Goal: Information Seeking & Learning: Learn about a topic

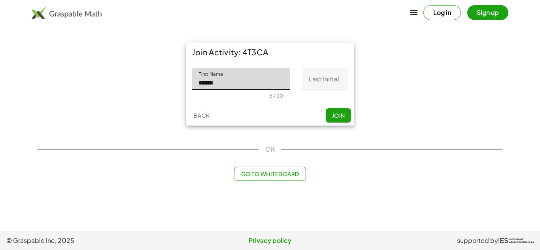
type input "******"
click at [317, 82] on input "Last Initial" at bounding box center [324, 79] width 45 height 22
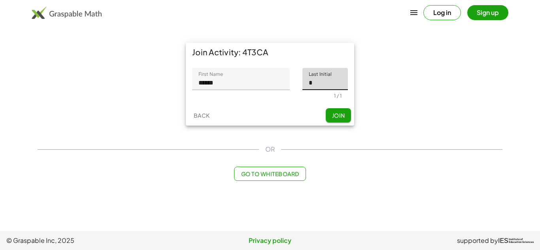
type input "*"
click at [344, 115] on span "Join" at bounding box center [338, 115] width 13 height 7
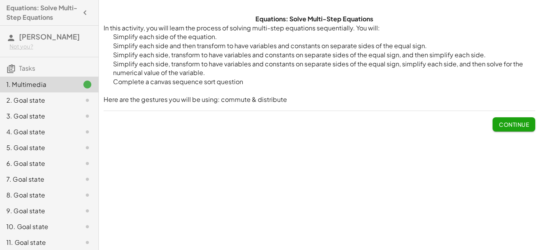
click at [494, 127] on button "Continue" at bounding box center [514, 124] width 43 height 14
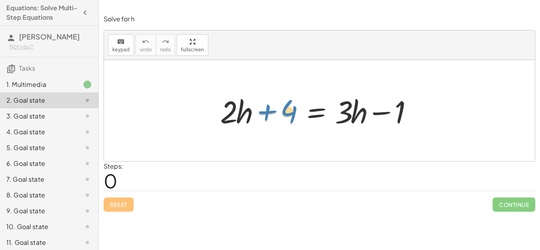
click at [267, 114] on div at bounding box center [322, 111] width 212 height 41
click at [354, 113] on div at bounding box center [322, 111] width 212 height 41
click at [344, 108] on div at bounding box center [322, 111] width 212 height 41
drag, startPoint x: 354, startPoint y: 114, endPoint x: 339, endPoint y: 113, distance: 14.3
click at [339, 113] on div at bounding box center [322, 111] width 212 height 41
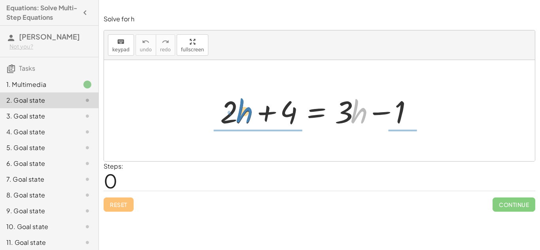
drag, startPoint x: 356, startPoint y: 112, endPoint x: 240, endPoint y: 110, distance: 115.9
click at [240, 110] on div at bounding box center [322, 111] width 212 height 41
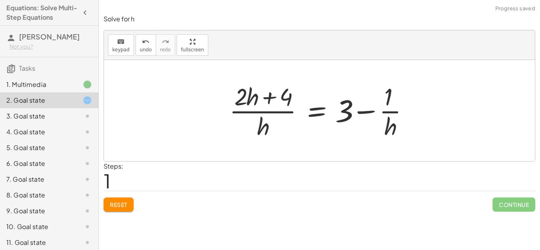
click at [123, 208] on span "Reset" at bounding box center [118, 204] width 17 height 7
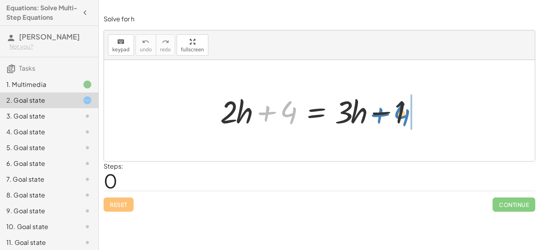
drag, startPoint x: 263, startPoint y: 113, endPoint x: 376, endPoint y: 115, distance: 113.1
click at [376, 115] on div at bounding box center [322, 111] width 212 height 41
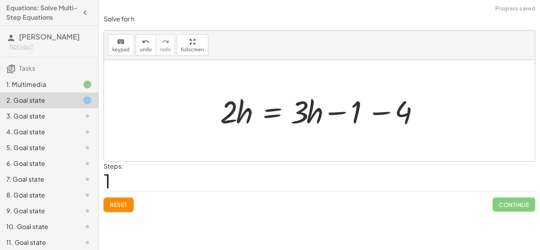
click at [385, 113] on div at bounding box center [322, 111] width 212 height 41
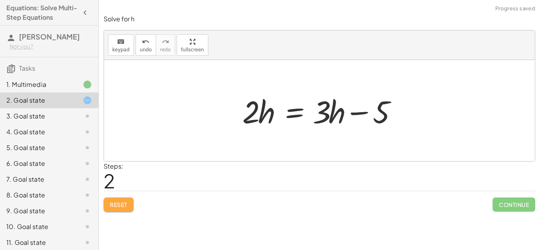
click at [130, 198] on button "Reset" at bounding box center [119, 205] width 30 height 14
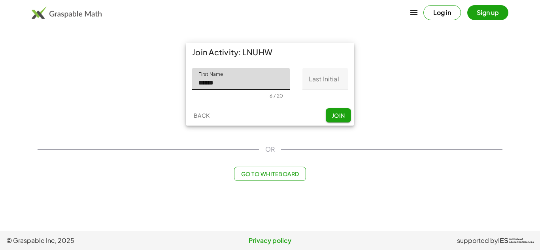
type input "******"
click at [331, 86] on input "Last Initial" at bounding box center [324, 79] width 45 height 22
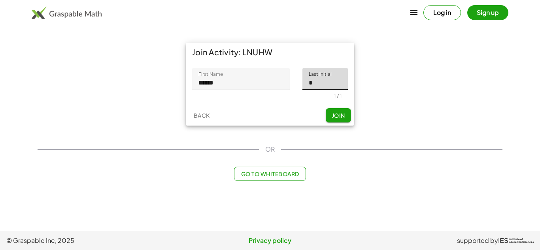
type input "*"
click at [342, 112] on span "Join" at bounding box center [338, 115] width 13 height 7
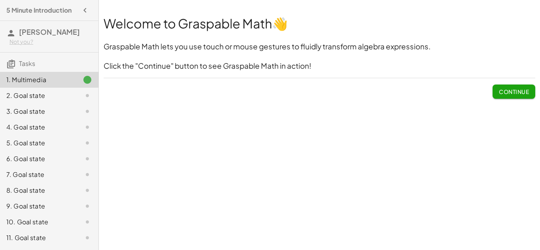
click at [518, 96] on button "Continue" at bounding box center [514, 92] width 43 height 14
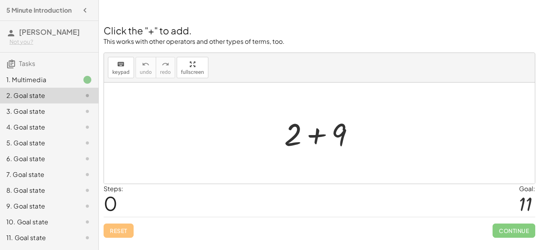
click at [310, 132] on div at bounding box center [322, 133] width 84 height 41
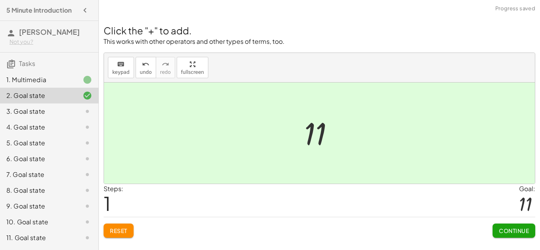
click at [513, 235] on button "Continue" at bounding box center [514, 231] width 43 height 14
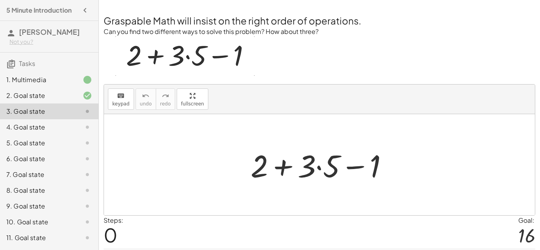
click at [318, 169] on div at bounding box center [323, 165] width 152 height 41
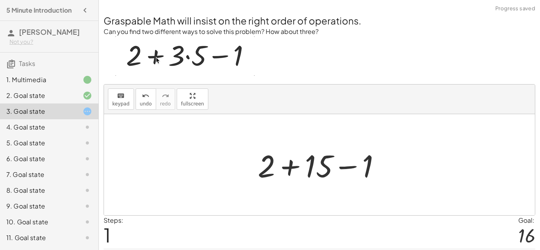
click at [346, 169] on div at bounding box center [322, 165] width 137 height 41
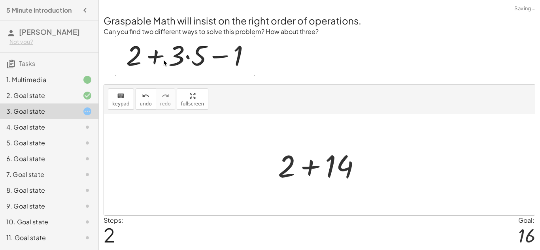
click at [308, 167] on div at bounding box center [322, 165] width 97 height 41
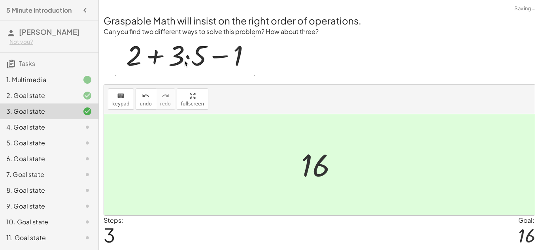
scroll to position [25, 0]
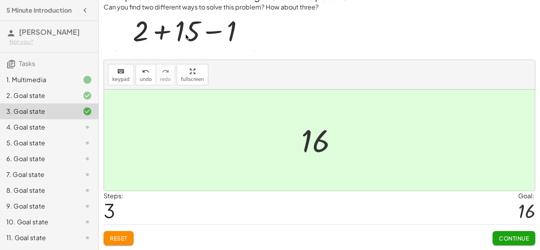
click at [517, 241] on span "Continue" at bounding box center [514, 238] width 30 height 7
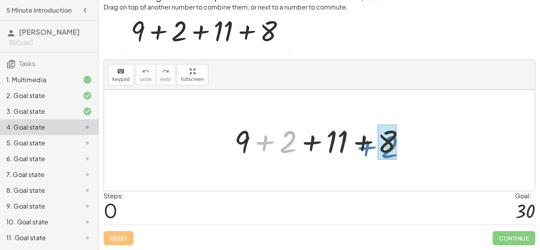
drag, startPoint x: 273, startPoint y: 139, endPoint x: 375, endPoint y: 144, distance: 101.7
click at [375, 144] on div at bounding box center [323, 140] width 184 height 41
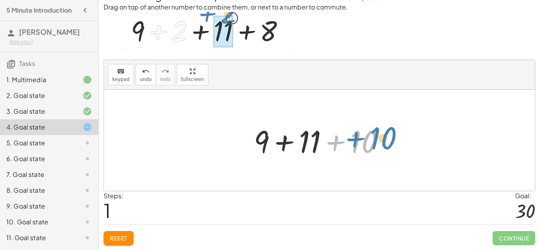
drag, startPoint x: 367, startPoint y: 147, endPoint x: 386, endPoint y: 144, distance: 18.9
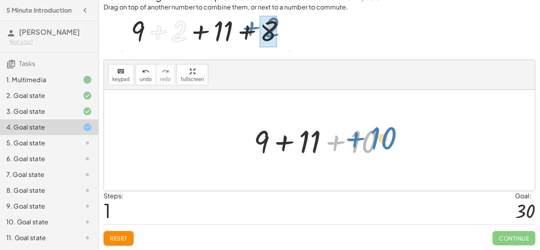
click at [386, 144] on div at bounding box center [322, 140] width 145 height 41
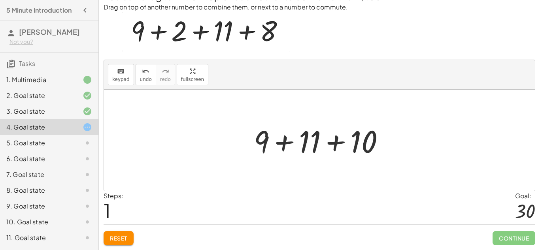
click at [337, 143] on div at bounding box center [322, 140] width 145 height 41
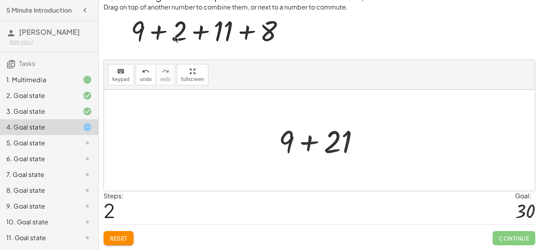
click at [309, 143] on div at bounding box center [322, 140] width 95 height 41
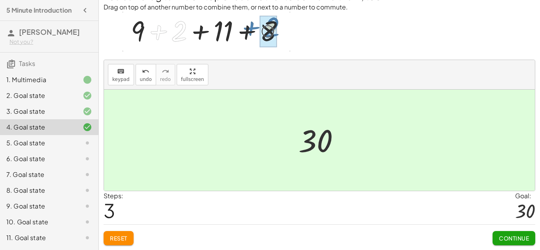
click at [509, 239] on span "Continue" at bounding box center [514, 238] width 30 height 7
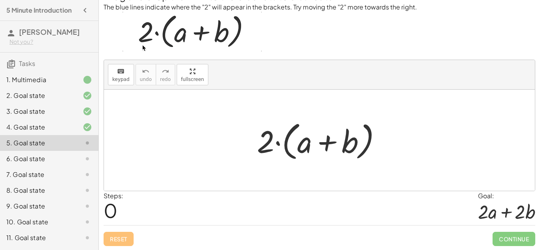
click at [279, 144] on div at bounding box center [322, 140] width 139 height 45
click at [279, 145] on div at bounding box center [322, 140] width 139 height 45
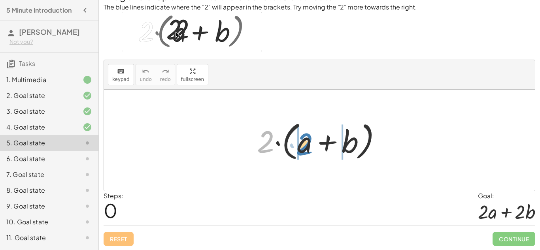
drag, startPoint x: 265, startPoint y: 144, endPoint x: 305, endPoint y: 146, distance: 39.6
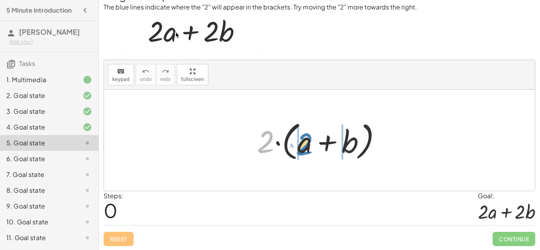
click at [305, 146] on div at bounding box center [322, 140] width 139 height 45
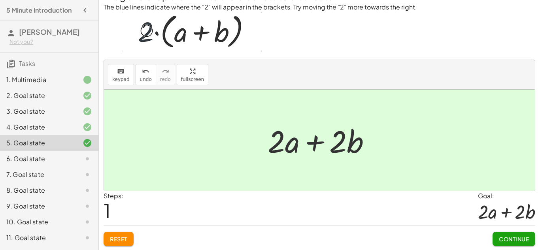
click at [523, 237] on span "Continue" at bounding box center [514, 239] width 30 height 7
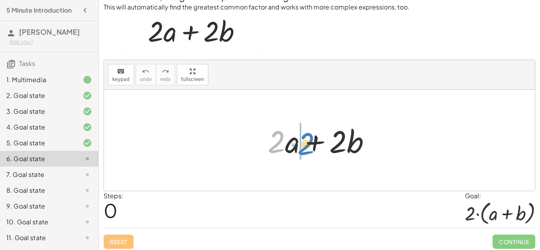
drag, startPoint x: 279, startPoint y: 141, endPoint x: 307, endPoint y: 142, distance: 28.1
click at [307, 142] on div at bounding box center [322, 140] width 117 height 41
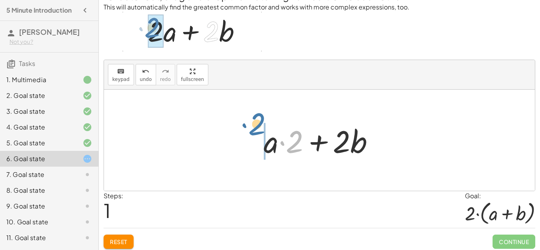
drag, startPoint x: 295, startPoint y: 145, endPoint x: 257, endPoint y: 136, distance: 38.6
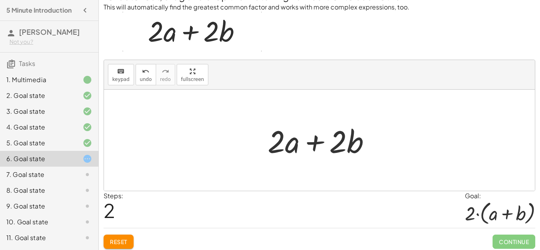
click at [317, 144] on div at bounding box center [322, 140] width 117 height 41
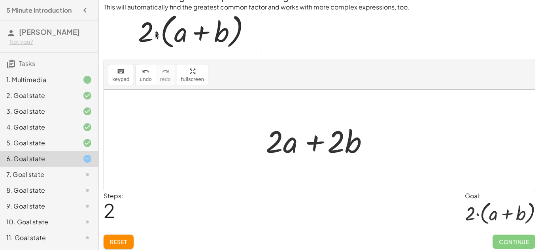
click at [317, 144] on div at bounding box center [322, 140] width 117 height 41
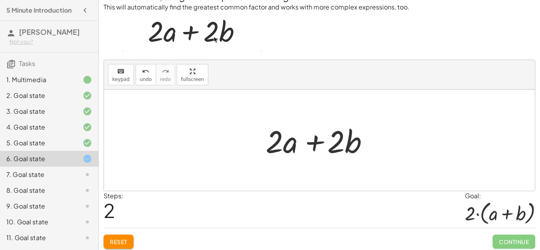
click at [317, 144] on div at bounding box center [322, 140] width 117 height 41
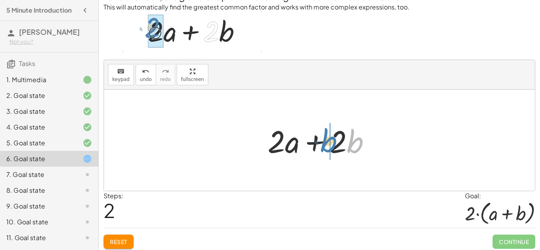
drag, startPoint x: 354, startPoint y: 149, endPoint x: 330, endPoint y: 148, distance: 23.8
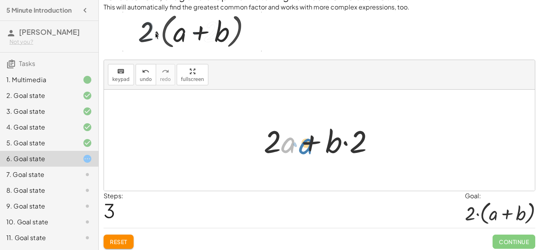
drag, startPoint x: 291, startPoint y: 146, endPoint x: 308, endPoint y: 147, distance: 17.8
click at [308, 147] on div at bounding box center [322, 140] width 125 height 41
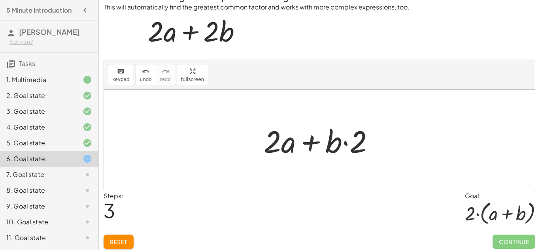
click at [124, 240] on span "Reset" at bounding box center [118, 241] width 17 height 7
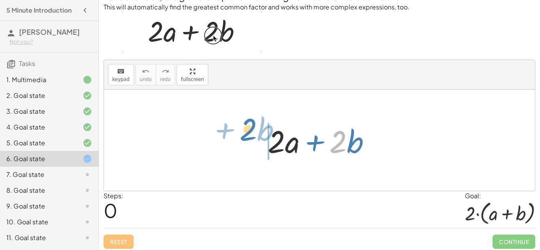
drag, startPoint x: 339, startPoint y: 146, endPoint x: 254, endPoint y: 136, distance: 86.0
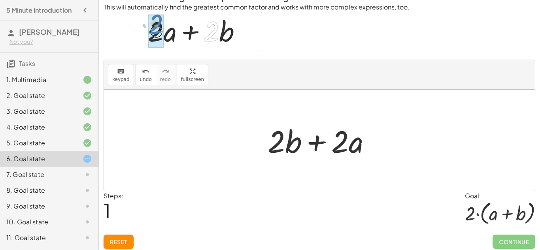
click at [114, 243] on span "Reset" at bounding box center [118, 241] width 17 height 7
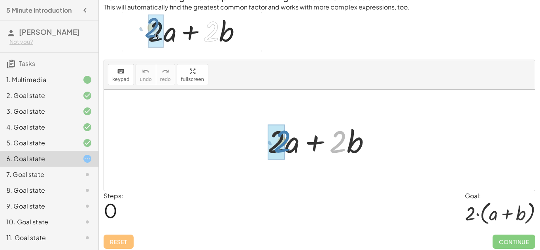
drag, startPoint x: 341, startPoint y: 146, endPoint x: 285, endPoint y: 146, distance: 55.8
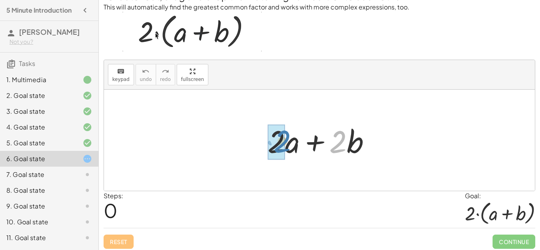
click at [285, 146] on div at bounding box center [322, 140] width 117 height 41
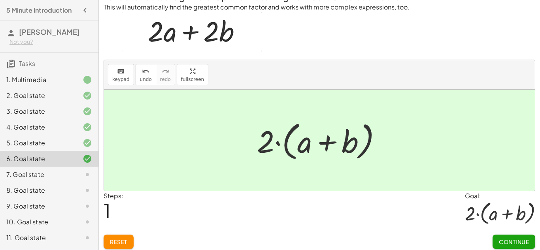
click at [514, 241] on span "Continue" at bounding box center [514, 241] width 30 height 7
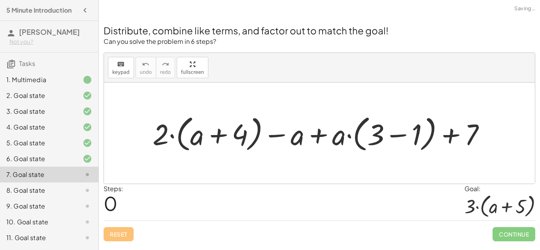
scroll to position [0, 0]
drag, startPoint x: 159, startPoint y: 134, endPoint x: 194, endPoint y: 136, distance: 34.9
click at [194, 136] on div at bounding box center [322, 133] width 347 height 43
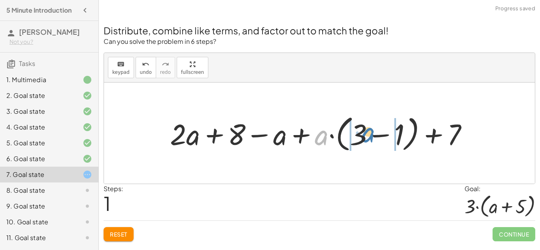
drag, startPoint x: 318, startPoint y: 138, endPoint x: 364, endPoint y: 136, distance: 46.7
click at [364, 136] on div at bounding box center [322, 133] width 312 height 43
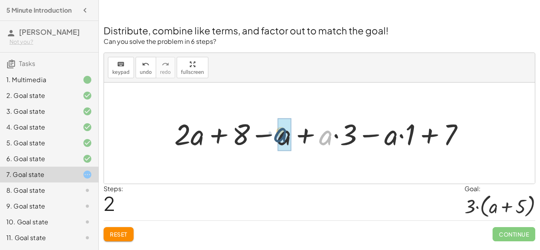
drag, startPoint x: 328, startPoint y: 138, endPoint x: 280, endPoint y: 135, distance: 48.3
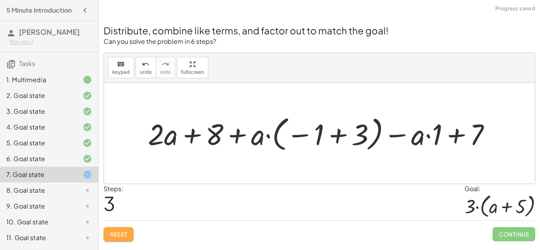
click at [119, 231] on span "Reset" at bounding box center [118, 234] width 17 height 7
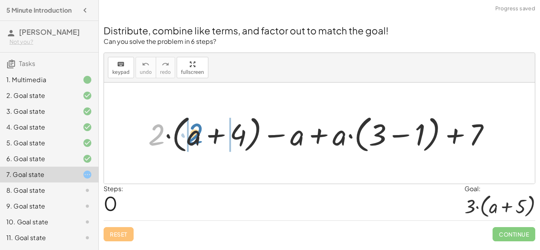
drag, startPoint x: 151, startPoint y: 136, endPoint x: 188, endPoint y: 137, distance: 37.2
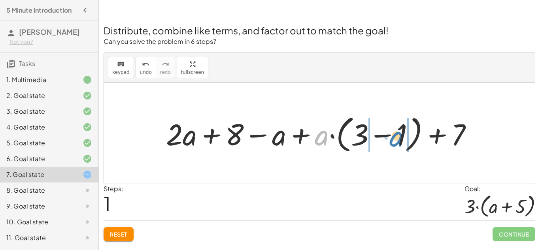
drag, startPoint x: 324, startPoint y: 132, endPoint x: 399, endPoint y: 134, distance: 74.7
click at [399, 134] on div at bounding box center [322, 134] width 321 height 44
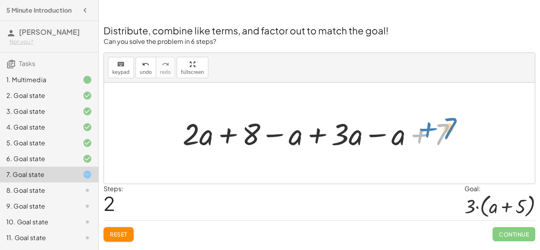
drag, startPoint x: 432, startPoint y: 132, endPoint x: 439, endPoint y: 127, distance: 9.6
click at [439, 127] on div at bounding box center [322, 132] width 287 height 39
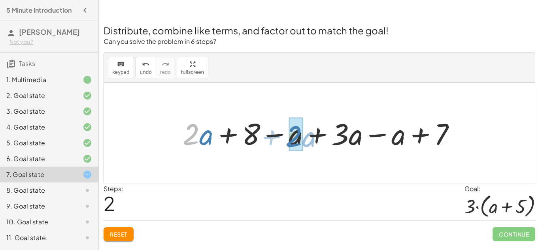
drag, startPoint x: 193, startPoint y: 134, endPoint x: 295, endPoint y: 136, distance: 102.0
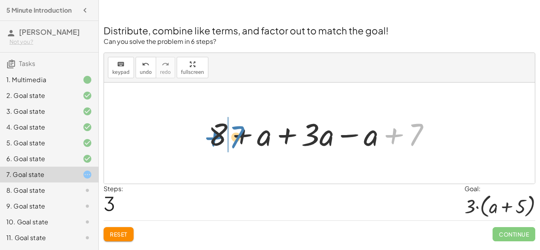
drag, startPoint x: 406, startPoint y: 132, endPoint x: 228, endPoint y: 135, distance: 178.0
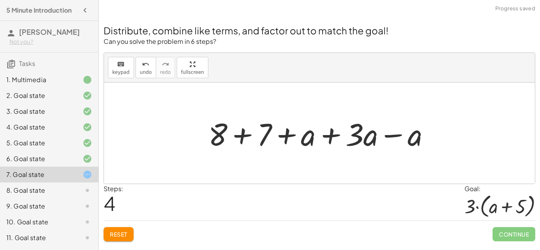
click at [238, 137] on div at bounding box center [322, 133] width 236 height 41
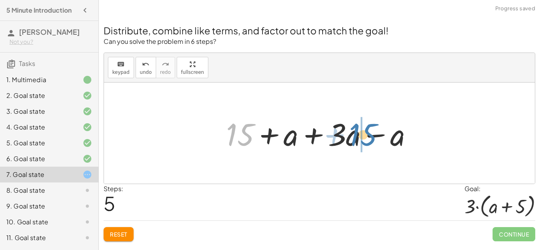
drag, startPoint x: 239, startPoint y: 137, endPoint x: 362, endPoint y: 137, distance: 123.0
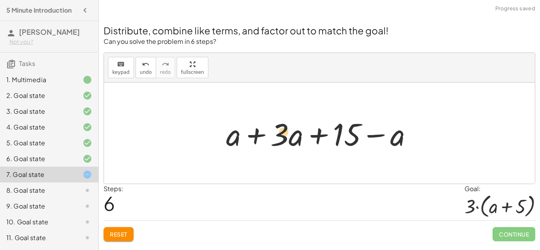
drag, startPoint x: 295, startPoint y: 136, endPoint x: 284, endPoint y: 133, distance: 11.4
click at [284, 133] on div at bounding box center [322, 133] width 201 height 41
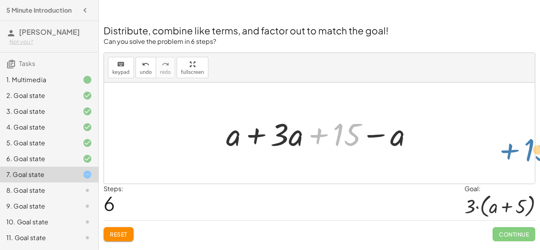
drag, startPoint x: 342, startPoint y: 136, endPoint x: 524, endPoint y: 141, distance: 182.4
click at [524, 141] on div "+ · 2 · ( + a + 4 ) − a + · a · ( + 3 − 1 ) + 7 + · 2 · a + · 2 · 4 − a + · a ·…" at bounding box center [319, 133] width 431 height 101
click at [312, 135] on div at bounding box center [322, 133] width 201 height 41
click at [315, 136] on div at bounding box center [322, 133] width 201 height 41
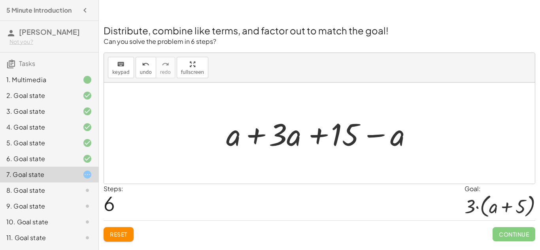
click at [315, 136] on div at bounding box center [322, 133] width 201 height 41
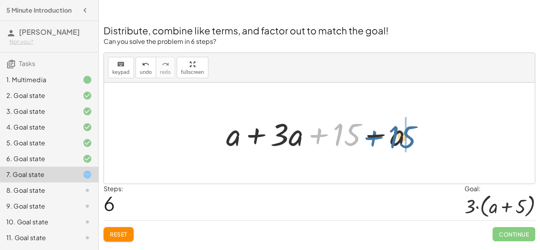
drag, startPoint x: 315, startPoint y: 136, endPoint x: 371, endPoint y: 138, distance: 55.4
click at [371, 138] on div at bounding box center [322, 133] width 201 height 41
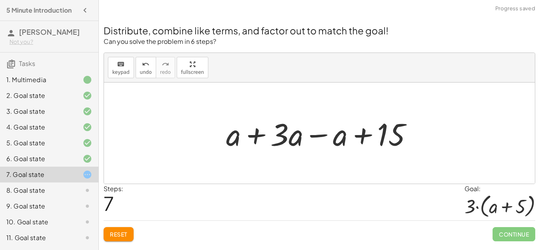
click at [367, 136] on div at bounding box center [322, 133] width 201 height 41
click at [366, 136] on div at bounding box center [322, 133] width 201 height 41
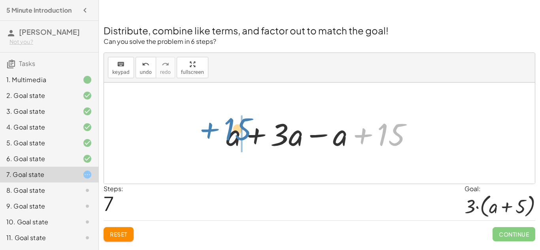
drag, startPoint x: 390, startPoint y: 137, endPoint x: 240, endPoint y: 135, distance: 149.5
click at [240, 135] on div at bounding box center [322, 133] width 201 height 41
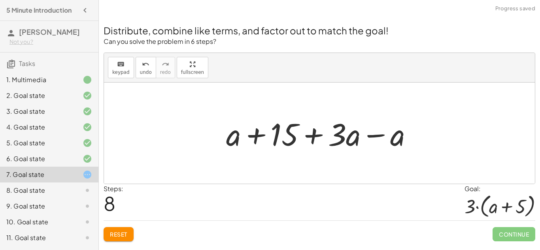
click at [263, 134] on div at bounding box center [322, 133] width 201 height 41
drag, startPoint x: 403, startPoint y: 138, endPoint x: 272, endPoint y: 141, distance: 130.1
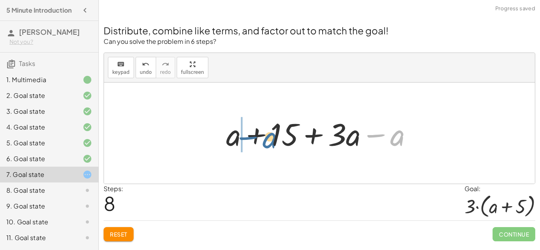
click at [272, 141] on div at bounding box center [322, 133] width 201 height 41
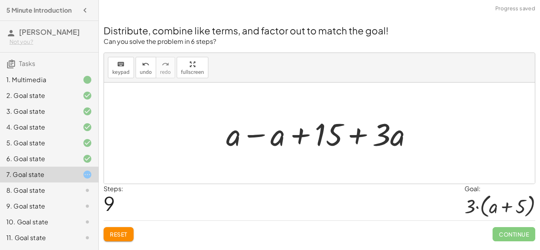
click at [263, 137] on div at bounding box center [322, 133] width 201 height 41
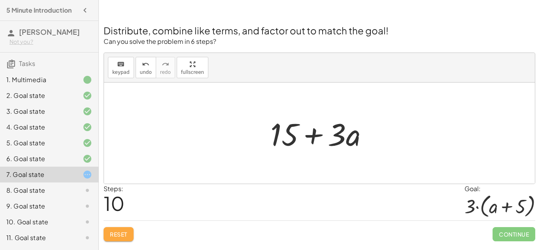
click at [118, 237] on span "Reset" at bounding box center [118, 234] width 17 height 7
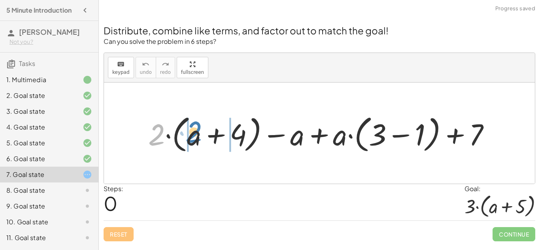
drag, startPoint x: 159, startPoint y: 146, endPoint x: 197, endPoint y: 144, distance: 38.4
click at [197, 144] on div at bounding box center [322, 134] width 357 height 44
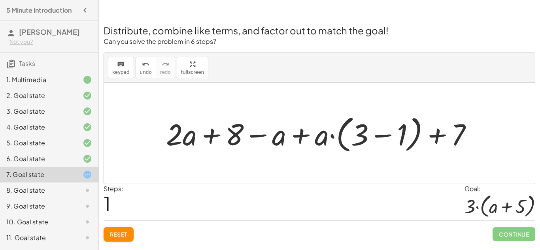
click at [117, 233] on span "Reset" at bounding box center [118, 234] width 17 height 7
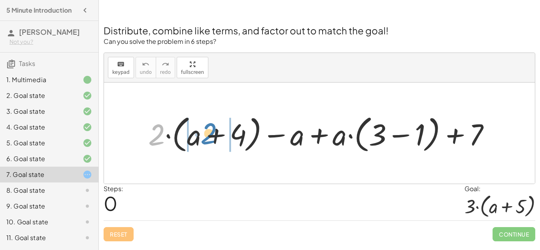
drag, startPoint x: 157, startPoint y: 138, endPoint x: 209, endPoint y: 137, distance: 52.2
click at [209, 137] on div at bounding box center [322, 134] width 357 height 44
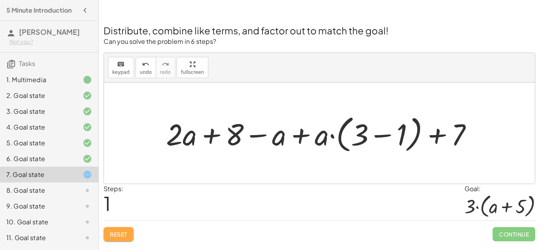
click at [115, 230] on button "Reset" at bounding box center [119, 234] width 30 height 14
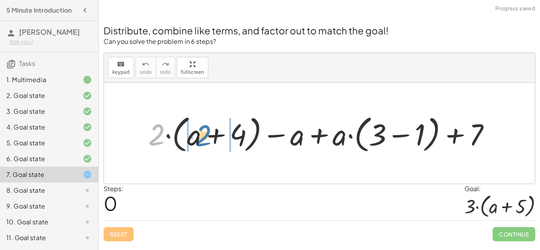
drag, startPoint x: 159, startPoint y: 136, endPoint x: 205, endPoint y: 137, distance: 46.3
click at [205, 137] on div at bounding box center [322, 134] width 357 height 44
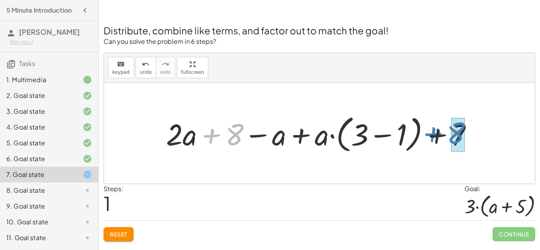
drag, startPoint x: 213, startPoint y: 134, endPoint x: 434, endPoint y: 132, distance: 221.4
click at [434, 132] on div at bounding box center [322, 134] width 321 height 44
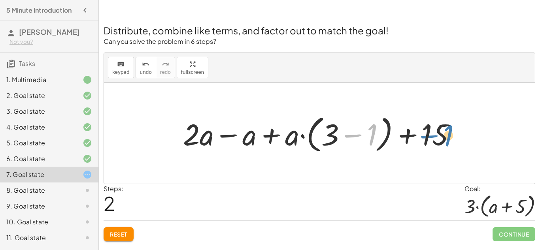
drag, startPoint x: 372, startPoint y: 136, endPoint x: 448, endPoint y: 137, distance: 76.3
click at [448, 137] on div at bounding box center [322, 134] width 287 height 44
click at [360, 134] on div at bounding box center [322, 134] width 287 height 44
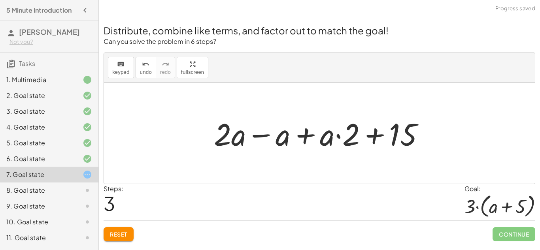
click at [117, 232] on span "Reset" at bounding box center [118, 234] width 17 height 7
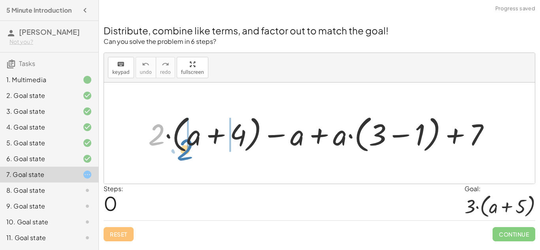
drag, startPoint x: 159, startPoint y: 138, endPoint x: 188, endPoint y: 154, distance: 32.4
click at [188, 154] on div at bounding box center [322, 134] width 357 height 44
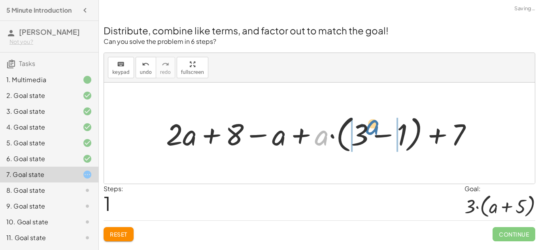
drag, startPoint x: 320, startPoint y: 141, endPoint x: 371, endPoint y: 134, distance: 51.0
click at [371, 134] on div at bounding box center [322, 134] width 321 height 44
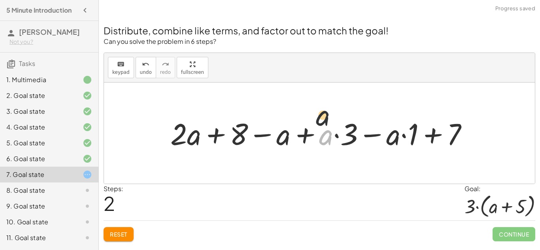
drag, startPoint x: 324, startPoint y: 140, endPoint x: 319, endPoint y: 113, distance: 26.5
click at [319, 113] on div at bounding box center [322, 132] width 312 height 39
click at [132, 236] on button "Reset" at bounding box center [119, 234] width 30 height 14
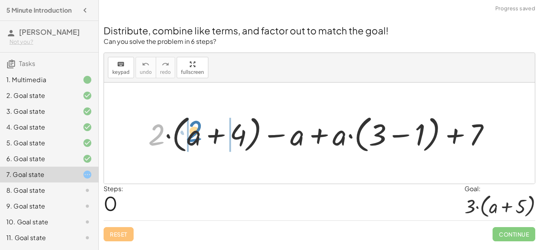
drag, startPoint x: 160, startPoint y: 138, endPoint x: 198, endPoint y: 134, distance: 38.1
click at [198, 134] on div at bounding box center [322, 134] width 357 height 44
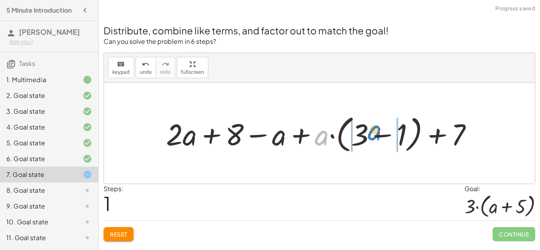
drag, startPoint x: 322, startPoint y: 139, endPoint x: 375, endPoint y: 134, distance: 53.2
click at [375, 134] on div at bounding box center [322, 134] width 321 height 44
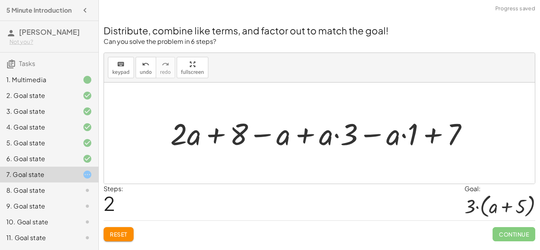
click at [122, 232] on span "Reset" at bounding box center [118, 234] width 17 height 7
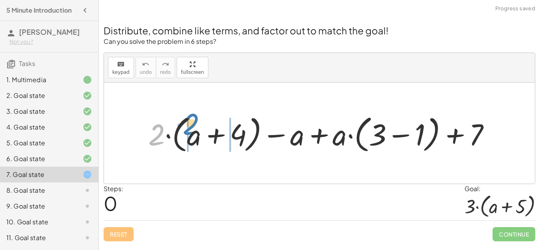
drag, startPoint x: 155, startPoint y: 138, endPoint x: 189, endPoint y: 129, distance: 35.8
click at [189, 129] on div at bounding box center [322, 134] width 357 height 44
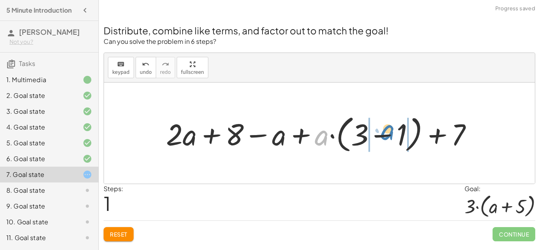
drag, startPoint x: 317, startPoint y: 144, endPoint x: 383, endPoint y: 138, distance: 66.3
click at [383, 138] on div at bounding box center [322, 134] width 321 height 44
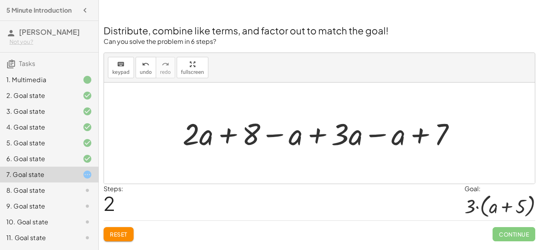
click at [378, 136] on div at bounding box center [322, 132] width 287 height 39
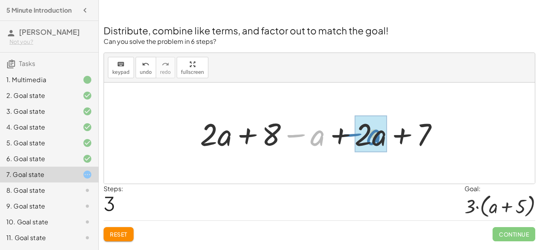
drag, startPoint x: 298, startPoint y: 135, endPoint x: 356, endPoint y: 134, distance: 58.1
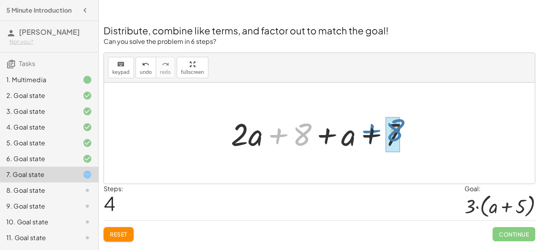
drag, startPoint x: 301, startPoint y: 133, endPoint x: 393, endPoint y: 129, distance: 91.4
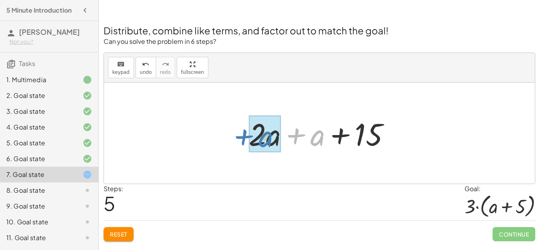
drag, startPoint x: 312, startPoint y: 138, endPoint x: 261, endPoint y: 139, distance: 51.0
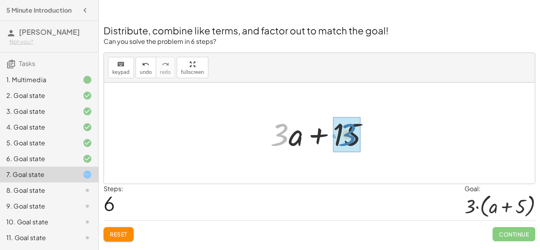
drag, startPoint x: 282, startPoint y: 136, endPoint x: 350, endPoint y: 136, distance: 68.0
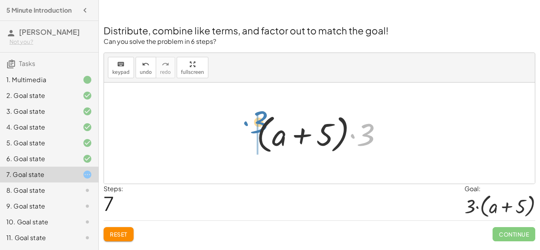
drag, startPoint x: 367, startPoint y: 136, endPoint x: 258, endPoint y: 127, distance: 109.1
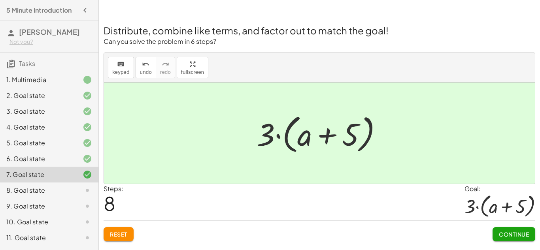
click at [89, 191] on icon at bounding box center [87, 190] width 9 height 9
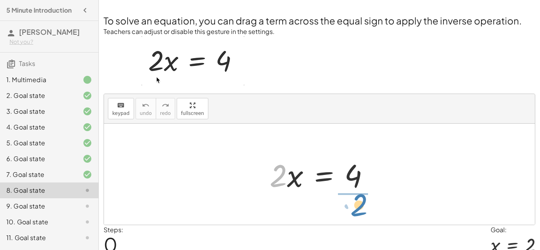
drag, startPoint x: 280, startPoint y: 177, endPoint x: 359, endPoint y: 206, distance: 84.7
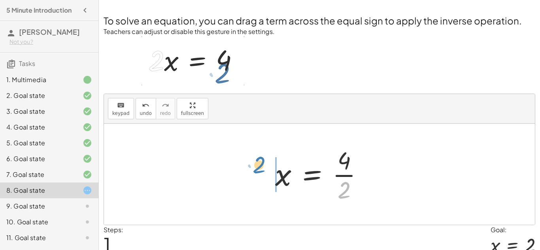
drag, startPoint x: 348, startPoint y: 191, endPoint x: 263, endPoint y: 169, distance: 87.1
click at [263, 169] on div "· 2 · x = 4 · 2 · 2 x = 4 ·" at bounding box center [319, 174] width 112 height 65
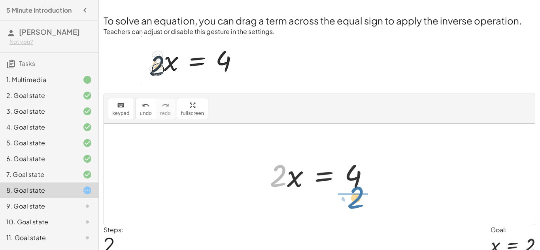
drag, startPoint x: 281, startPoint y: 179, endPoint x: 362, endPoint y: 202, distance: 83.8
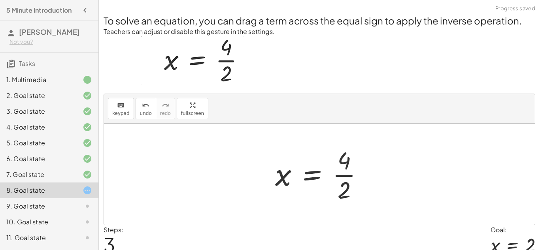
click at [344, 176] on div at bounding box center [322, 174] width 102 height 61
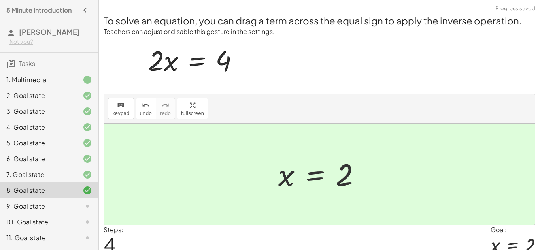
scroll to position [34, 0]
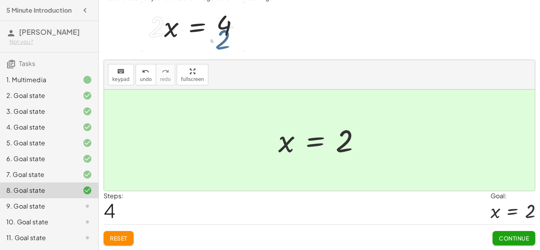
click at [524, 238] on span "Continue" at bounding box center [514, 238] width 30 height 7
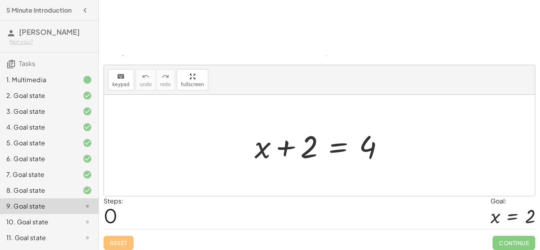
scroll to position [91, 0]
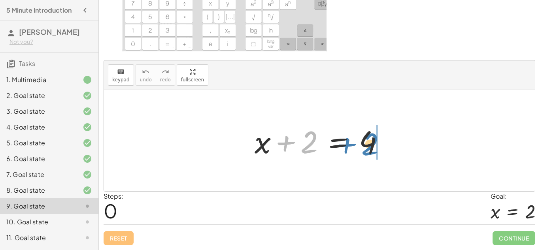
drag, startPoint x: 311, startPoint y: 146, endPoint x: 372, endPoint y: 147, distance: 60.9
click at [372, 147] on div at bounding box center [323, 141] width 144 height 41
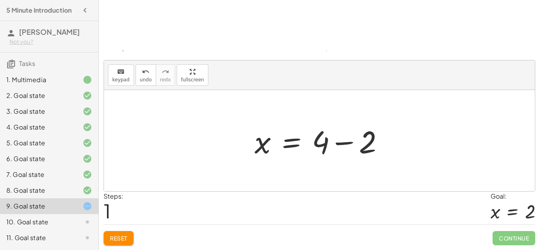
click at [348, 145] on div at bounding box center [323, 141] width 144 height 41
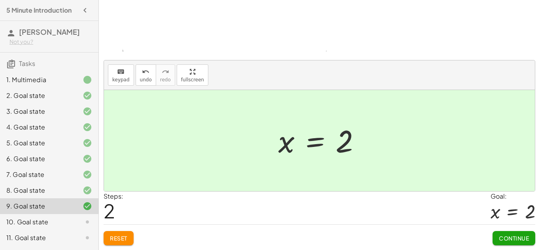
click at [516, 243] on button "Continue" at bounding box center [514, 238] width 43 height 14
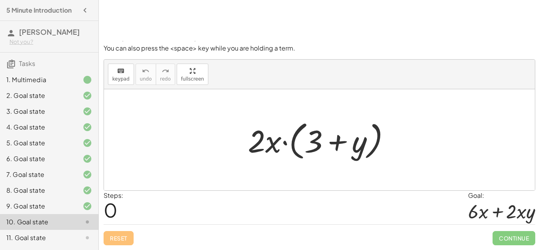
scroll to position [36, 0]
drag, startPoint x: 357, startPoint y: 149, endPoint x: 371, endPoint y: 147, distance: 14.3
click at [371, 147] on div at bounding box center [322, 139] width 157 height 45
drag, startPoint x: 271, startPoint y: 146, endPoint x: 353, endPoint y: 151, distance: 82.0
click at [353, 151] on div at bounding box center [322, 139] width 157 height 45
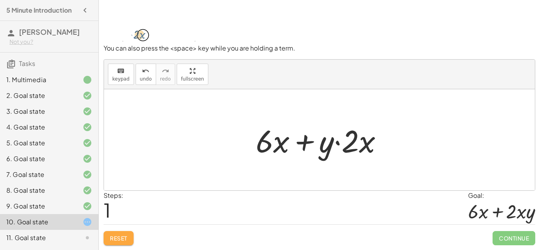
click at [115, 236] on span "Reset" at bounding box center [118, 238] width 17 height 7
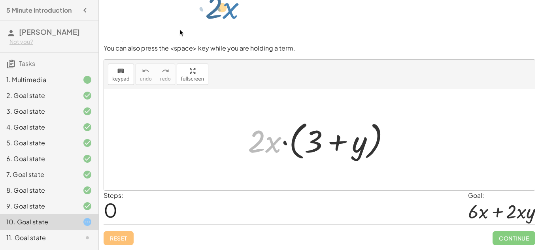
drag, startPoint x: 274, startPoint y: 143, endPoint x: 232, endPoint y: 9, distance: 139.8
click at [232, 9] on div "To pick up several terms, drag far down. You can also press the <space> key whi…" at bounding box center [319, 107] width 441 height 286
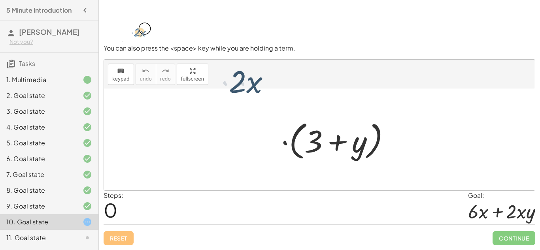
click at [232, 9] on p at bounding box center [320, 13] width 432 height 62
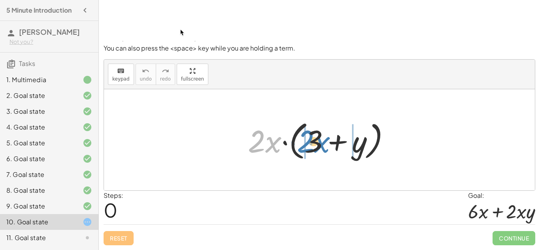
drag, startPoint x: 275, startPoint y: 145, endPoint x: 322, endPoint y: 146, distance: 47.1
click at [322, 146] on div at bounding box center [322, 139] width 157 height 45
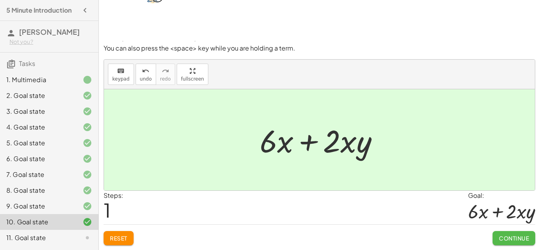
click at [503, 238] on span "Continue" at bounding box center [514, 238] width 30 height 7
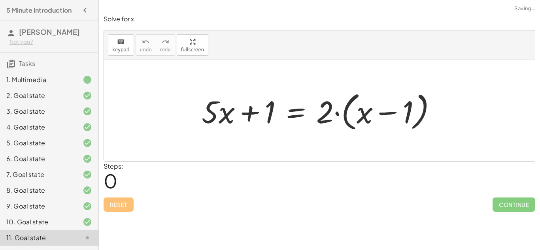
scroll to position [0, 0]
drag, startPoint x: 327, startPoint y: 115, endPoint x: 362, endPoint y: 120, distance: 34.7
click at [362, 120] on div at bounding box center [323, 110] width 250 height 45
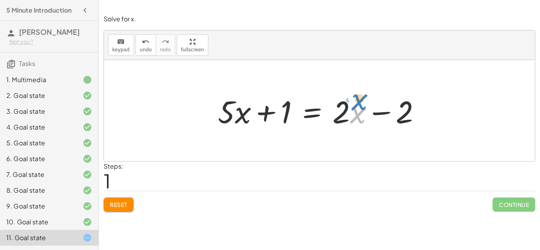
drag, startPoint x: 351, startPoint y: 115, endPoint x: 352, endPoint y: 103, distance: 11.9
click at [352, 103] on div at bounding box center [322, 111] width 217 height 41
drag, startPoint x: 361, startPoint y: 120, endPoint x: 255, endPoint y: 132, distance: 106.6
click at [255, 132] on div "+ · 5 · x + 1 = · 2 · ( + x − 1 ) + · 5 · x + 1 = + · 2 · x − · 2 · 1 · x + · 2…" at bounding box center [319, 111] width 227 height 45
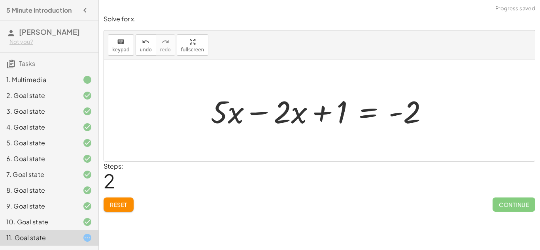
click at [255, 116] on div at bounding box center [323, 111] width 232 height 41
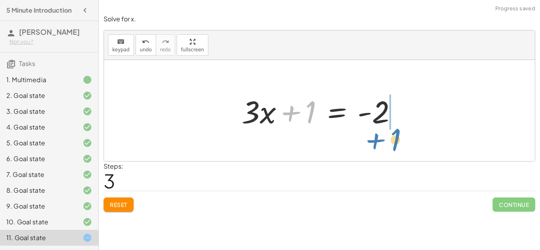
drag, startPoint x: 289, startPoint y: 112, endPoint x: 374, endPoint y: 139, distance: 89.0
click at [374, 139] on div "+ · 5 · x + 1 = · 2 · ( + x − 1 ) + · 5 · x + 1 = + · 2 · x − · 2 · 1 + · 5 · x…" at bounding box center [319, 110] width 431 height 101
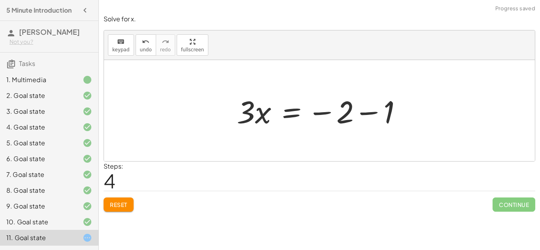
click at [374, 113] on div at bounding box center [322, 111] width 179 height 41
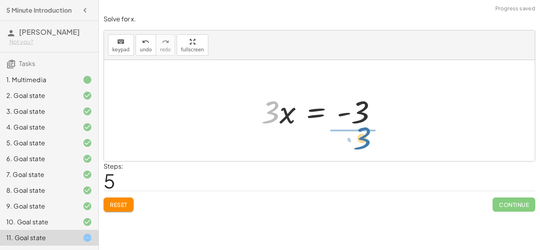
drag, startPoint x: 253, startPoint y: 112, endPoint x: 350, endPoint y: 136, distance: 99.5
click at [350, 136] on div "+ · 5 · x + 1 = · 2 · ( + x − 1 ) + · 5 · x + 1 = + · 2 · x − · 2 · 1 + · 5 · x…" at bounding box center [319, 110] width 431 height 101
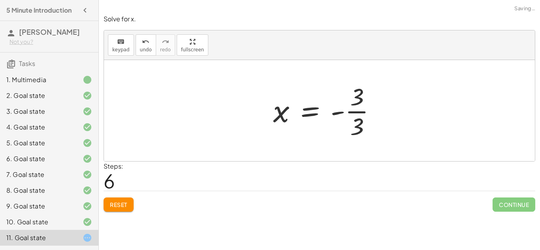
click at [344, 114] on div at bounding box center [327, 110] width 117 height 61
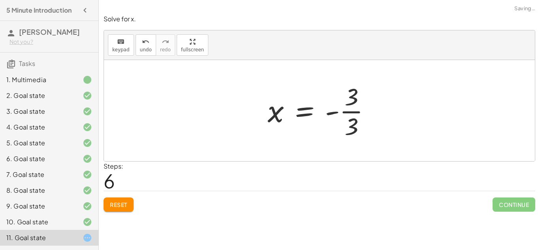
click at [333, 116] on div at bounding box center [322, 110] width 117 height 61
click at [331, 113] on div at bounding box center [322, 110] width 117 height 61
click at [355, 110] on div at bounding box center [322, 110] width 117 height 61
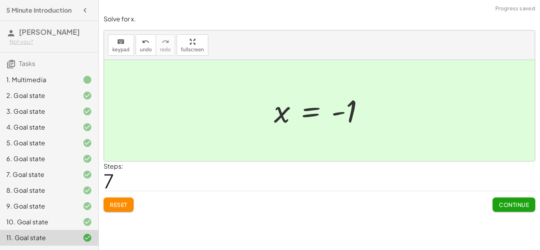
click at [517, 205] on span "Continue" at bounding box center [514, 204] width 30 height 7
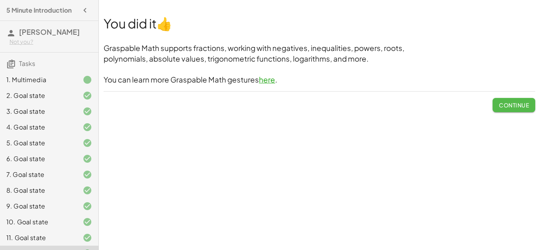
click at [527, 109] on span "Continue" at bounding box center [514, 105] width 30 height 7
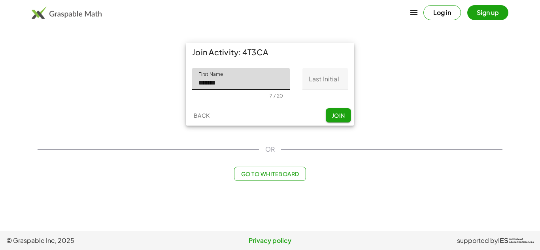
type input "******"
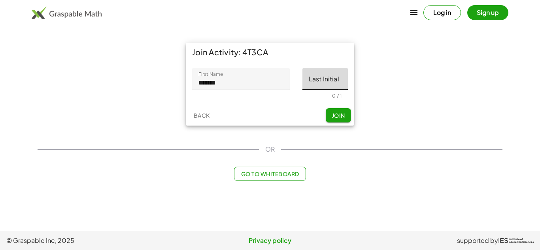
click at [318, 85] on input "Last Initial" at bounding box center [324, 79] width 45 height 22
type input "*"
click at [339, 116] on span "Join" at bounding box center [338, 115] width 13 height 7
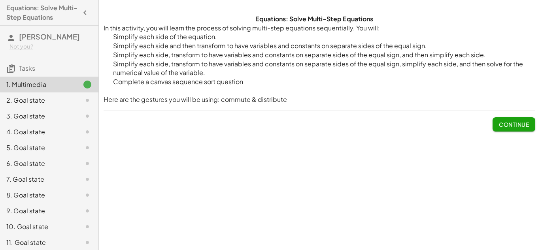
click at [510, 127] on span "Continue" at bounding box center [514, 124] width 30 height 7
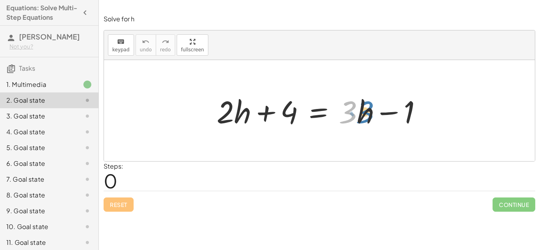
drag, startPoint x: 352, startPoint y: 111, endPoint x: 368, endPoint y: 113, distance: 15.9
click at [368, 113] on div at bounding box center [322, 111] width 219 height 41
drag, startPoint x: 367, startPoint y: 112, endPoint x: 268, endPoint y: 108, distance: 99.3
click at [268, 108] on div at bounding box center [320, 111] width 214 height 41
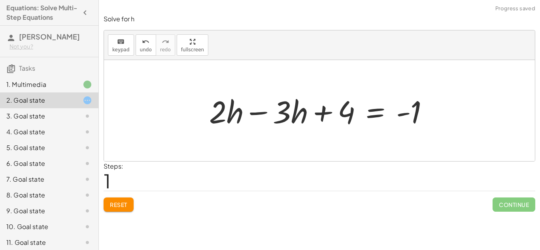
click at [255, 115] on div at bounding box center [322, 111] width 234 height 41
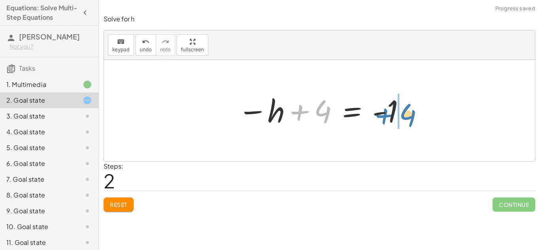
drag, startPoint x: 321, startPoint y: 112, endPoint x: 406, endPoint y: 116, distance: 85.5
click at [406, 116] on div at bounding box center [322, 110] width 176 height 39
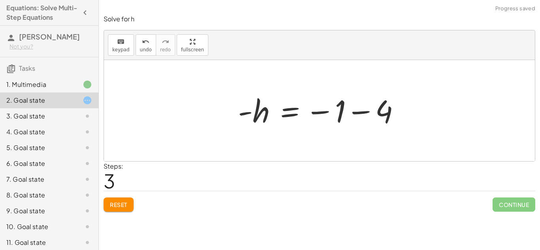
click at [366, 112] on div at bounding box center [322, 110] width 176 height 39
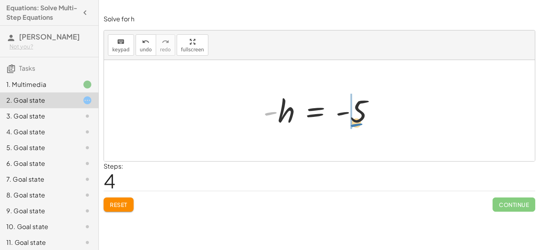
drag, startPoint x: 268, startPoint y: 113, endPoint x: 354, endPoint y: 124, distance: 86.2
click at [354, 124] on div at bounding box center [322, 110] width 126 height 39
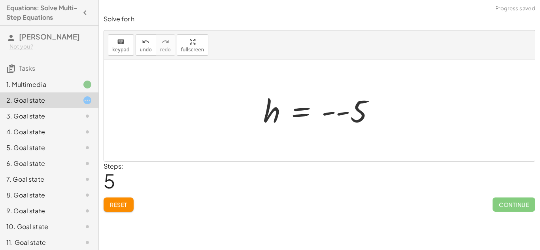
click at [343, 113] on div at bounding box center [322, 110] width 126 height 39
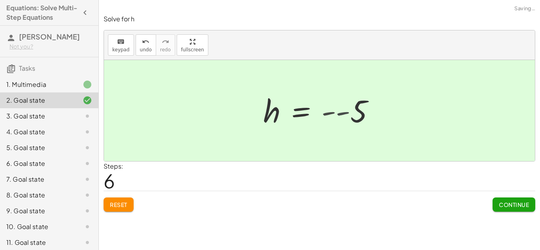
click at [343, 113] on div at bounding box center [307, 110] width 97 height 39
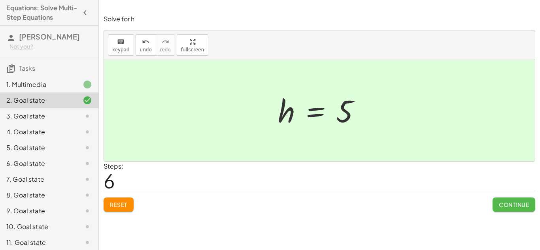
click at [529, 206] on span "Continue" at bounding box center [514, 204] width 30 height 7
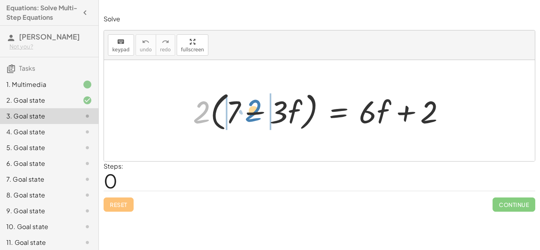
drag, startPoint x: 203, startPoint y: 112, endPoint x: 254, endPoint y: 110, distance: 51.0
click at [254, 110] on div at bounding box center [322, 110] width 267 height 45
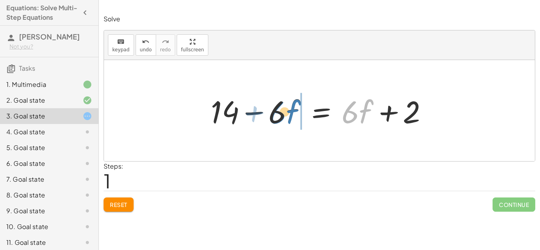
drag, startPoint x: 355, startPoint y: 114, endPoint x: 282, endPoint y: 115, distance: 72.8
click at [282, 115] on div at bounding box center [320, 111] width 226 height 41
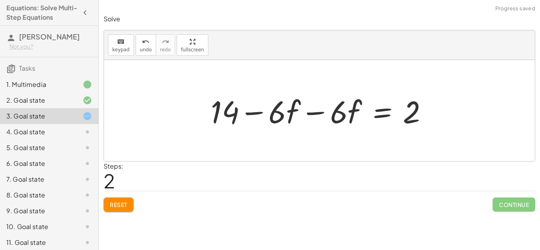
click at [321, 113] on div at bounding box center [322, 111] width 231 height 41
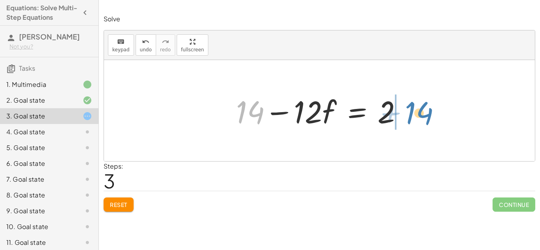
drag, startPoint x: 255, startPoint y: 113, endPoint x: 424, endPoint y: 114, distance: 169.2
click at [424, 114] on div "· 2 · ( + 7 − · 3 · f ) = + · 6 · f + 2 + · 2 · 7 − · 2 · 3 · f = + · 6 · f + 2…" at bounding box center [319, 110] width 431 height 101
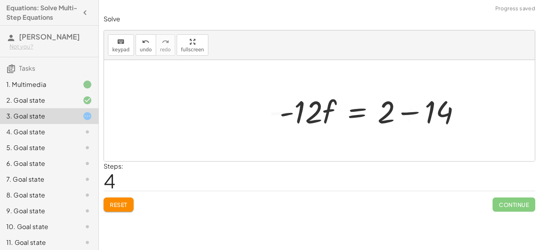
click at [408, 113] on div at bounding box center [373, 111] width 195 height 41
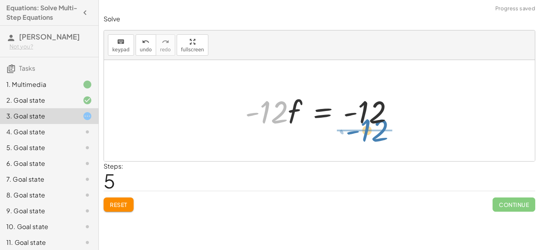
drag, startPoint x: 267, startPoint y: 115, endPoint x: 369, endPoint y: 140, distance: 105.3
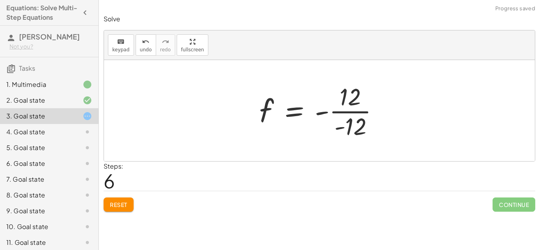
click at [359, 112] on div at bounding box center [322, 110] width 134 height 61
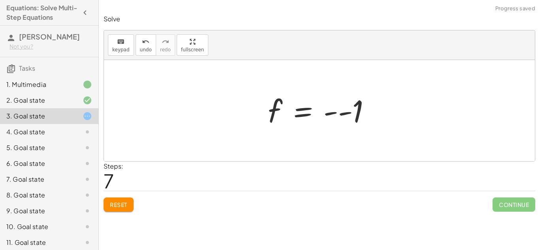
click at [344, 115] on div at bounding box center [322, 110] width 117 height 39
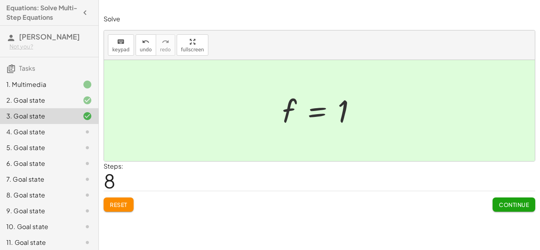
click at [513, 205] on span "Continue" at bounding box center [514, 204] width 30 height 7
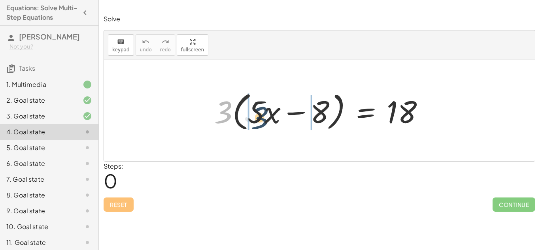
drag, startPoint x: 223, startPoint y: 113, endPoint x: 261, endPoint y: 118, distance: 38.0
click at [261, 118] on div at bounding box center [322, 110] width 224 height 45
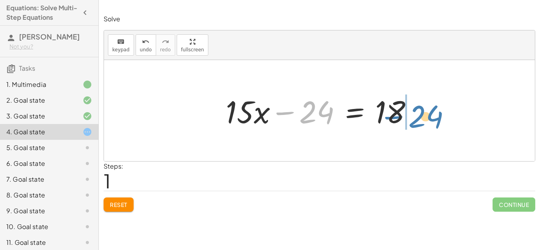
drag, startPoint x: 308, startPoint y: 113, endPoint x: 417, endPoint y: 117, distance: 109.2
click at [417, 117] on div at bounding box center [322, 111] width 201 height 41
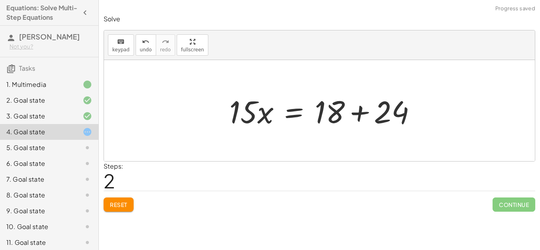
click at [418, 112] on div at bounding box center [325, 111] width 201 height 41
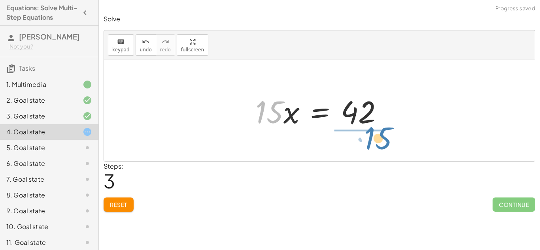
drag, startPoint x: 265, startPoint y: 114, endPoint x: 372, endPoint y: 140, distance: 110.7
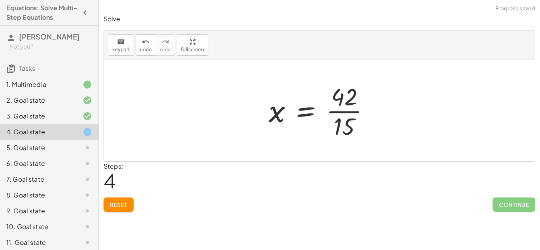
click at [350, 113] on div at bounding box center [322, 110] width 115 height 61
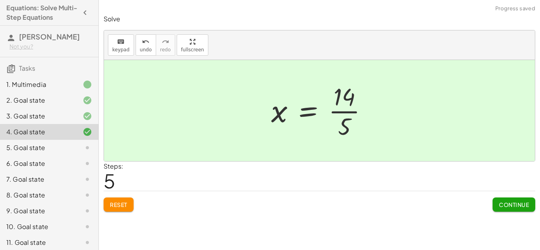
click at [339, 112] on div at bounding box center [322, 110] width 111 height 61
click at [340, 114] on div at bounding box center [322, 110] width 111 height 61
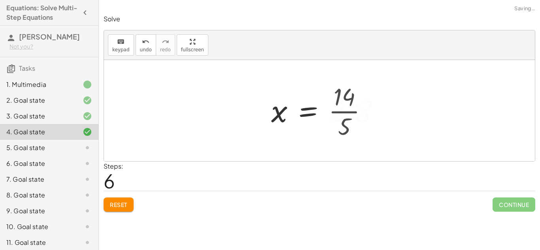
click at [340, 114] on div at bounding box center [328, 110] width 123 height 39
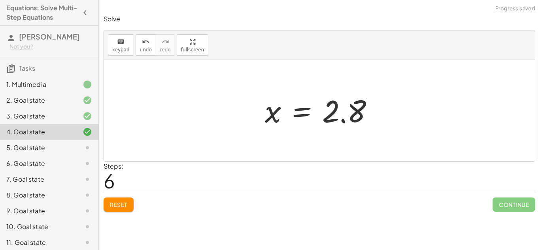
click at [128, 207] on button "Reset" at bounding box center [119, 205] width 30 height 14
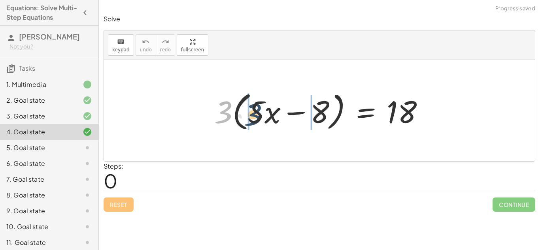
drag, startPoint x: 219, startPoint y: 109, endPoint x: 250, endPoint y: 112, distance: 30.1
click at [250, 112] on div at bounding box center [322, 110] width 224 height 45
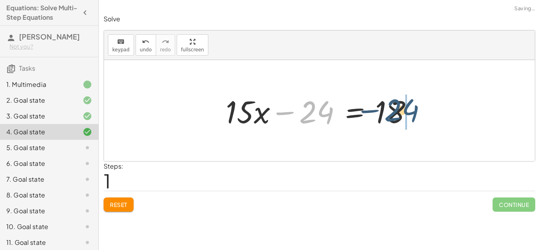
drag, startPoint x: 305, startPoint y: 116, endPoint x: 403, endPoint y: 116, distance: 97.7
click at [403, 116] on div at bounding box center [322, 111] width 201 height 41
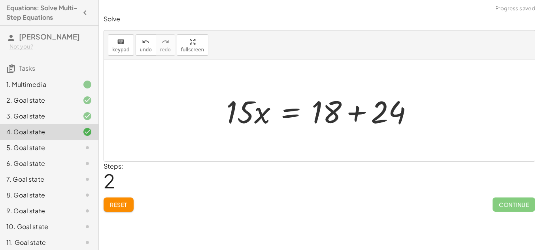
click at [420, 112] on div at bounding box center [322, 111] width 201 height 41
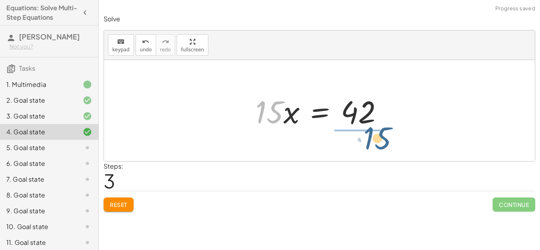
drag, startPoint x: 268, startPoint y: 111, endPoint x: 377, endPoint y: 137, distance: 112.2
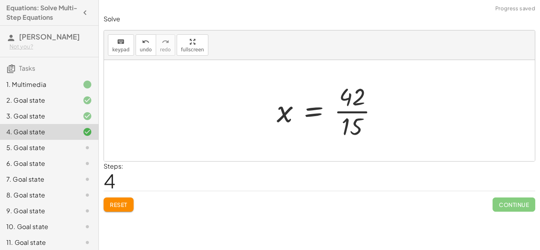
click at [357, 110] on div at bounding box center [330, 110] width 115 height 61
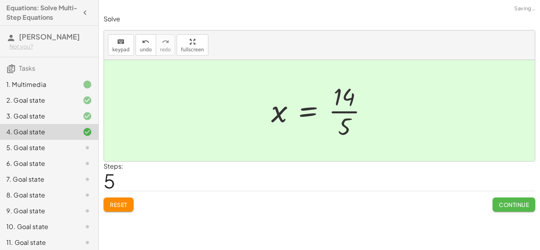
click at [501, 199] on button "Continue" at bounding box center [514, 205] width 43 height 14
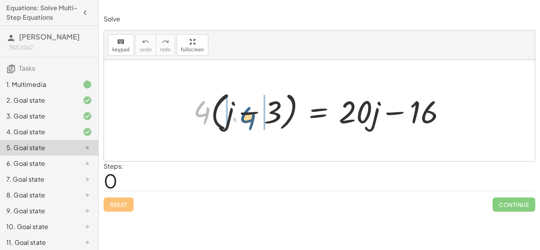
drag, startPoint x: 198, startPoint y: 116, endPoint x: 244, endPoint y: 122, distance: 46.3
click at [244, 122] on div at bounding box center [322, 110] width 267 height 45
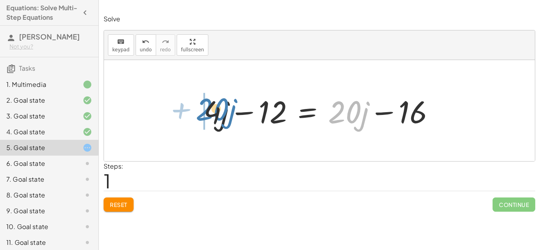
drag, startPoint x: 340, startPoint y: 112, endPoint x: 207, endPoint y: 109, distance: 132.9
click at [207, 109] on div at bounding box center [320, 111] width 240 height 41
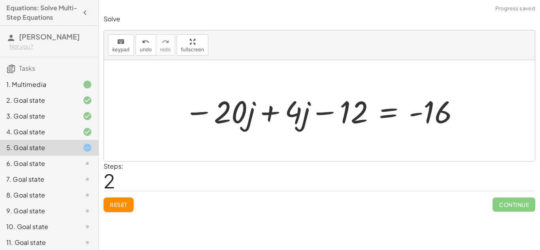
click at [265, 114] on div at bounding box center [322, 111] width 284 height 41
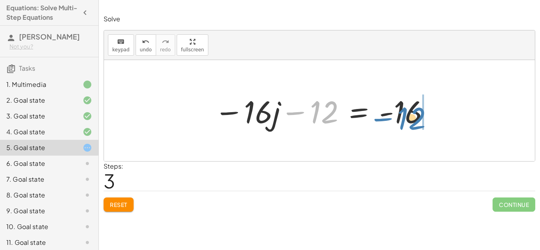
drag, startPoint x: 318, startPoint y: 113, endPoint x: 405, endPoint y: 119, distance: 87.6
click at [405, 119] on div at bounding box center [322, 111] width 225 height 41
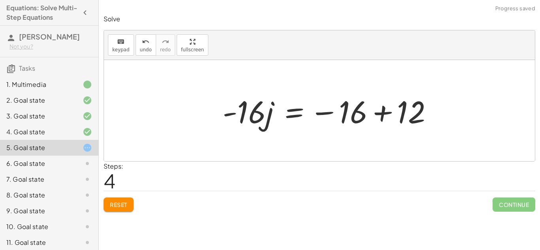
click at [446, 115] on div "· 4 · ( + j − 3 ) = + · 20 · j − 16 + · 4 · j − · 4 · 3 = + · 20 · j − 16 + · 4…" at bounding box center [319, 110] width 431 height 101
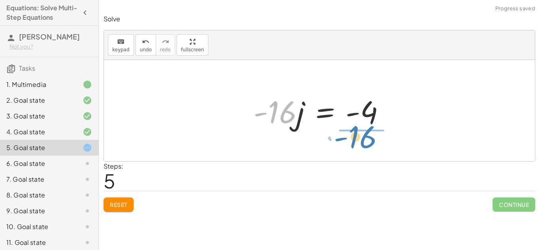
drag, startPoint x: 276, startPoint y: 115, endPoint x: 363, endPoint y: 138, distance: 89.8
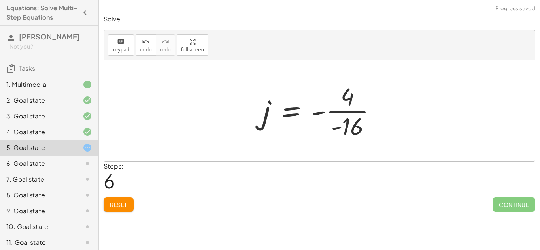
click at [362, 113] on div at bounding box center [323, 110] width 128 height 61
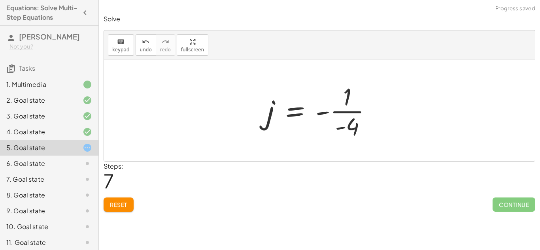
click at [344, 113] on div at bounding box center [322, 110] width 119 height 61
click at [326, 113] on div at bounding box center [322, 110] width 119 height 61
click at [341, 128] on div at bounding box center [322, 110] width 119 height 61
drag, startPoint x: 341, startPoint y: 129, endPoint x: 327, endPoint y: 114, distance: 20.4
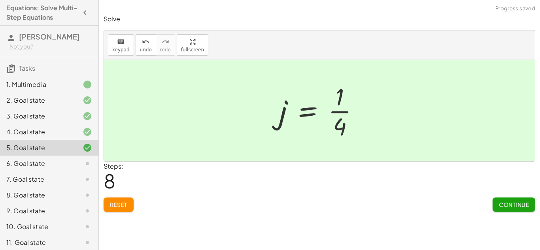
click at [512, 205] on span "Continue" at bounding box center [514, 204] width 30 height 7
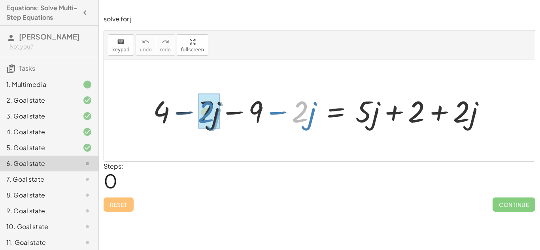
drag, startPoint x: 301, startPoint y: 113, endPoint x: 207, endPoint y: 114, distance: 94.1
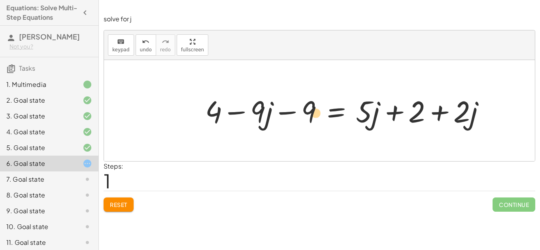
drag, startPoint x: 305, startPoint y: 112, endPoint x: 312, endPoint y: 113, distance: 7.2
click at [312, 113] on div at bounding box center [348, 110] width 295 height 39
drag, startPoint x: 219, startPoint y: 113, endPoint x: 318, endPoint y: 113, distance: 98.5
click at [318, 113] on div at bounding box center [348, 110] width 295 height 39
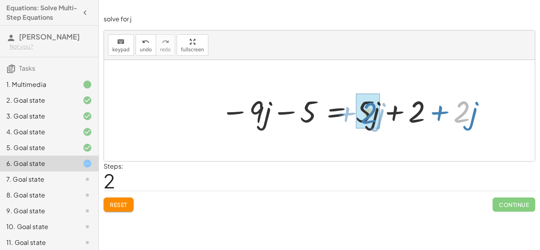
drag, startPoint x: 464, startPoint y: 114, endPoint x: 366, endPoint y: 115, distance: 98.5
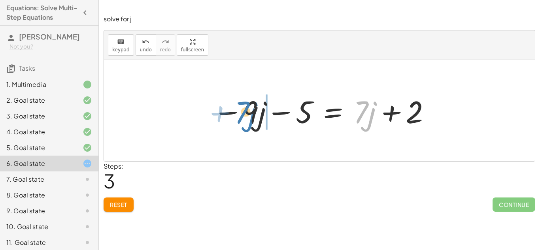
drag, startPoint x: 363, startPoint y: 109, endPoint x: 244, endPoint y: 110, distance: 119.4
click at [244, 110] on div at bounding box center [319, 111] width 221 height 41
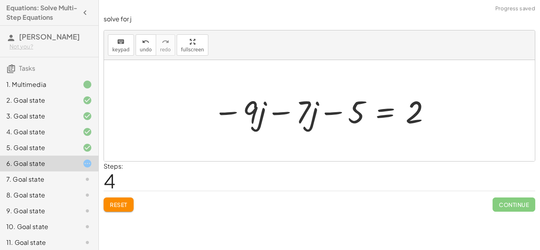
click at [275, 113] on div at bounding box center [322, 111] width 227 height 41
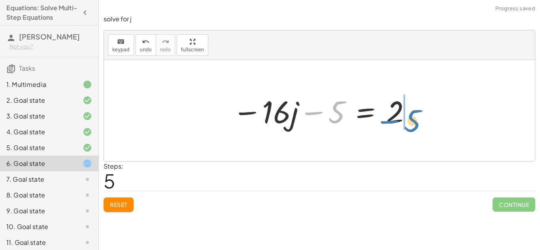
drag, startPoint x: 336, startPoint y: 111, endPoint x: 427, endPoint y: 114, distance: 91.0
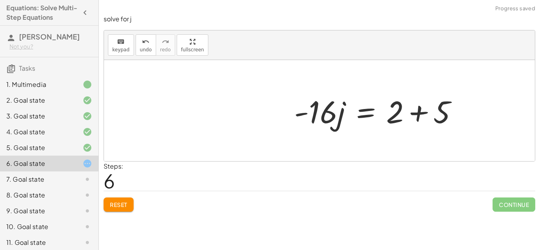
click at [419, 115] on div at bounding box center [379, 111] width 178 height 41
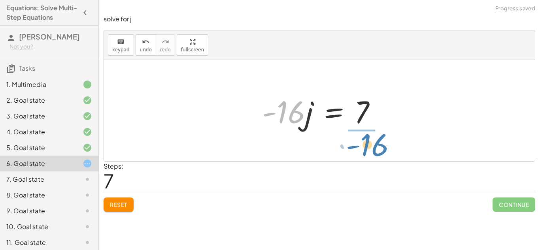
drag, startPoint x: 286, startPoint y: 112, endPoint x: 366, endPoint y: 143, distance: 86.0
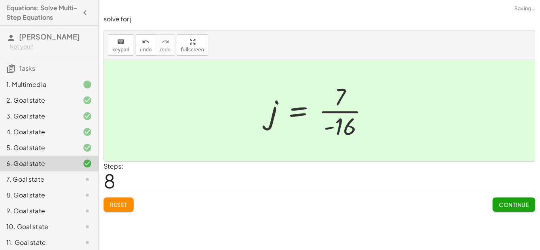
click at [354, 113] on div at bounding box center [322, 110] width 113 height 61
click at [518, 205] on span "Continue" at bounding box center [514, 204] width 30 height 7
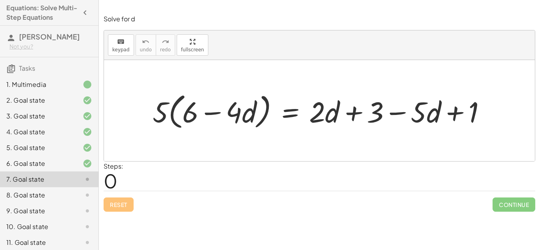
click at [48, 163] on div "6. Goal state" at bounding box center [38, 163] width 64 height 9
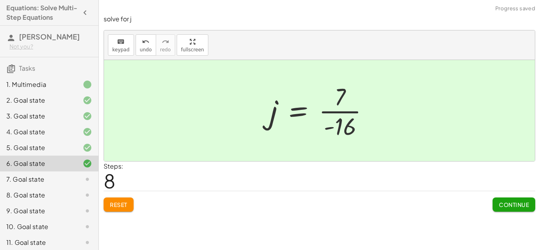
click at [50, 179] on div "7. Goal state" at bounding box center [38, 179] width 64 height 9
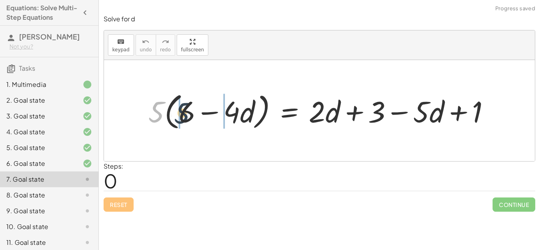
drag, startPoint x: 161, startPoint y: 109, endPoint x: 189, endPoint y: 111, distance: 28.1
click at [189, 111] on div at bounding box center [322, 110] width 356 height 43
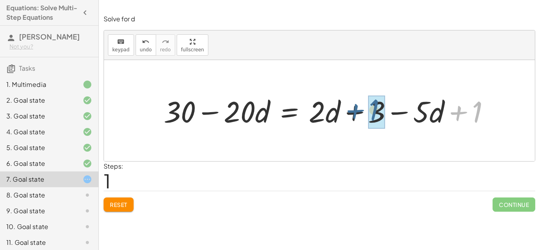
drag, startPoint x: 478, startPoint y: 115, endPoint x: 372, endPoint y: 112, distance: 106.0
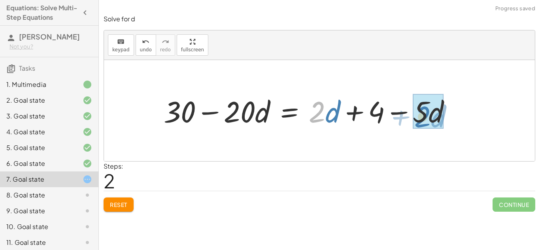
drag, startPoint x: 321, startPoint y: 113, endPoint x: 427, endPoint y: 117, distance: 106.9
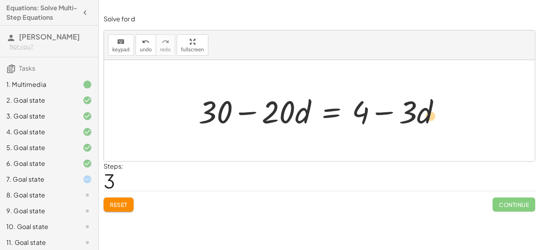
drag, startPoint x: 423, startPoint y: 113, endPoint x: 429, endPoint y: 118, distance: 7.7
click at [429, 118] on div at bounding box center [323, 111] width 256 height 41
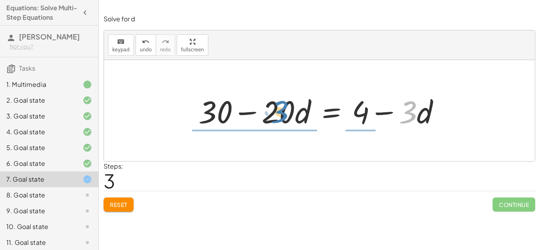
drag, startPoint x: 404, startPoint y: 108, endPoint x: 275, endPoint y: 107, distance: 128.5
click at [275, 107] on div at bounding box center [323, 111] width 256 height 41
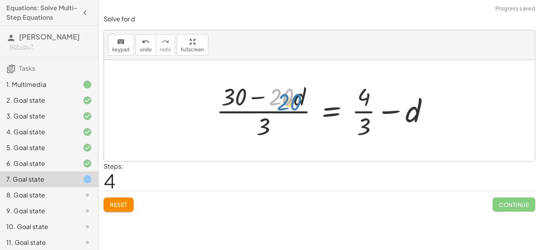
drag, startPoint x: 275, startPoint y: 107, endPoint x: 283, endPoint y: 113, distance: 10.1
click at [283, 113] on div at bounding box center [325, 110] width 227 height 61
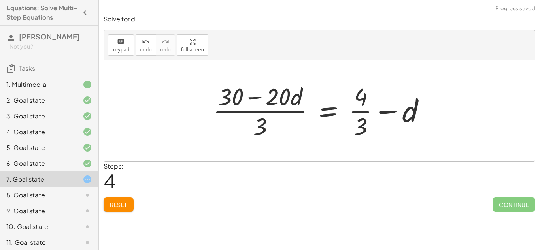
click at [125, 205] on span "Reset" at bounding box center [118, 204] width 17 height 7
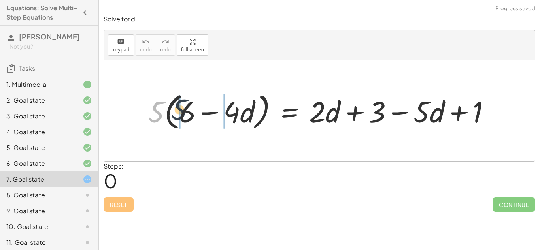
drag, startPoint x: 153, startPoint y: 119, endPoint x: 178, endPoint y: 117, distance: 24.6
click at [178, 117] on div at bounding box center [322, 110] width 357 height 43
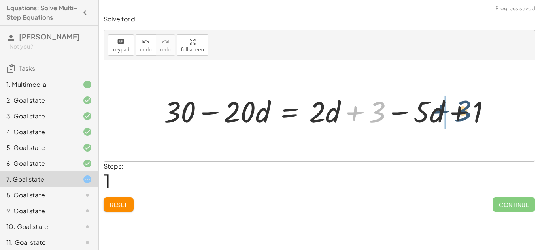
drag, startPoint x: 370, startPoint y: 114, endPoint x: 461, endPoint y: 113, distance: 91.3
click at [461, 113] on div at bounding box center [330, 110] width 341 height 39
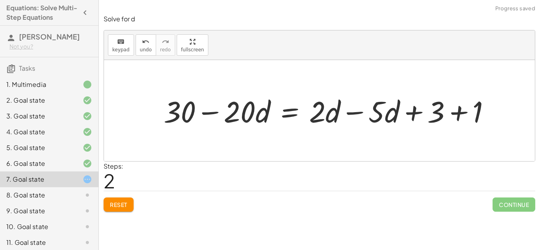
click at [456, 113] on div at bounding box center [330, 110] width 341 height 39
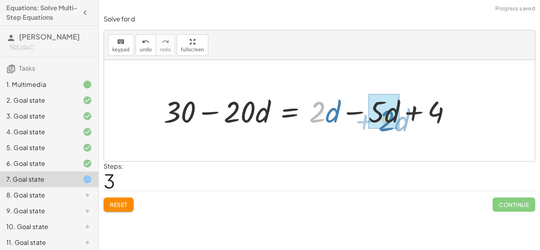
drag, startPoint x: 320, startPoint y: 109, endPoint x: 386, endPoint y: 110, distance: 65.6
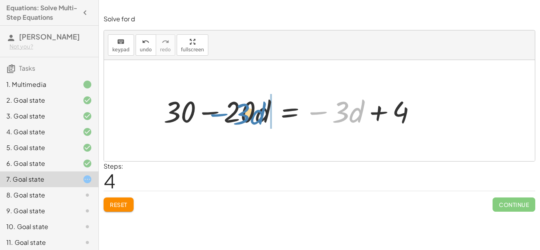
drag, startPoint x: 343, startPoint y: 110, endPoint x: 258, endPoint y: 112, distance: 85.0
click at [258, 112] on div at bounding box center [293, 110] width 267 height 39
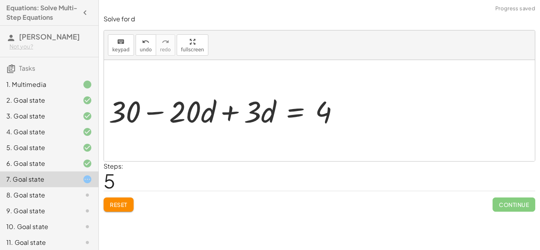
click at [225, 114] on div at bounding box center [223, 111] width 256 height 41
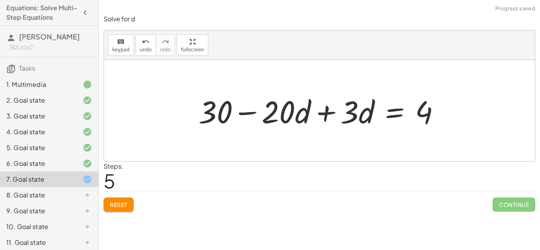
click at [331, 114] on div at bounding box center [323, 111] width 256 height 41
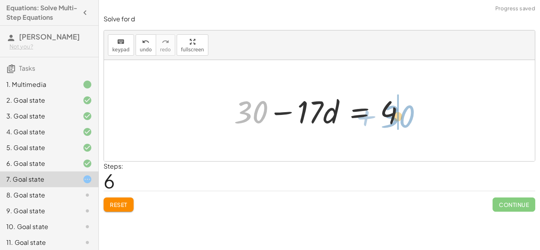
drag, startPoint x: 251, startPoint y: 110, endPoint x: 407, endPoint y: 112, distance: 156.2
click at [407, 112] on div at bounding box center [322, 111] width 185 height 41
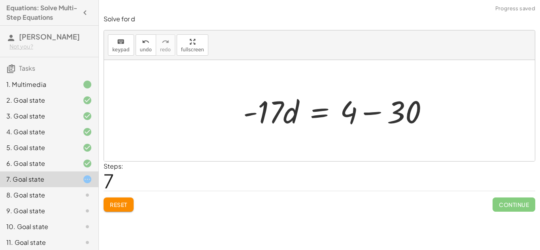
click at [413, 114] on div at bounding box center [338, 111] width 199 height 41
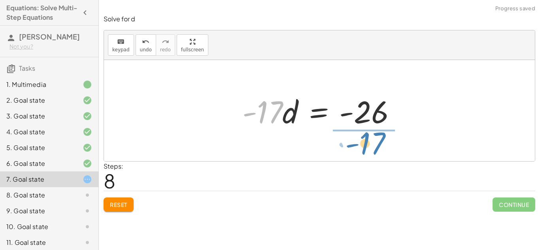
drag, startPoint x: 268, startPoint y: 110, endPoint x: 370, endPoint y: 140, distance: 106.5
click at [370, 140] on div "· 5 · ( + 6 − · 4 · d ) = + · 2 · d + 3 − · 5 · d + 1 + · 5 · 6 − · 5 · 4 · d =…" at bounding box center [319, 110] width 431 height 101
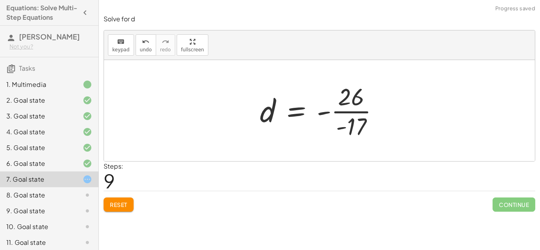
click at [348, 113] on div at bounding box center [322, 110] width 133 height 61
drag, startPoint x: 342, startPoint y: 127, endPoint x: 330, endPoint y: 114, distance: 17.1
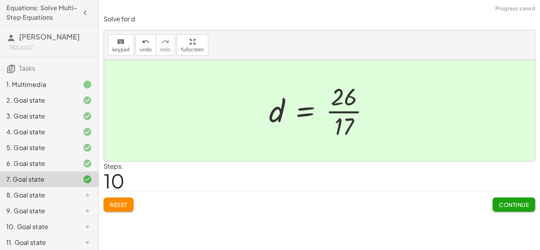
click at [515, 206] on span "Continue" at bounding box center [514, 204] width 30 height 7
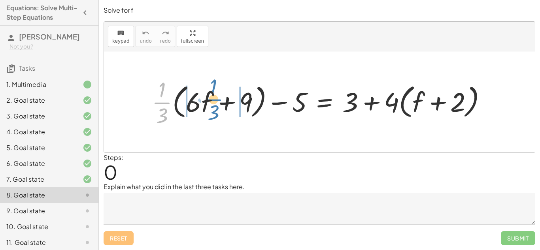
drag, startPoint x: 157, startPoint y: 102, endPoint x: 208, endPoint y: 99, distance: 51.5
click at [208, 99] on div at bounding box center [322, 101] width 349 height 53
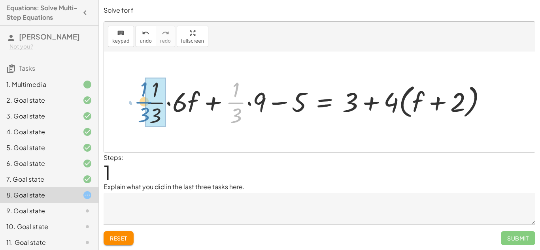
drag, startPoint x: 233, startPoint y: 104, endPoint x: 148, endPoint y: 102, distance: 85.4
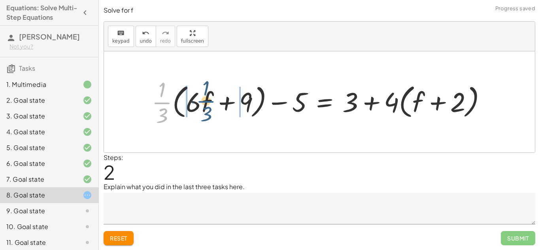
drag, startPoint x: 166, startPoint y: 104, endPoint x: 214, endPoint y: 102, distance: 47.9
click at [214, 102] on div at bounding box center [322, 101] width 349 height 53
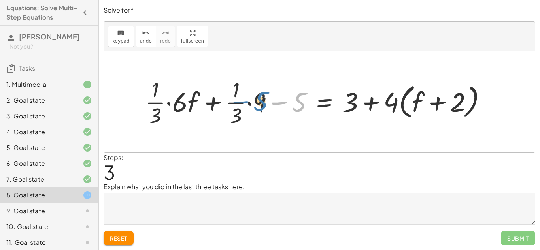
drag, startPoint x: 303, startPoint y: 102, endPoint x: 265, endPoint y: 102, distance: 38.4
click at [265, 102] on div at bounding box center [319, 101] width 356 height 53
click at [284, 103] on div at bounding box center [319, 101] width 356 height 53
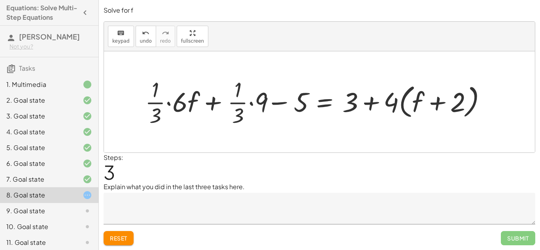
click at [284, 103] on div at bounding box center [319, 101] width 356 height 53
click at [284, 104] on div at bounding box center [319, 101] width 356 height 53
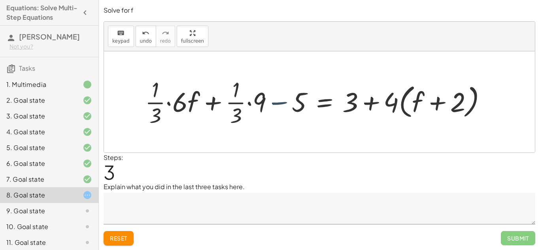
click at [284, 104] on div at bounding box center [319, 101] width 356 height 53
drag, startPoint x: 391, startPoint y: 100, endPoint x: 421, endPoint y: 102, distance: 30.5
click at [421, 102] on div at bounding box center [319, 101] width 356 height 53
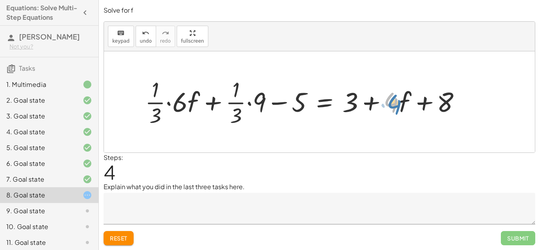
click at [392, 99] on div at bounding box center [306, 101] width 330 height 53
drag, startPoint x: 391, startPoint y: 100, endPoint x: 185, endPoint y: 104, distance: 206.0
click at [185, 104] on div at bounding box center [306, 101] width 330 height 53
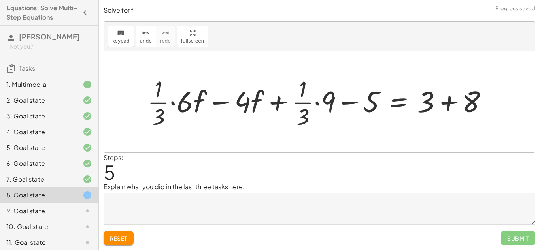
click at [163, 103] on div at bounding box center [320, 101] width 355 height 57
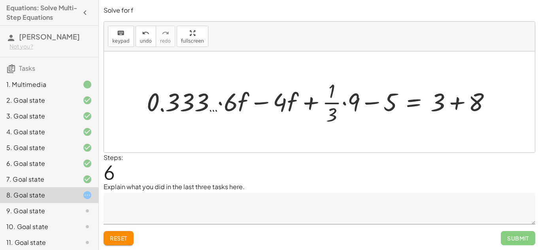
click at [125, 236] on span "Reset" at bounding box center [118, 238] width 17 height 7
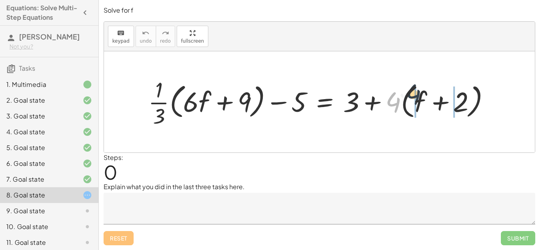
drag, startPoint x: 394, startPoint y: 103, endPoint x: 422, endPoint y: 98, distance: 28.2
click at [422, 98] on div at bounding box center [322, 102] width 356 height 55
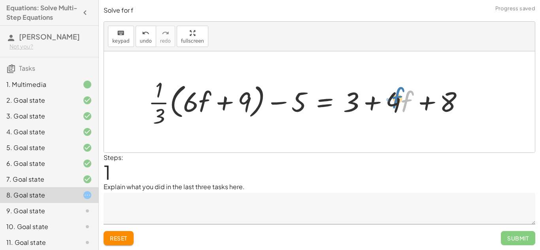
drag, startPoint x: 401, startPoint y: 102, endPoint x: 393, endPoint y: 100, distance: 8.5
click at [393, 100] on div at bounding box center [309, 102] width 330 height 55
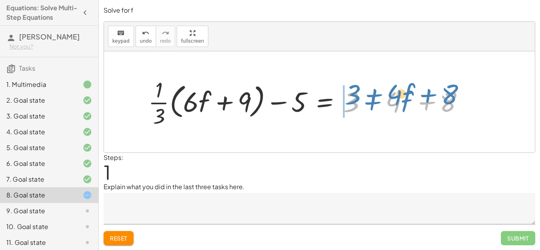
drag, startPoint x: 389, startPoint y: 100, endPoint x: 390, endPoint y: 93, distance: 6.8
click at [390, 93] on div at bounding box center [309, 102] width 330 height 55
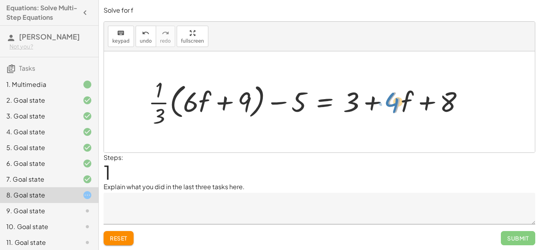
click at [393, 98] on div at bounding box center [309, 102] width 330 height 55
drag, startPoint x: 450, startPoint y: 102, endPoint x: 354, endPoint y: 105, distance: 95.7
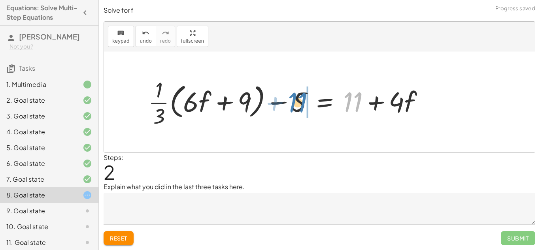
drag, startPoint x: 351, startPoint y: 104, endPoint x: 297, endPoint y: 104, distance: 54.2
click at [297, 104] on div at bounding box center [289, 102] width 290 height 55
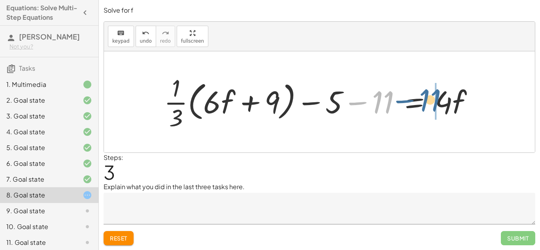
drag, startPoint x: 381, startPoint y: 101, endPoint x: 432, endPoint y: 99, distance: 50.7
click at [432, 99] on div at bounding box center [322, 102] width 324 height 61
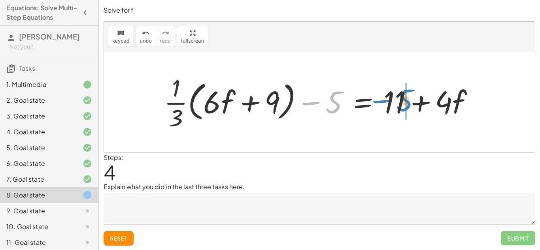
drag, startPoint x: 333, startPoint y: 108, endPoint x: 404, endPoint y: 106, distance: 71.2
click at [404, 106] on div at bounding box center [322, 102] width 324 height 61
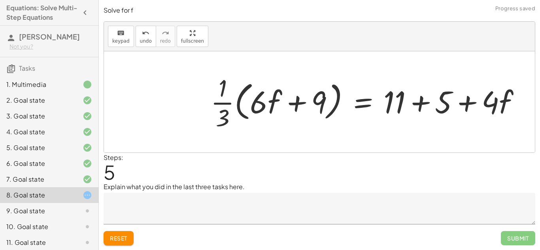
click at [422, 102] on div at bounding box center [369, 102] width 324 height 61
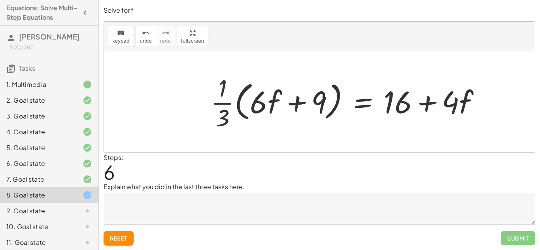
click at [492, 90] on div "+ · · 1 · 3 · ( + · 6 · f + 9 ) − 5 = + 3 + · 4 · ( + f + 2 ) + · · 1 · 3 · ( +…" at bounding box center [346, 102] width 294 height 65
drag, startPoint x: 454, startPoint y: 102, endPoint x: 482, endPoint y: 98, distance: 27.9
click at [482, 98] on div at bounding box center [349, 102] width 284 height 61
drag, startPoint x: 221, startPoint y: 102, endPoint x: 306, endPoint y: 93, distance: 85.9
click at [306, 93] on div at bounding box center [349, 102] width 284 height 61
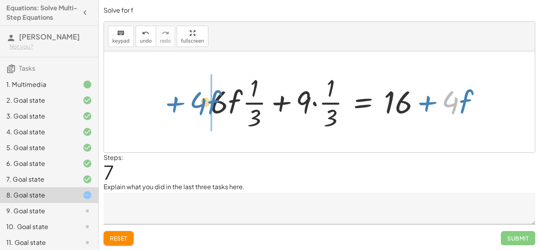
drag, startPoint x: 458, startPoint y: 98, endPoint x: 200, endPoint y: 98, distance: 257.8
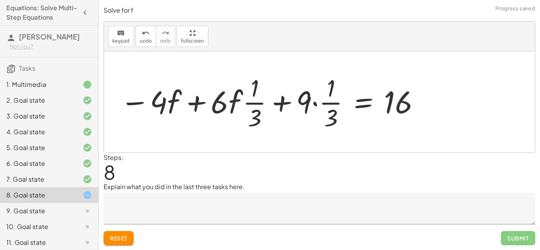
click at [197, 102] on div at bounding box center [270, 102] width 309 height 61
click at [136, 106] on div at bounding box center [270, 102] width 309 height 61
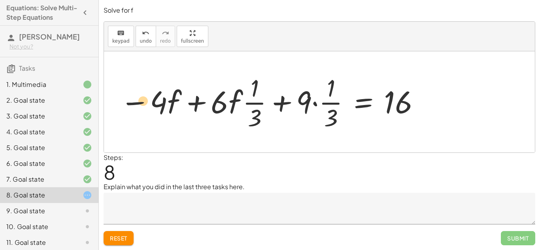
drag, startPoint x: 135, startPoint y: 104, endPoint x: 108, endPoint y: 104, distance: 26.5
click at [108, 104] on div "+ · · 1 · 3 · ( + · 6 · f + 9 ) − 5 = + 3 + · 4 · ( + f + 2 ) + · · 1 · 3 · ( +…" at bounding box center [267, 102] width 319 height 65
drag, startPoint x: 138, startPoint y: 103, endPoint x: 129, endPoint y: 97, distance: 10.9
click at [129, 97] on div at bounding box center [270, 102] width 309 height 61
click at [128, 106] on div at bounding box center [270, 102] width 309 height 61
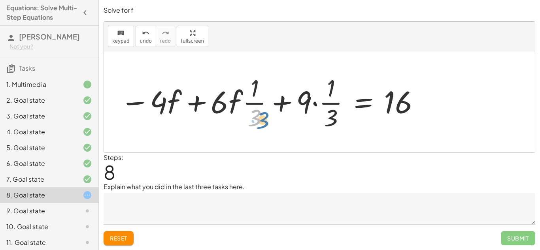
drag, startPoint x: 256, startPoint y: 115, endPoint x: 262, endPoint y: 117, distance: 6.3
click at [262, 117] on div at bounding box center [270, 102] width 309 height 61
drag, startPoint x: 332, startPoint y: 115, endPoint x: 303, endPoint y: 104, distance: 30.5
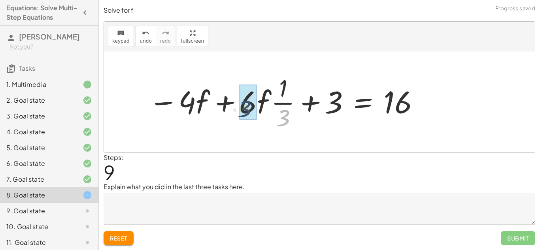
drag, startPoint x: 284, startPoint y: 113, endPoint x: 243, endPoint y: 104, distance: 41.4
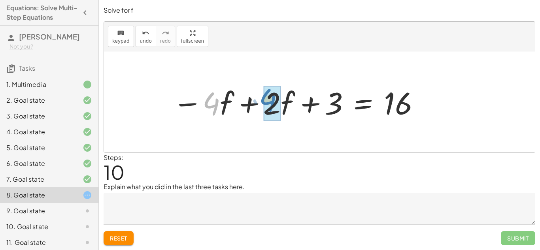
drag, startPoint x: 219, startPoint y: 106, endPoint x: 276, endPoint y: 103, distance: 57.1
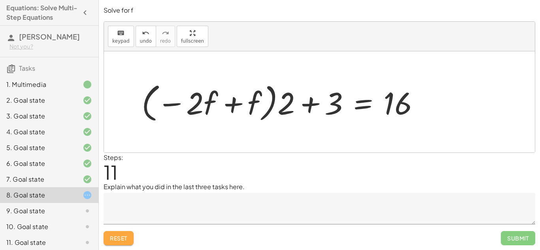
click at [114, 233] on button "Reset" at bounding box center [119, 238] width 30 height 14
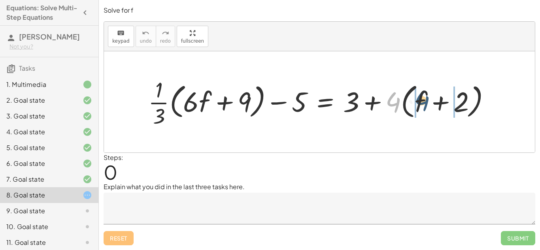
drag, startPoint x: 401, startPoint y: 100, endPoint x: 430, endPoint y: 98, distance: 29.3
click at [430, 98] on div at bounding box center [322, 102] width 357 height 55
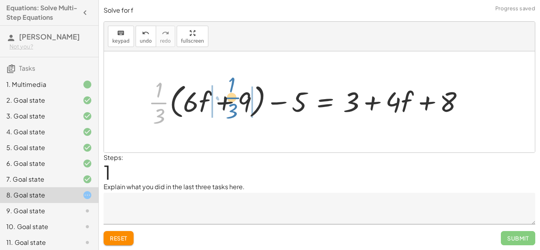
drag, startPoint x: 162, startPoint y: 105, endPoint x: 234, endPoint y: 100, distance: 72.1
click at [234, 100] on div at bounding box center [309, 102] width 330 height 55
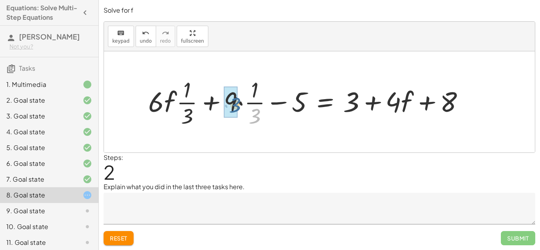
drag, startPoint x: 251, startPoint y: 115, endPoint x: 231, endPoint y: 104, distance: 23.9
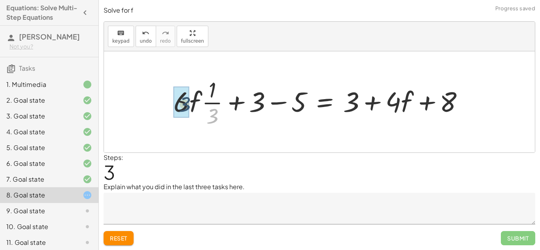
drag, startPoint x: 214, startPoint y: 117, endPoint x: 185, endPoint y: 105, distance: 30.5
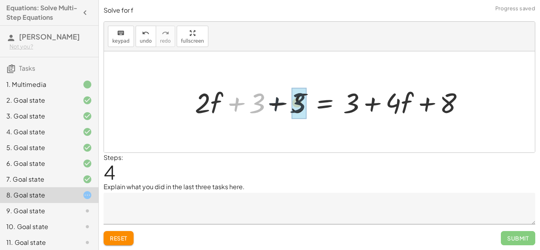
drag, startPoint x: 260, startPoint y: 102, endPoint x: 293, endPoint y: 102, distance: 33.2
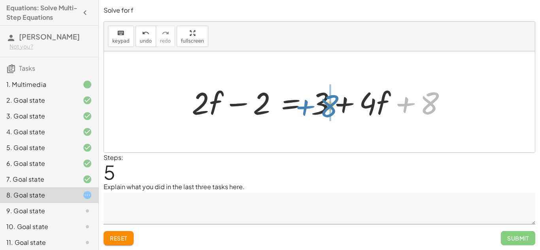
drag, startPoint x: 431, startPoint y: 98, endPoint x: 330, endPoint y: 101, distance: 101.7
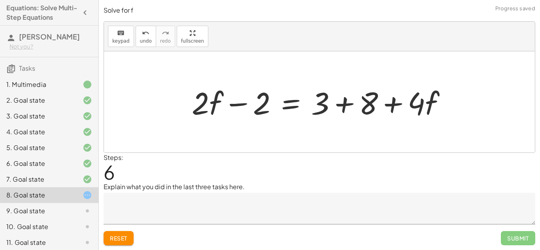
click at [342, 105] on div at bounding box center [322, 102] width 269 height 41
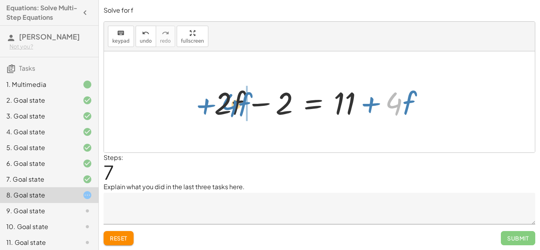
drag, startPoint x: 396, startPoint y: 103, endPoint x: 231, endPoint y: 104, distance: 164.9
click at [231, 104] on div at bounding box center [322, 102] width 224 height 41
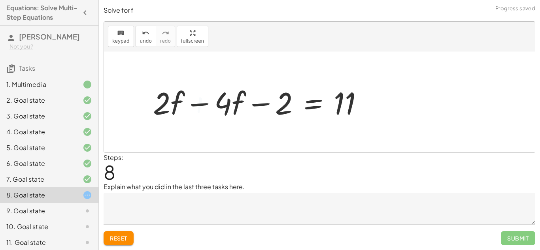
click at [198, 105] on div at bounding box center [261, 102] width 224 height 41
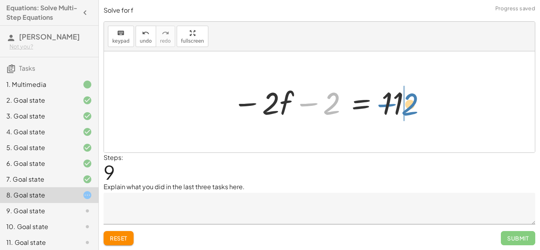
drag, startPoint x: 331, startPoint y: 103, endPoint x: 409, endPoint y: 104, distance: 78.7
click at [409, 104] on div at bounding box center [322, 102] width 187 height 41
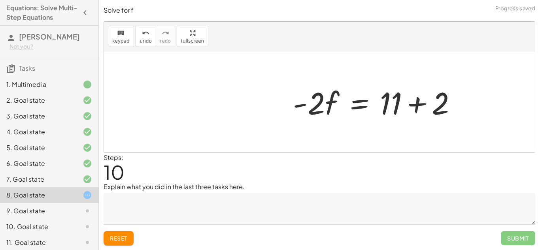
click at [414, 104] on div at bounding box center [378, 102] width 178 height 41
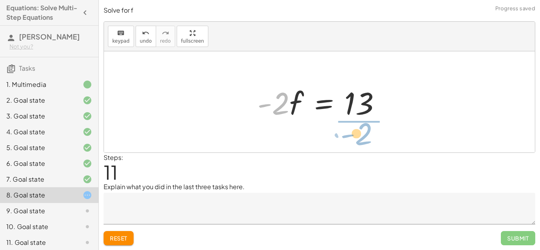
drag, startPoint x: 278, startPoint y: 108, endPoint x: 361, endPoint y: 138, distance: 88.7
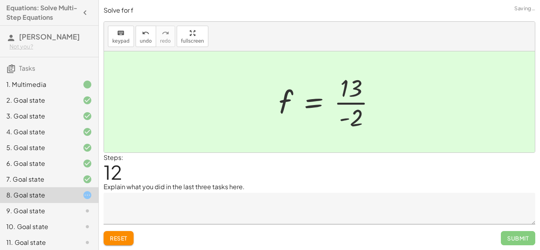
click at [371, 102] on div at bounding box center [330, 102] width 111 height 61
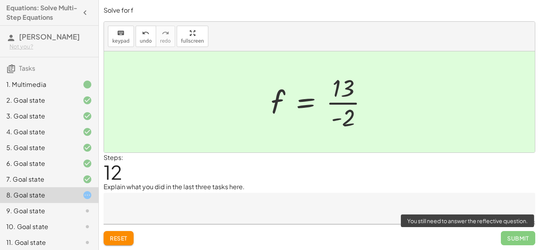
click at [512, 237] on span "Submit" at bounding box center [518, 238] width 34 height 14
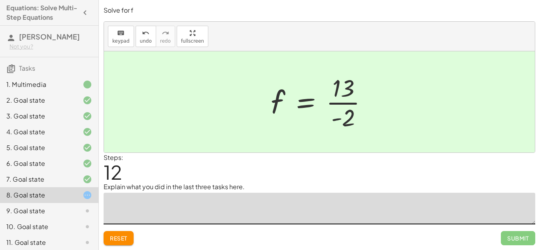
click at [148, 203] on textarea at bounding box center [320, 209] width 432 height 32
type textarea "**********"
click at [511, 240] on span "Submit" at bounding box center [518, 238] width 22 height 7
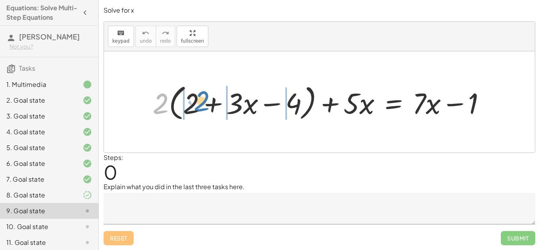
drag, startPoint x: 165, startPoint y: 109, endPoint x: 206, endPoint y: 106, distance: 40.8
click at [206, 106] on div at bounding box center [323, 102] width 348 height 42
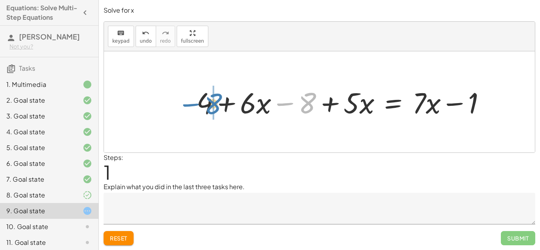
drag, startPoint x: 310, startPoint y: 107, endPoint x: 215, endPoint y: 108, distance: 95.3
click at [215, 108] on div at bounding box center [345, 102] width 304 height 38
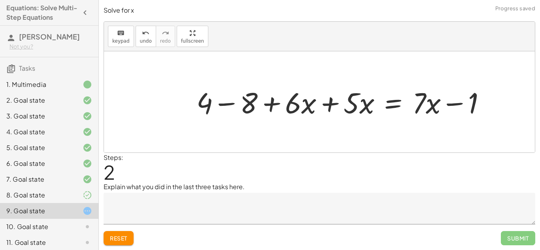
click at [207, 106] on div at bounding box center [345, 102] width 304 height 38
click at [225, 104] on div at bounding box center [345, 102] width 304 height 38
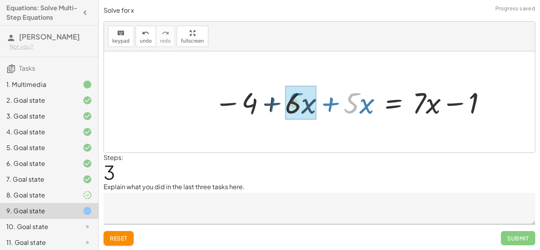
drag, startPoint x: 353, startPoint y: 107, endPoint x: 295, endPoint y: 107, distance: 58.1
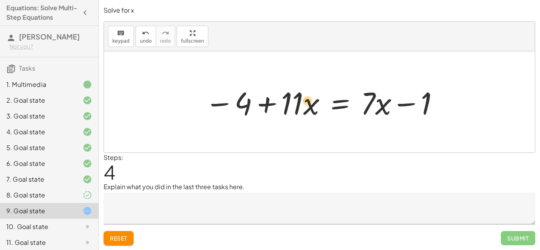
drag, startPoint x: 370, startPoint y: 100, endPoint x: 374, endPoint y: 98, distance: 5.1
click at [374, 98] on div at bounding box center [323, 102] width 244 height 41
drag, startPoint x: 375, startPoint y: 99, endPoint x: 311, endPoint y: 98, distance: 63.7
click at [311, 98] on div at bounding box center [320, 102] width 238 height 41
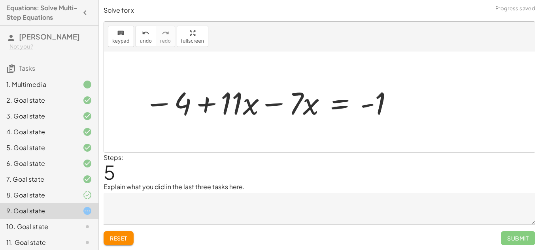
click at [277, 105] on div at bounding box center [269, 102] width 258 height 41
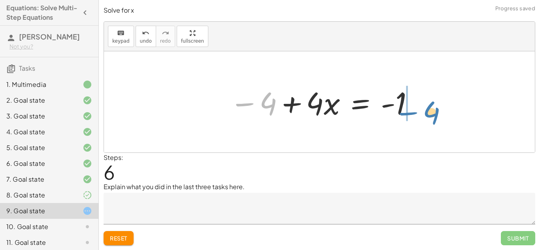
drag, startPoint x: 267, startPoint y: 104, endPoint x: 431, endPoint y: 111, distance: 165.0
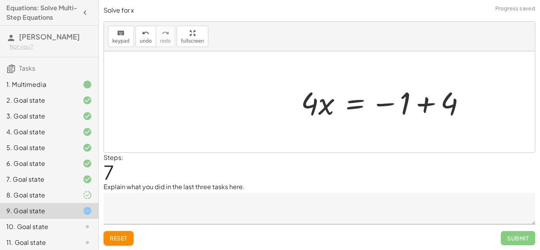
click at [426, 107] on div at bounding box center [386, 102] width 179 height 41
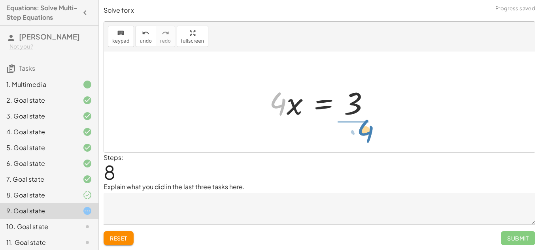
drag, startPoint x: 277, startPoint y: 100, endPoint x: 364, endPoint y: 127, distance: 91.2
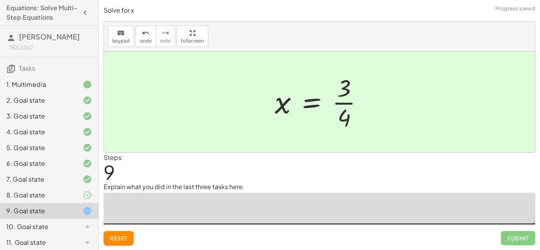
click at [393, 195] on textarea at bounding box center [320, 209] width 432 height 32
type textarea "**********"
click at [504, 238] on button "Submit" at bounding box center [518, 238] width 34 height 14
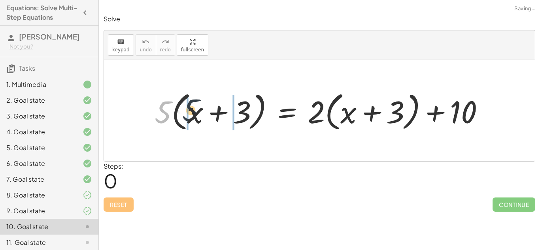
drag, startPoint x: 167, startPoint y: 117, endPoint x: 196, endPoint y: 115, distance: 28.5
click at [196, 115] on div at bounding box center [323, 110] width 344 height 45
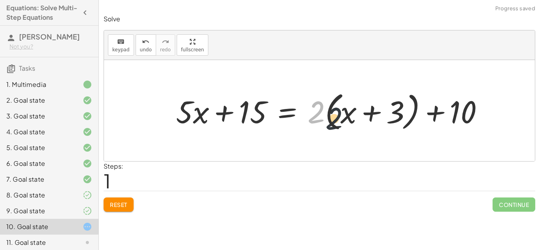
drag, startPoint x: 319, startPoint y: 110, endPoint x: 339, endPoint y: 117, distance: 21.1
click at [339, 117] on div at bounding box center [333, 110] width 322 height 45
drag, startPoint x: 318, startPoint y: 112, endPoint x: 348, endPoint y: 115, distance: 29.4
click at [348, 115] on div at bounding box center [333, 110] width 322 height 45
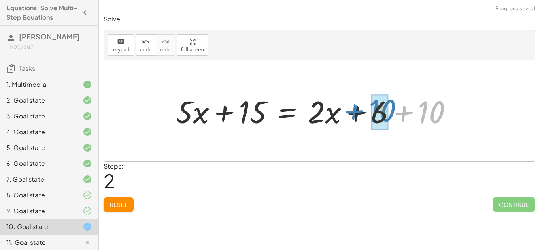
drag, startPoint x: 427, startPoint y: 113, endPoint x: 375, endPoint y: 113, distance: 52.2
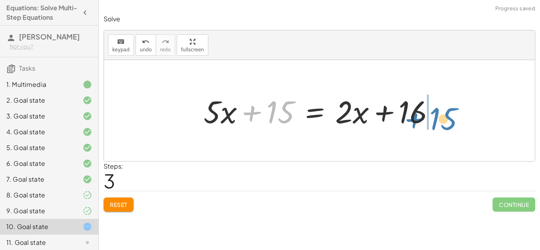
drag, startPoint x: 276, startPoint y: 112, endPoint x: 442, endPoint y: 117, distance: 166.2
click at [442, 117] on div at bounding box center [322, 111] width 245 height 41
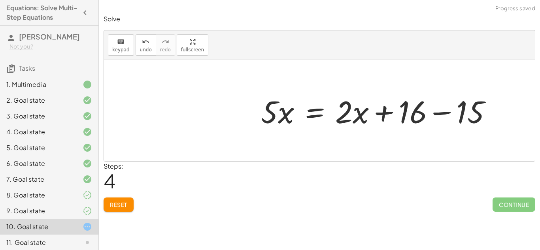
click at [441, 113] on div at bounding box center [379, 111] width 245 height 41
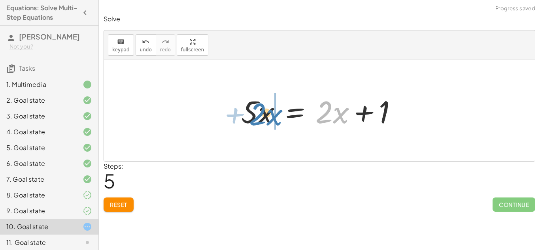
drag, startPoint x: 327, startPoint y: 114, endPoint x: 260, endPoint y: 115, distance: 67.2
click at [260, 115] on div at bounding box center [319, 111] width 165 height 41
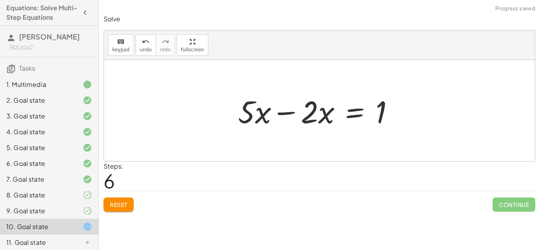
click at [227, 112] on div "· 5 · ( + x + 3 ) = + · 2 · ( + x + 3 ) + 10 + · 5 · x + · 5 · 3 = + · 2 · ( + …" at bounding box center [316, 111] width 180 height 45
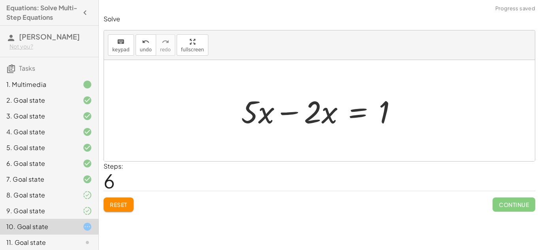
click at [292, 115] on div at bounding box center [322, 111] width 170 height 41
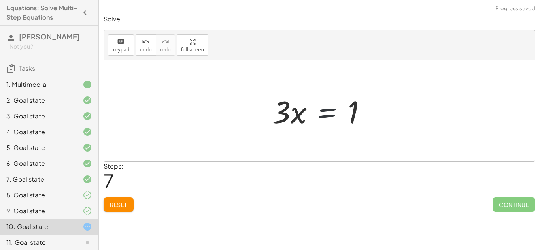
click at [310, 113] on div at bounding box center [322, 111] width 108 height 41
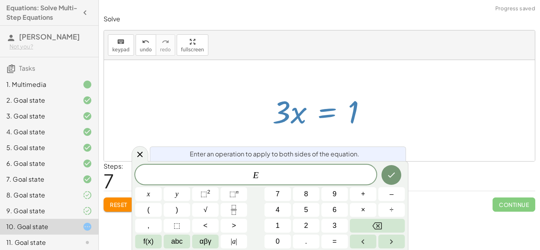
click at [283, 110] on div at bounding box center [322, 111] width 108 height 41
drag, startPoint x: 283, startPoint y: 110, endPoint x: 317, endPoint y: 143, distance: 47.0
click at [317, 143] on div "· 5 · ( + x + 3 ) = + · 2 · ( + x + 3 ) + 10 + · 5 · x + · 5 · 3 = + · 2 · ( + …" at bounding box center [319, 110] width 431 height 101
click at [142, 149] on div at bounding box center [140, 153] width 17 height 15
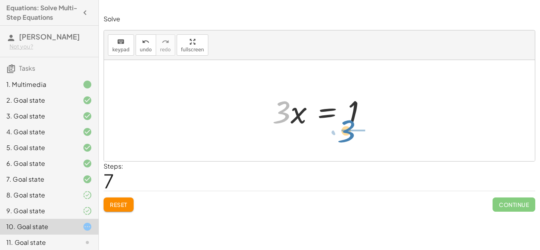
drag, startPoint x: 282, startPoint y: 115, endPoint x: 348, endPoint y: 134, distance: 68.8
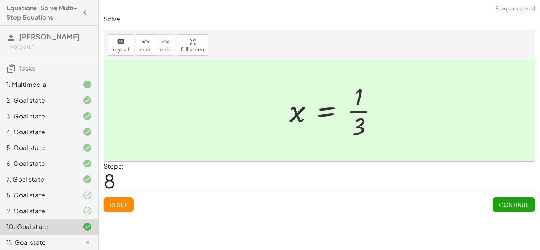
click at [355, 112] on div at bounding box center [336, 110] width 103 height 61
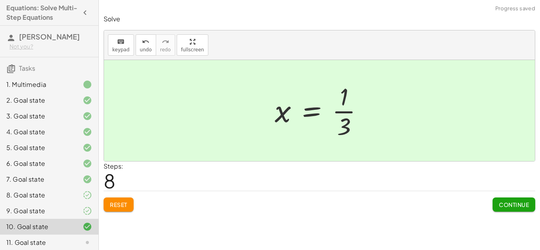
click at [516, 208] on button "Continue" at bounding box center [514, 205] width 43 height 14
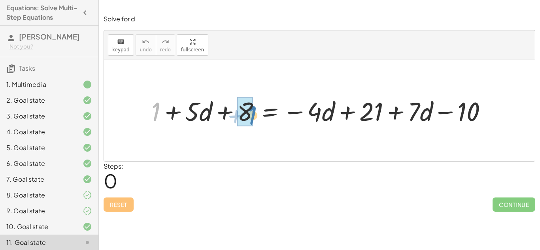
drag, startPoint x: 153, startPoint y: 108, endPoint x: 249, endPoint y: 112, distance: 96.5
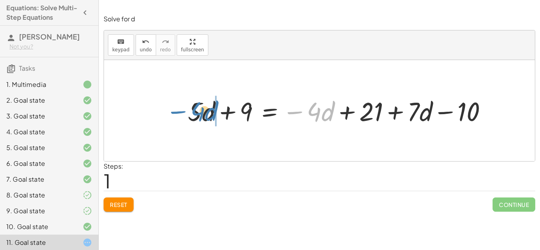
drag, startPoint x: 318, startPoint y: 111, endPoint x: 203, endPoint y: 111, distance: 115.1
click at [203, 111] on div at bounding box center [341, 110] width 314 height 34
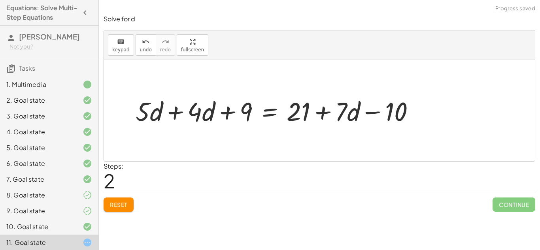
click at [176, 113] on div at bounding box center [278, 110] width 293 height 34
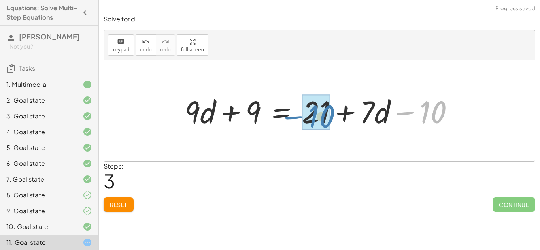
drag, startPoint x: 433, startPoint y: 112, endPoint x: 318, endPoint y: 116, distance: 114.7
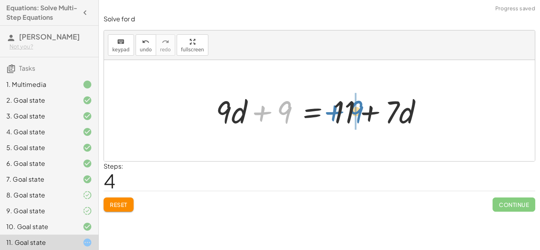
drag, startPoint x: 253, startPoint y: 112, endPoint x: 325, endPoint y: 111, distance: 72.0
click at [325, 111] on div at bounding box center [322, 111] width 221 height 41
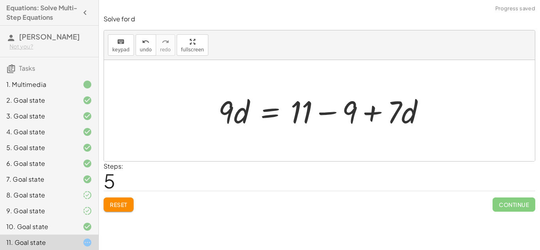
click at [364, 113] on div at bounding box center [324, 111] width 221 height 41
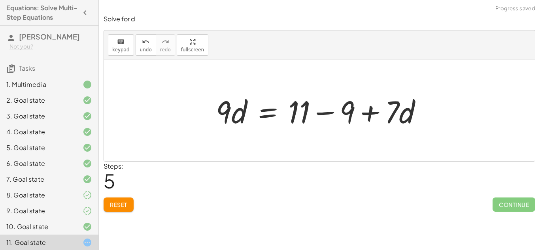
click at [325, 111] on div at bounding box center [322, 111] width 221 height 41
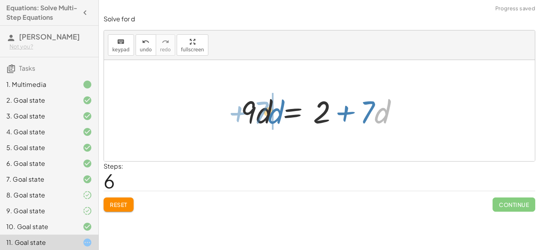
drag, startPoint x: 382, startPoint y: 109, endPoint x: 276, endPoint y: 109, distance: 106.0
click at [276, 109] on div at bounding box center [322, 111] width 171 height 41
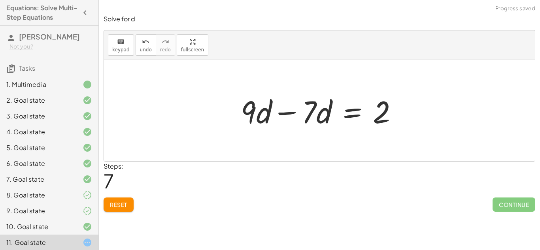
click at [283, 112] on div at bounding box center [322, 111] width 171 height 41
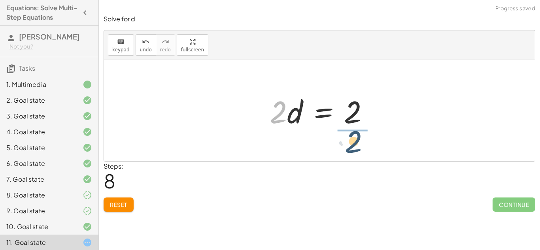
drag, startPoint x: 278, startPoint y: 114, endPoint x: 367, endPoint y: 123, distance: 89.7
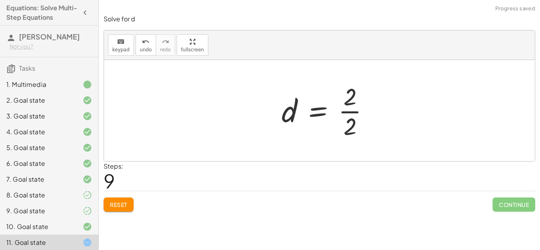
click at [355, 112] on div at bounding box center [329, 110] width 102 height 61
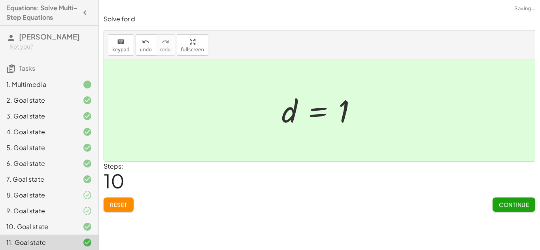
click at [504, 204] on span "Continue" at bounding box center [514, 204] width 30 height 7
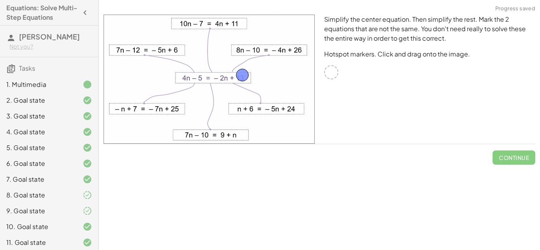
drag, startPoint x: 332, startPoint y: 69, endPoint x: 240, endPoint y: 70, distance: 92.1
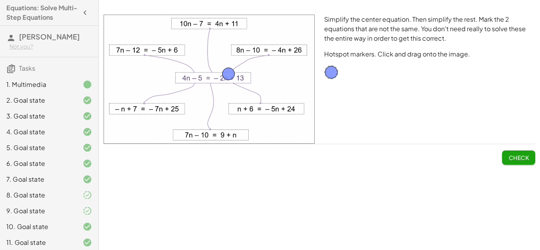
drag, startPoint x: 238, startPoint y: 78, endPoint x: 225, endPoint y: 80, distance: 12.8
drag, startPoint x: 335, startPoint y: 75, endPoint x: 237, endPoint y: 82, distance: 97.9
drag, startPoint x: 233, startPoint y: 81, endPoint x: 255, endPoint y: 112, distance: 37.2
drag, startPoint x: 227, startPoint y: 76, endPoint x: 266, endPoint y: 50, distance: 46.0
drag, startPoint x: 257, startPoint y: 108, endPoint x: 270, endPoint y: 107, distance: 13.1
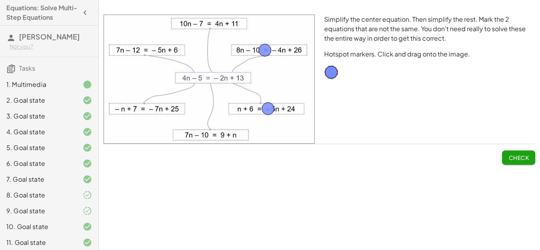
click at [518, 160] on span "Check" at bounding box center [519, 157] width 21 height 7
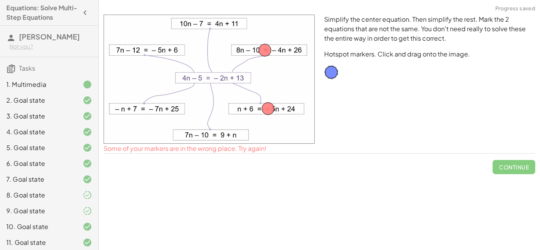
click at [518, 164] on span "Continue" at bounding box center [514, 164] width 43 height 21
drag, startPoint x: 270, startPoint y: 114, endPoint x: 196, endPoint y: 82, distance: 80.8
drag, startPoint x: 192, startPoint y: 77, endPoint x: 155, endPoint y: 50, distance: 45.3
drag, startPoint x: 263, startPoint y: 48, endPoint x: 204, endPoint y: 133, distance: 103.8
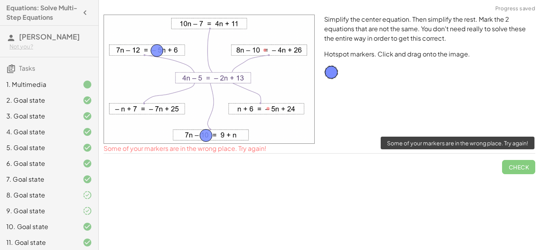
click at [511, 164] on span "Check" at bounding box center [518, 164] width 33 height 21
click at [513, 168] on span "Check" at bounding box center [518, 164] width 33 height 21
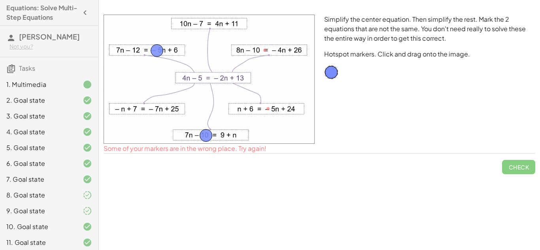
click at [461, 155] on div "Check" at bounding box center [320, 164] width 432 height 21
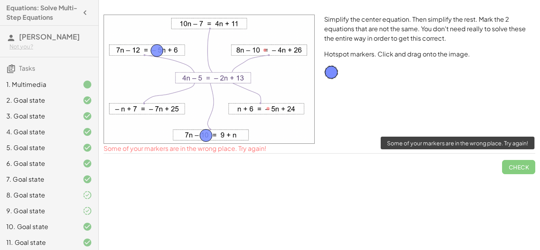
click at [524, 172] on span "Check" at bounding box center [518, 164] width 33 height 21
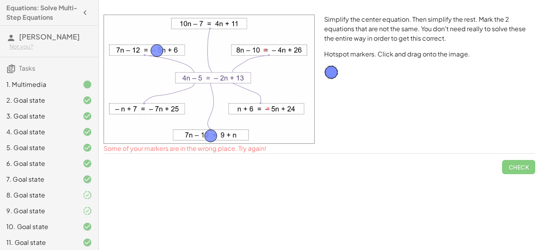
drag, startPoint x: 208, startPoint y: 133, endPoint x: 215, endPoint y: 133, distance: 7.5
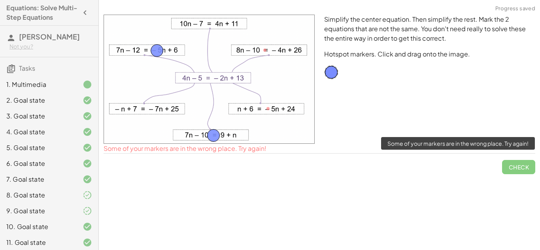
click at [521, 163] on span "Check" at bounding box center [518, 164] width 33 height 21
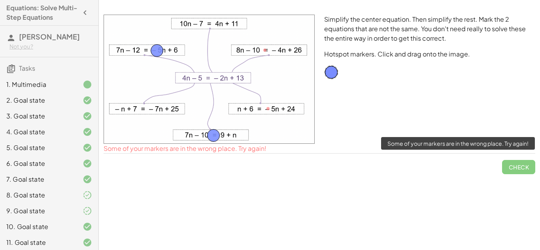
click at [521, 163] on span "Check" at bounding box center [518, 164] width 33 height 21
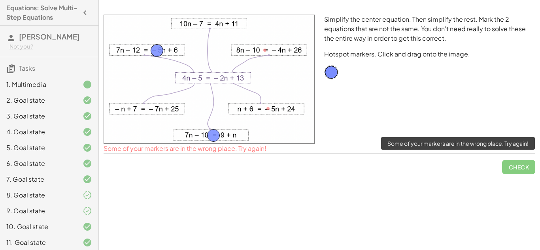
click at [521, 163] on span "Check" at bounding box center [518, 164] width 33 height 21
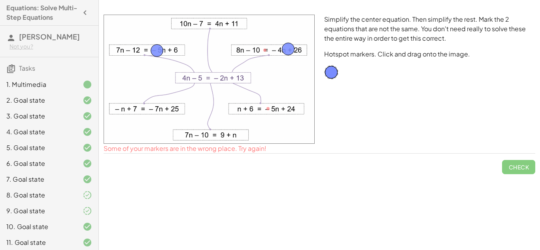
drag, startPoint x: 213, startPoint y: 138, endPoint x: 287, endPoint y: 51, distance: 114.4
drag, startPoint x: 164, startPoint y: 45, endPoint x: 191, endPoint y: 81, distance: 44.1
click at [191, 81] on img at bounding box center [209, 79] width 211 height 129
drag, startPoint x: 155, startPoint y: 58, endPoint x: 181, endPoint y: 86, distance: 38.1
click at [181, 86] on img at bounding box center [209, 79] width 211 height 129
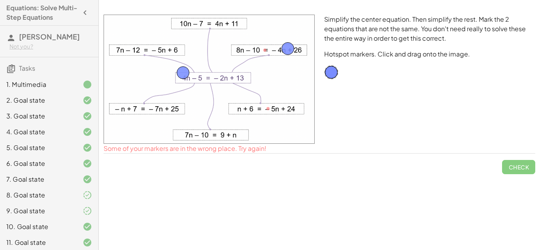
drag, startPoint x: 155, startPoint y: 54, endPoint x: 187, endPoint y: 80, distance: 41.6
drag, startPoint x: 288, startPoint y: 51, endPoint x: 335, endPoint y: 70, distance: 50.7
drag, startPoint x: 191, startPoint y: 79, endPoint x: 234, endPoint y: 84, distance: 43.4
drag, startPoint x: 329, startPoint y: 72, endPoint x: 209, endPoint y: 136, distance: 135.9
drag, startPoint x: 331, startPoint y: 69, endPoint x: 171, endPoint y: 48, distance: 161.5
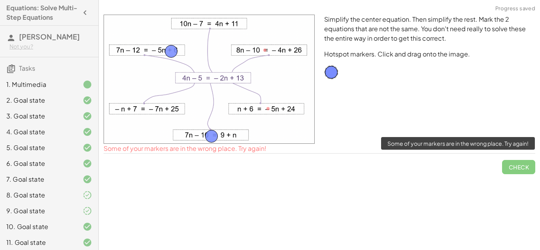
click at [519, 163] on span "Check" at bounding box center [518, 164] width 33 height 21
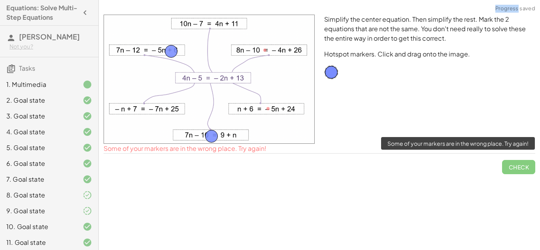
click at [519, 163] on span "Check" at bounding box center [518, 164] width 33 height 21
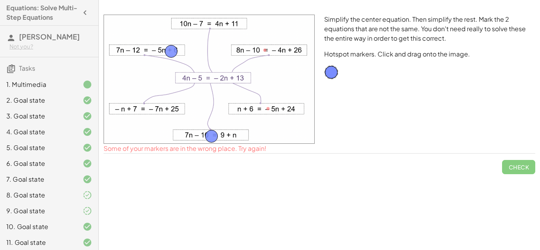
drag, startPoint x: 268, startPoint y: 109, endPoint x: 275, endPoint y: 118, distance: 11.6
click at [275, 118] on img at bounding box center [209, 79] width 211 height 129
click at [269, 109] on img at bounding box center [209, 79] width 211 height 129
click at [259, 53] on img at bounding box center [209, 79] width 211 height 129
click at [144, 49] on img at bounding box center [209, 79] width 211 height 129
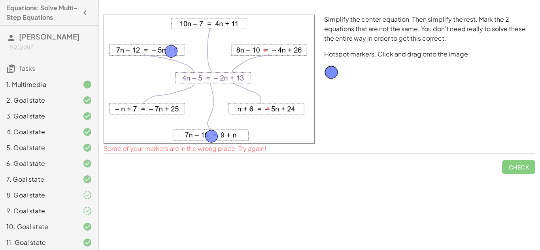
click at [144, 49] on img at bounding box center [209, 79] width 211 height 129
click at [197, 132] on img at bounding box center [209, 79] width 211 height 129
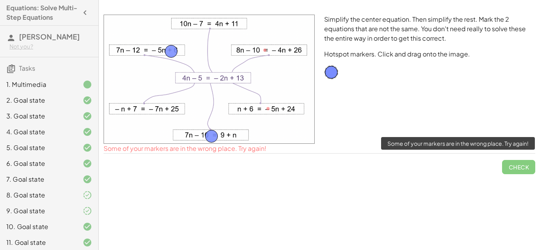
click at [525, 166] on span "Check" at bounding box center [518, 164] width 33 height 21
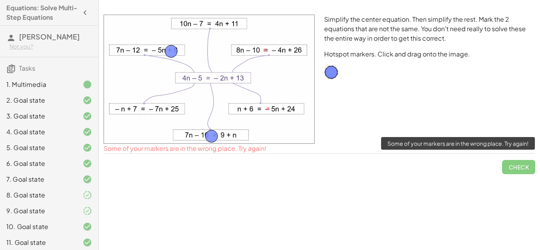
click at [525, 166] on span "Check" at bounding box center [518, 164] width 33 height 21
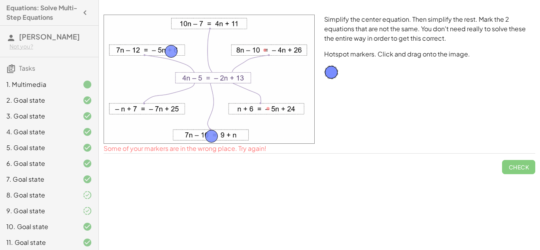
scroll to position [67, 0]
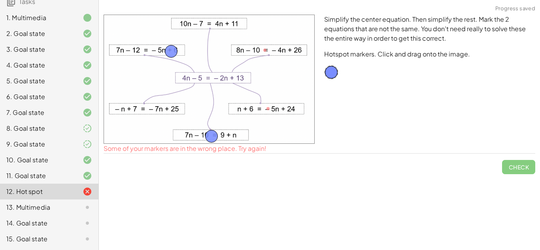
click at [86, 208] on icon at bounding box center [87, 207] width 9 height 9
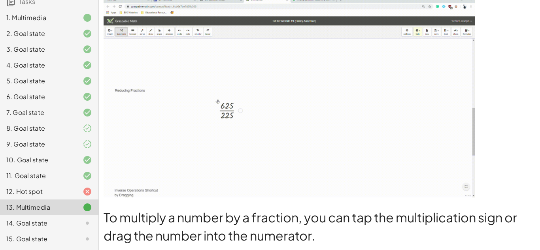
scroll to position [111, 0]
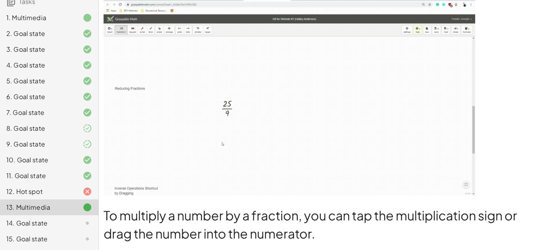
click at [72, 224] on div at bounding box center [81, 223] width 22 height 9
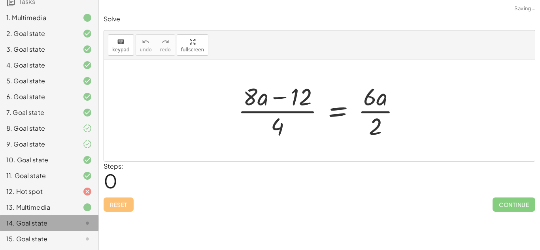
scroll to position [0, 0]
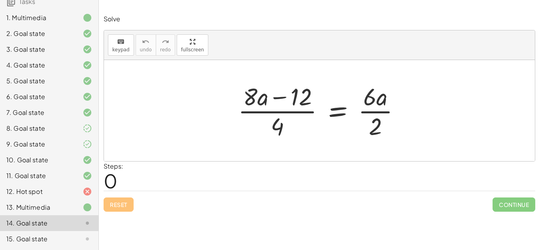
click at [269, 113] on div at bounding box center [322, 110] width 176 height 61
click at [270, 113] on div at bounding box center [322, 110] width 176 height 61
click at [251, 97] on div at bounding box center [322, 110] width 176 height 61
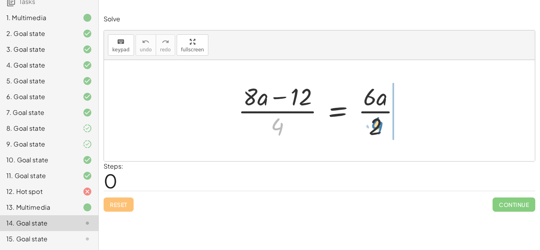
drag, startPoint x: 276, startPoint y: 131, endPoint x: 376, endPoint y: 130, distance: 99.7
click at [376, 130] on div at bounding box center [322, 110] width 176 height 61
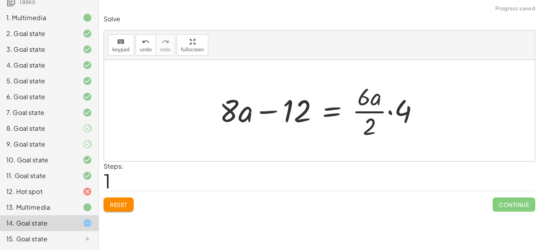
click at [371, 125] on div at bounding box center [323, 110] width 214 height 61
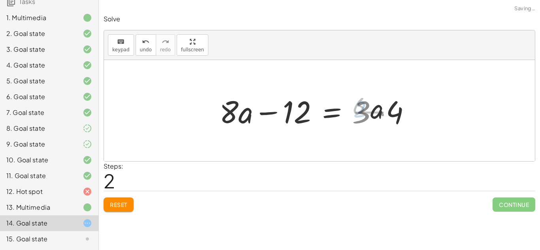
click at [371, 125] on div at bounding box center [318, 111] width 205 height 41
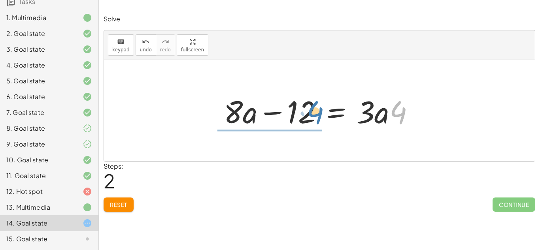
drag, startPoint x: 401, startPoint y: 115, endPoint x: 321, endPoint y: 115, distance: 80.7
click at [321, 115] on div at bounding box center [322, 111] width 205 height 41
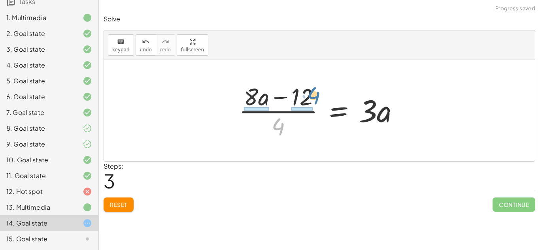
drag, startPoint x: 282, startPoint y: 125, endPoint x: 317, endPoint y: 94, distance: 47.1
click at [317, 94] on div at bounding box center [322, 110] width 175 height 61
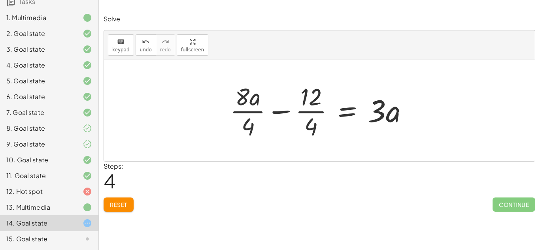
click at [83, 192] on icon at bounding box center [87, 191] width 9 height 9
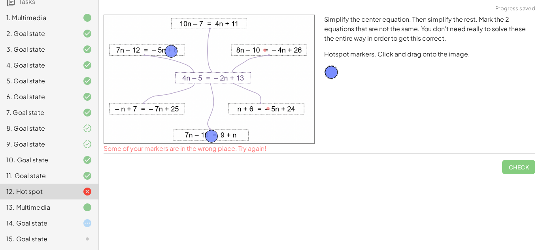
click at [76, 222] on div at bounding box center [81, 223] width 22 height 9
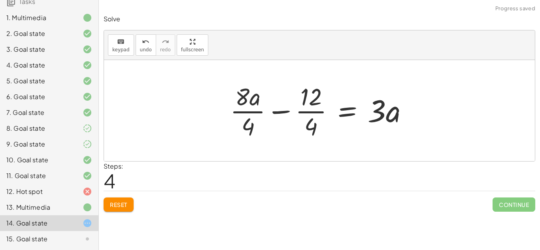
click at [253, 117] on div at bounding box center [322, 110] width 193 height 61
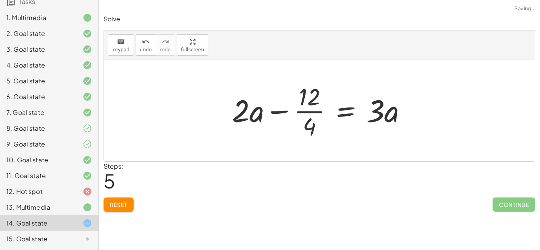
click at [303, 113] on div at bounding box center [322, 110] width 189 height 61
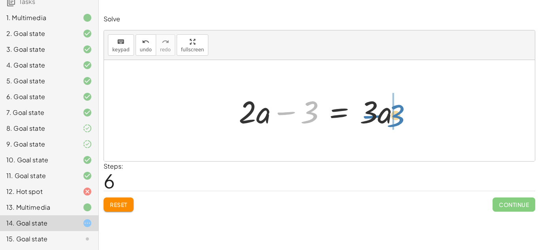
drag, startPoint x: 308, startPoint y: 112, endPoint x: 403, endPoint y: 115, distance: 95.3
click at [403, 115] on div at bounding box center [323, 111] width 176 height 41
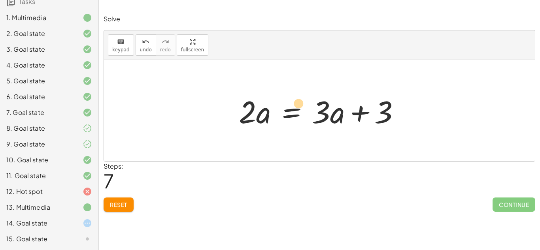
drag, startPoint x: 328, startPoint y: 112, endPoint x: 313, endPoint y: 105, distance: 16.1
click at [313, 105] on div at bounding box center [323, 111] width 176 height 41
drag, startPoint x: 321, startPoint y: 108, endPoint x: 295, endPoint y: 94, distance: 29.9
click at [295, 94] on div at bounding box center [323, 111] width 176 height 41
drag, startPoint x: 340, startPoint y: 117, endPoint x: 318, endPoint y: 115, distance: 21.9
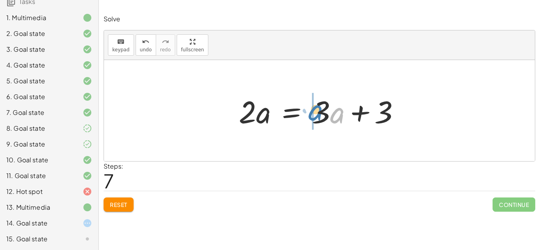
click at [318, 115] on div at bounding box center [323, 111] width 176 height 41
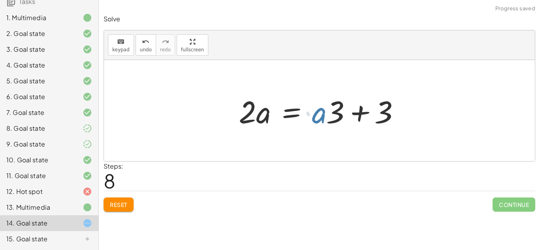
click at [318, 115] on div at bounding box center [323, 111] width 176 height 41
drag, startPoint x: 344, startPoint y: 114, endPoint x: 321, endPoint y: 114, distance: 22.5
click at [321, 114] on div at bounding box center [323, 111] width 176 height 41
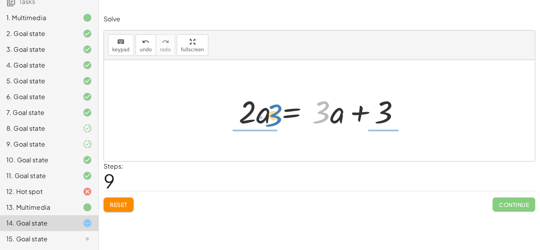
drag, startPoint x: 321, startPoint y: 114, endPoint x: 273, endPoint y: 117, distance: 47.6
click at [273, 117] on div at bounding box center [323, 111] width 176 height 41
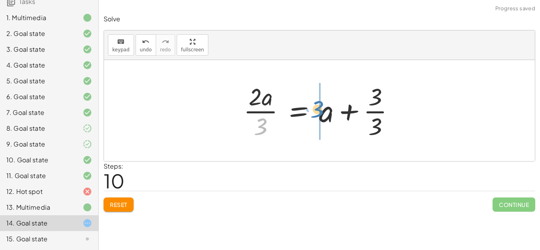
drag, startPoint x: 263, startPoint y: 127, endPoint x: 320, endPoint y: 110, distance: 59.4
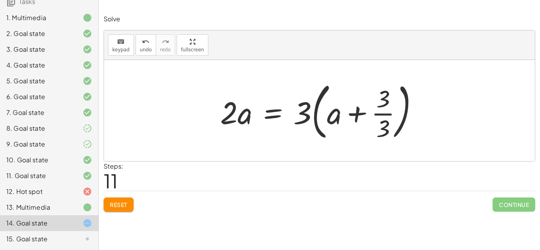
click at [127, 204] on span "Reset" at bounding box center [118, 204] width 17 height 7
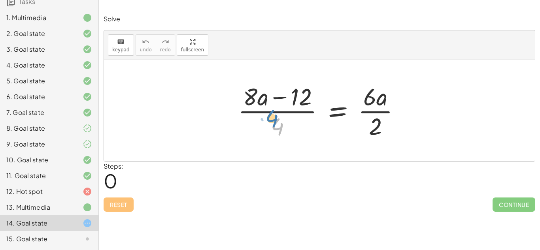
drag, startPoint x: 279, startPoint y: 126, endPoint x: 276, endPoint y: 120, distance: 6.4
click at [276, 120] on div at bounding box center [322, 110] width 176 height 61
drag, startPoint x: 282, startPoint y: 130, endPoint x: 238, endPoint y: 102, distance: 51.0
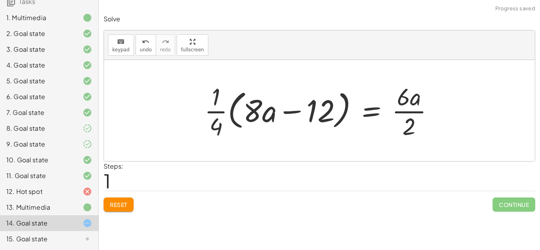
click at [120, 210] on button "Reset" at bounding box center [119, 205] width 30 height 14
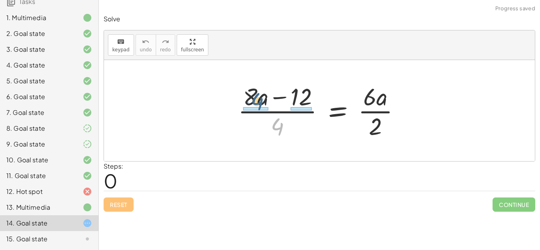
drag, startPoint x: 277, startPoint y: 129, endPoint x: 255, endPoint y: 103, distance: 33.4
click at [255, 103] on div at bounding box center [322, 110] width 176 height 61
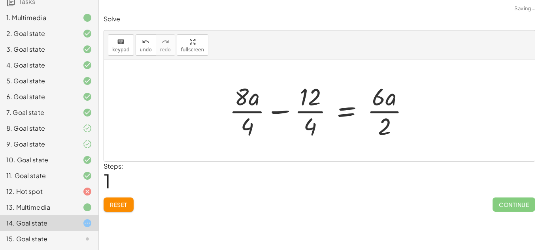
click at [300, 111] on div at bounding box center [322, 110] width 194 height 61
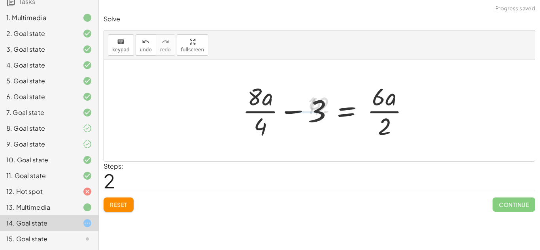
click at [264, 112] on div at bounding box center [329, 110] width 181 height 61
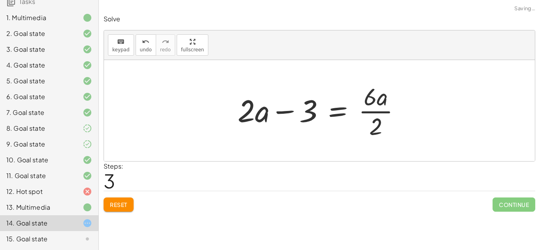
click at [376, 112] on div at bounding box center [322, 110] width 177 height 61
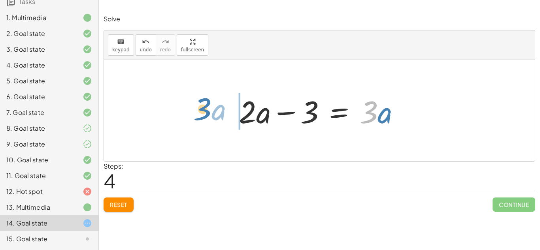
drag, startPoint x: 369, startPoint y: 109, endPoint x: 203, endPoint y: 106, distance: 166.1
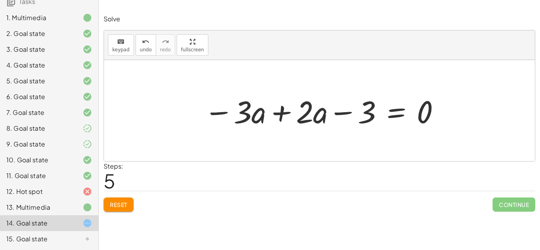
click at [275, 110] on div at bounding box center [322, 111] width 245 height 41
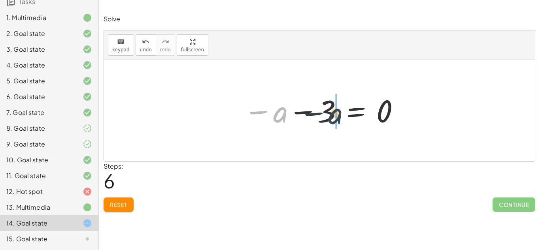
drag, startPoint x: 280, startPoint y: 115, endPoint x: 337, endPoint y: 115, distance: 57.3
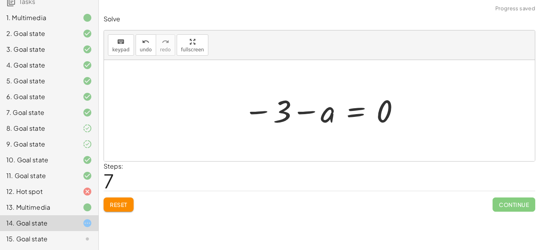
click at [308, 113] on div at bounding box center [322, 110] width 165 height 39
drag, startPoint x: 280, startPoint y: 113, endPoint x: 437, endPoint y: 112, distance: 156.6
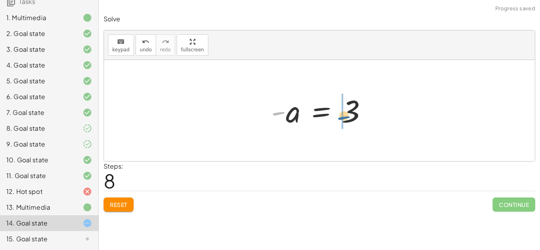
drag, startPoint x: 278, startPoint y: 111, endPoint x: 344, endPoint y: 115, distance: 66.2
click at [344, 115] on div at bounding box center [322, 110] width 110 height 39
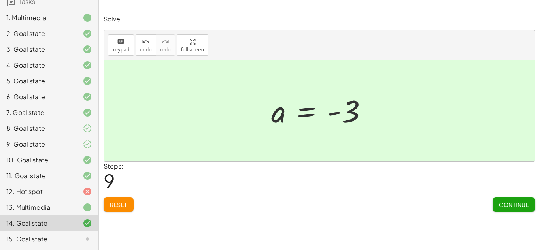
click at [510, 208] on span "Continue" at bounding box center [514, 204] width 30 height 7
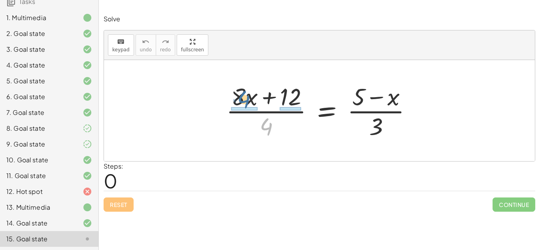
drag, startPoint x: 269, startPoint y: 126, endPoint x: 246, endPoint y: 98, distance: 35.4
click at [246, 98] on div at bounding box center [322, 110] width 200 height 61
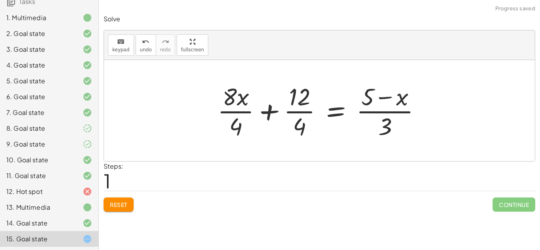
click at [301, 127] on div at bounding box center [323, 110] width 218 height 61
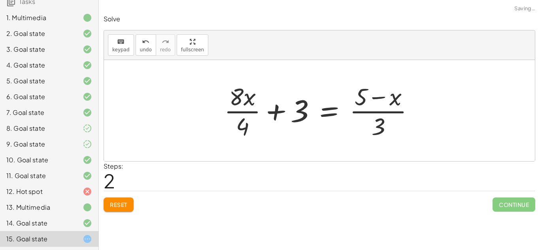
click at [256, 111] on div at bounding box center [322, 110] width 204 height 61
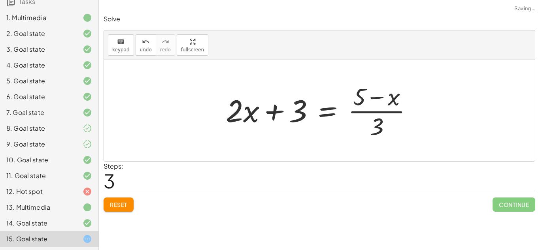
click at [385, 112] on div at bounding box center [322, 110] width 201 height 61
drag, startPoint x: 391, startPoint y: 98, endPoint x: 414, endPoint y: 100, distance: 23.0
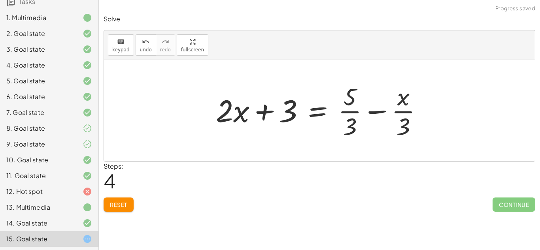
click at [112, 213] on div "Solve keyboard keypad undo undo redo redo fullscreen · ( + · 8 · x + 12 ) · 4 =…" at bounding box center [319, 113] width 441 height 207
click at [112, 212] on div "Solve keyboard keypad undo undo redo redo fullscreen · ( + · 8 · x + 12 ) · 4 =…" at bounding box center [319, 113] width 441 height 207
click at [113, 207] on span "Reset" at bounding box center [118, 204] width 17 height 7
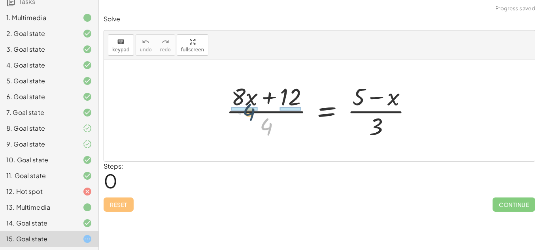
drag, startPoint x: 267, startPoint y: 123, endPoint x: 249, endPoint y: 109, distance: 23.7
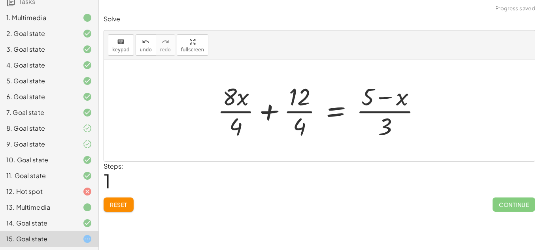
click at [241, 110] on div at bounding box center [323, 110] width 218 height 61
click at [302, 110] on div at bounding box center [324, 110] width 215 height 61
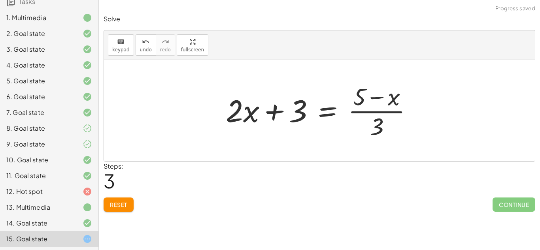
click at [379, 98] on div at bounding box center [322, 110] width 201 height 61
click at [378, 99] on div at bounding box center [322, 110] width 201 height 61
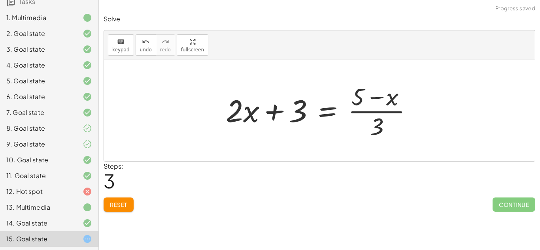
click at [378, 99] on div at bounding box center [322, 110] width 201 height 61
drag, startPoint x: 375, startPoint y: 127, endPoint x: 361, endPoint y: 111, distance: 21.0
click at [361, 111] on div at bounding box center [322, 110] width 201 height 61
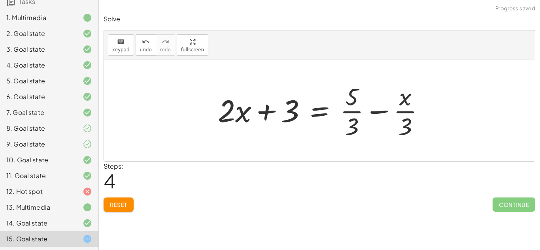
click at [417, 113] on div at bounding box center [324, 110] width 221 height 61
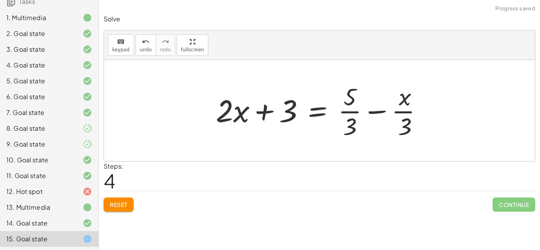
click at [409, 113] on div at bounding box center [322, 110] width 221 height 61
click at [352, 115] on div at bounding box center [322, 110] width 221 height 61
click at [352, 112] on div at bounding box center [322, 110] width 221 height 61
click at [354, 80] on div at bounding box center [322, 110] width 221 height 61
drag, startPoint x: 376, startPoint y: 112, endPoint x: 391, endPoint y: 102, distance: 17.4
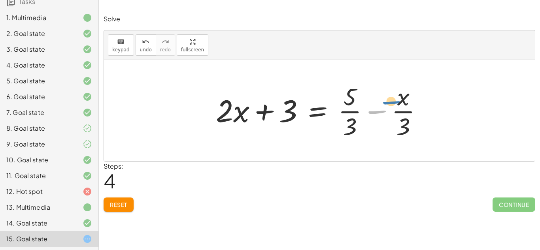
click at [391, 102] on div at bounding box center [322, 110] width 221 height 61
drag, startPoint x: 351, startPoint y: 93, endPoint x: 367, endPoint y: 116, distance: 27.8
click at [367, 116] on div at bounding box center [322, 110] width 221 height 61
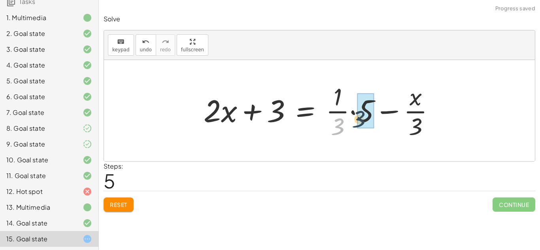
drag, startPoint x: 341, startPoint y: 126, endPoint x: 379, endPoint y: 113, distance: 39.6
click at [379, 113] on div at bounding box center [323, 110] width 246 height 61
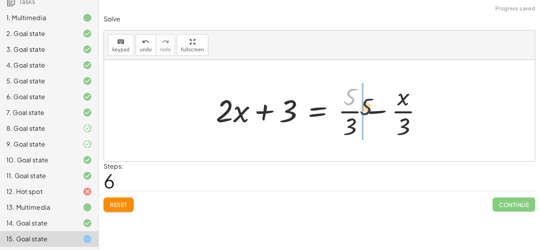
drag, startPoint x: 351, startPoint y: 95, endPoint x: 372, endPoint y: 108, distance: 24.1
click at [372, 108] on div at bounding box center [322, 110] width 221 height 61
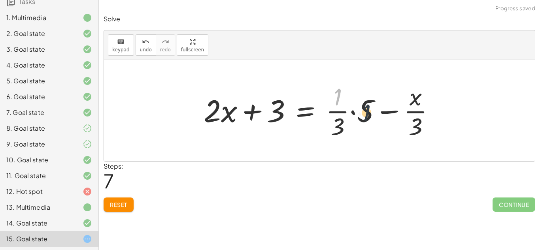
drag, startPoint x: 339, startPoint y: 98, endPoint x: 369, endPoint y: 115, distance: 34.5
click at [369, 115] on div at bounding box center [323, 110] width 246 height 61
click at [342, 112] on div at bounding box center [323, 110] width 246 height 61
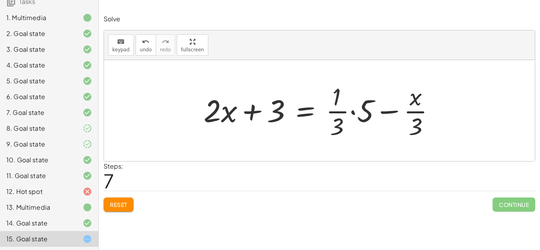
click at [342, 112] on div at bounding box center [323, 110] width 246 height 61
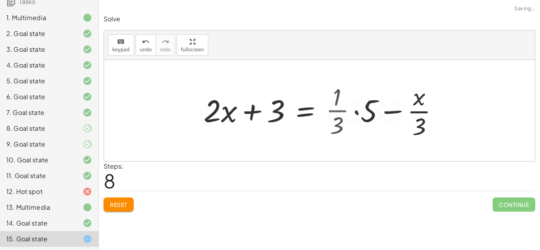
click at [342, 112] on div at bounding box center [355, 110] width 310 height 61
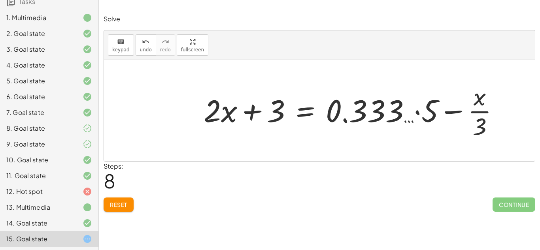
click at [122, 207] on span "Reset" at bounding box center [118, 204] width 17 height 7
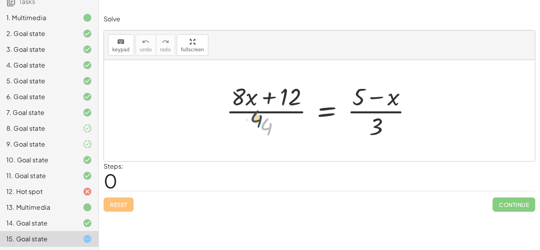
drag, startPoint x: 269, startPoint y: 120, endPoint x: 255, endPoint y: 104, distance: 21.6
click at [255, 104] on div at bounding box center [322, 110] width 200 height 61
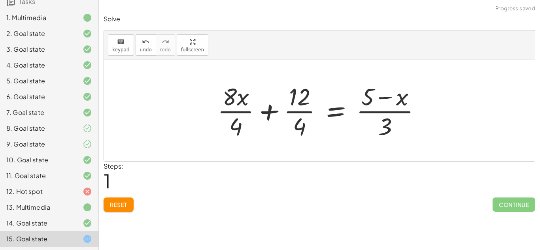
click at [231, 111] on div at bounding box center [323, 110] width 218 height 61
click at [294, 112] on div at bounding box center [324, 110] width 215 height 61
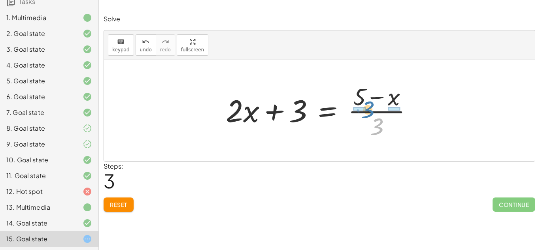
drag, startPoint x: 378, startPoint y: 125, endPoint x: 369, endPoint y: 108, distance: 19.1
click at [369, 108] on div at bounding box center [322, 110] width 201 height 61
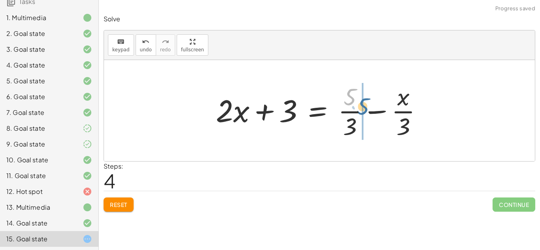
drag, startPoint x: 348, startPoint y: 101, endPoint x: 361, endPoint y: 112, distance: 16.6
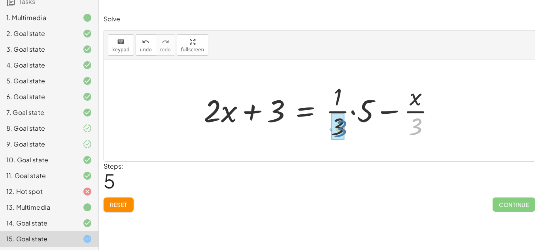
drag, startPoint x: 416, startPoint y: 126, endPoint x: 340, endPoint y: 128, distance: 75.2
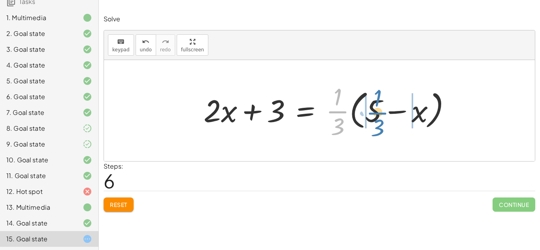
drag, startPoint x: 341, startPoint y: 112, endPoint x: 381, endPoint y: 113, distance: 40.0
click at [381, 113] on div at bounding box center [331, 110] width 262 height 61
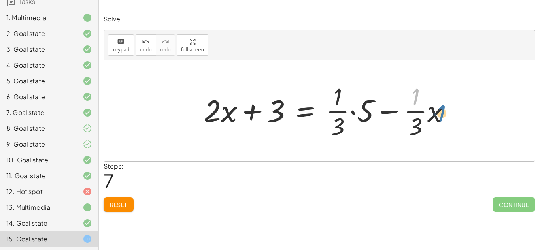
drag, startPoint x: 417, startPoint y: 100, endPoint x: 437, endPoint y: 117, distance: 25.8
click at [437, 117] on div at bounding box center [331, 110] width 262 height 61
click at [416, 123] on div at bounding box center [331, 110] width 262 height 61
click at [417, 113] on div at bounding box center [331, 110] width 262 height 61
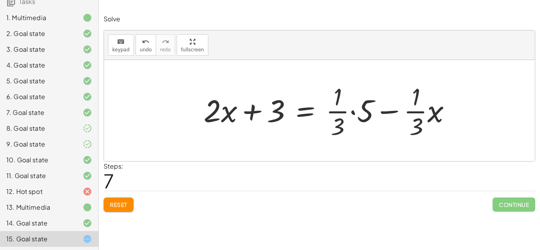
click at [417, 113] on div at bounding box center [331, 110] width 262 height 61
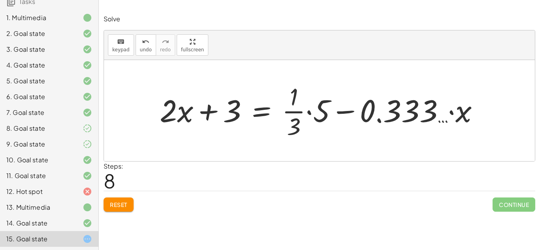
click at [124, 202] on span "Reset" at bounding box center [118, 204] width 17 height 7
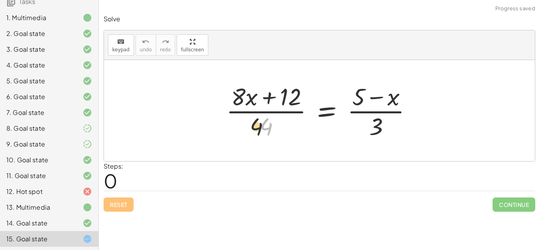
click at [256, 127] on div at bounding box center [322, 110] width 200 height 61
drag, startPoint x: 264, startPoint y: 126, endPoint x: 257, endPoint y: 112, distance: 16.3
click at [257, 112] on div at bounding box center [322, 110] width 200 height 61
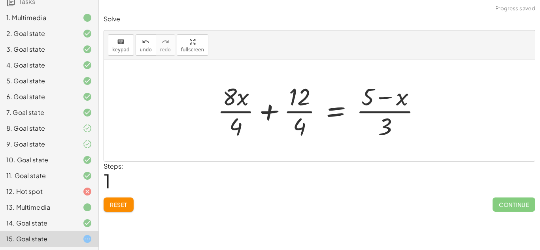
click at [233, 110] on div at bounding box center [323, 110] width 218 height 61
click at [305, 114] on div at bounding box center [324, 110] width 215 height 61
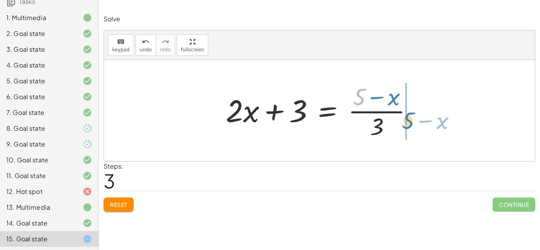
drag, startPoint x: 359, startPoint y: 101, endPoint x: 406, endPoint y: 125, distance: 52.2
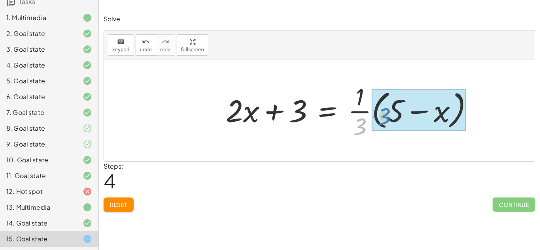
drag, startPoint x: 357, startPoint y: 123, endPoint x: 391, endPoint y: 112, distance: 34.9
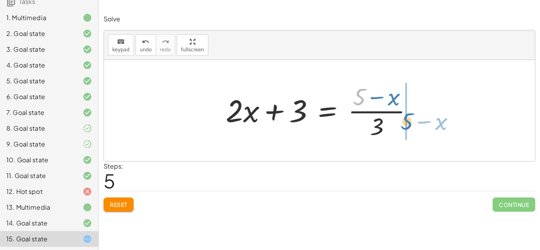
drag, startPoint x: 361, startPoint y: 98, endPoint x: 407, endPoint y: 124, distance: 53.3
click at [407, 124] on div at bounding box center [322, 110] width 201 height 61
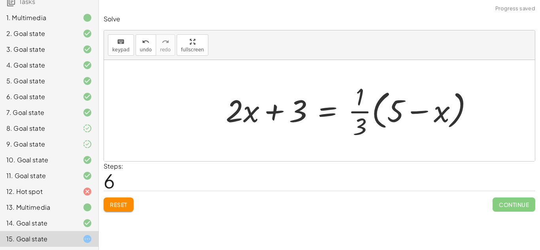
click at [416, 113] on div at bounding box center [353, 110] width 262 height 61
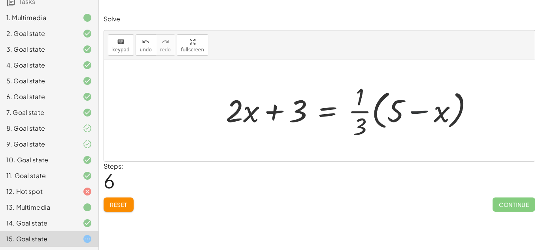
click at [416, 113] on div at bounding box center [353, 110] width 262 height 61
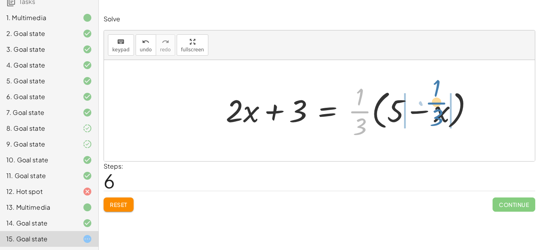
drag, startPoint x: 361, startPoint y: 112, endPoint x: 440, endPoint y: 103, distance: 79.2
click at [440, 103] on div at bounding box center [353, 110] width 262 height 61
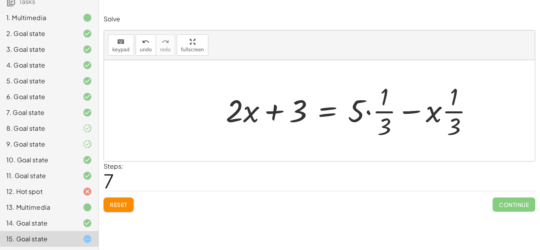
click at [454, 112] on div at bounding box center [353, 110] width 262 height 61
drag, startPoint x: 440, startPoint y: 112, endPoint x: 460, endPoint y: 103, distance: 21.8
click at [460, 103] on div at bounding box center [353, 110] width 262 height 61
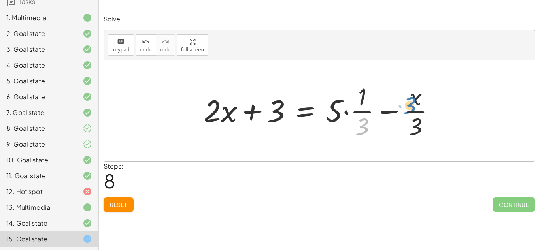
drag, startPoint x: 363, startPoint y: 125, endPoint x: 414, endPoint y: 103, distance: 55.2
click at [414, 103] on div at bounding box center [323, 110] width 246 height 61
click at [390, 112] on div at bounding box center [323, 110] width 246 height 61
drag, startPoint x: 337, startPoint y: 114, endPoint x: 360, endPoint y: 106, distance: 25.1
click at [362, 102] on div at bounding box center [323, 110] width 246 height 61
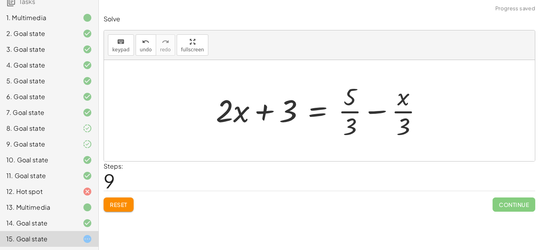
click at [375, 111] on div at bounding box center [322, 110] width 221 height 61
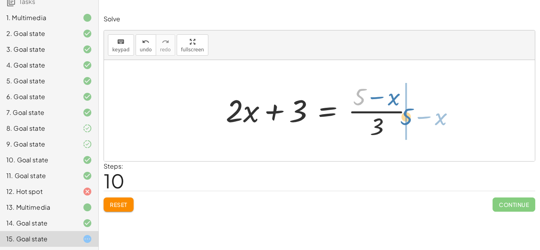
drag, startPoint x: 356, startPoint y: 96, endPoint x: 403, endPoint y: 116, distance: 50.7
click at [403, 116] on div at bounding box center [322, 110] width 201 height 61
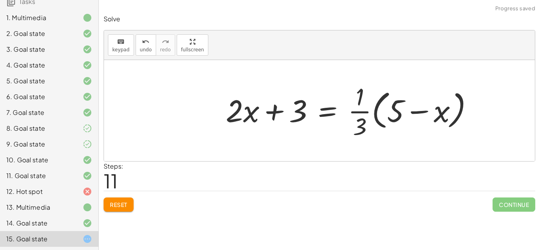
click at [425, 115] on div at bounding box center [353, 110] width 262 height 61
click at [423, 112] on div at bounding box center [353, 110] width 262 height 61
click at [356, 99] on div at bounding box center [353, 110] width 262 height 61
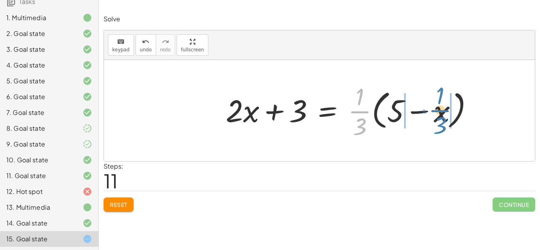
drag, startPoint x: 361, startPoint y: 112, endPoint x: 441, endPoint y: 111, distance: 80.3
click at [441, 111] on div at bounding box center [353, 110] width 262 height 61
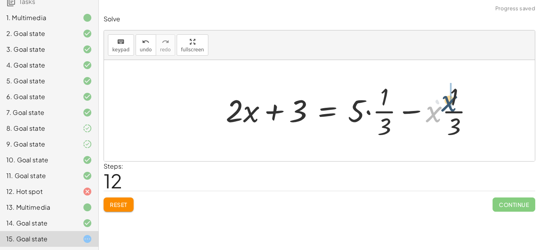
drag, startPoint x: 437, startPoint y: 114, endPoint x: 441, endPoint y: 98, distance: 16.5
click at [453, 102] on div at bounding box center [353, 110] width 262 height 61
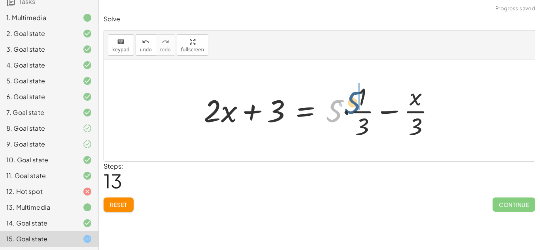
drag, startPoint x: 354, startPoint y: 108, endPoint x: 372, endPoint y: 98, distance: 20.7
click at [372, 98] on div at bounding box center [323, 110] width 246 height 61
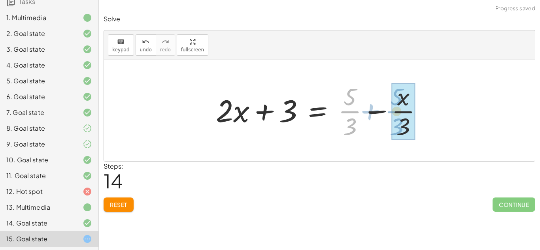
drag, startPoint x: 351, startPoint y: 112, endPoint x: 405, endPoint y: 111, distance: 53.8
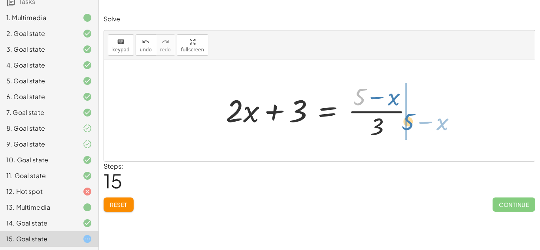
drag, startPoint x: 361, startPoint y: 98, endPoint x: 408, endPoint y: 122, distance: 52.3
click at [408, 122] on div at bounding box center [322, 110] width 201 height 61
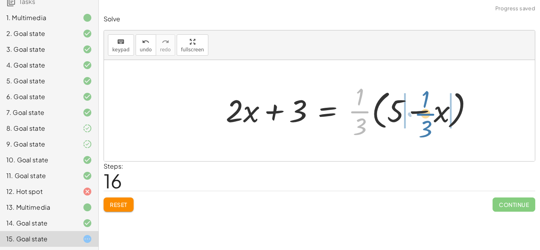
drag, startPoint x: 364, startPoint y: 112, endPoint x: 430, endPoint y: 115, distance: 66.1
click at [430, 115] on div at bounding box center [353, 110] width 262 height 61
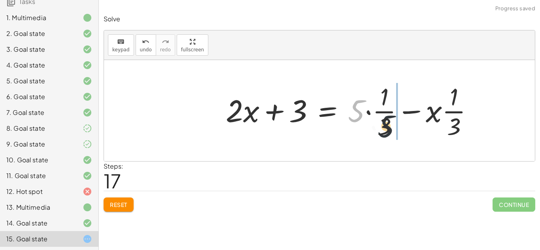
drag, startPoint x: 358, startPoint y: 114, endPoint x: 395, endPoint y: 133, distance: 41.6
click at [395, 133] on div at bounding box center [353, 110] width 262 height 61
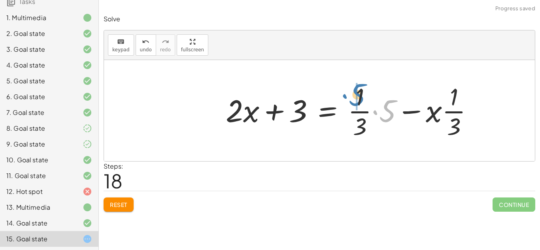
drag, startPoint x: 385, startPoint y: 115, endPoint x: 354, endPoint y: 98, distance: 34.8
click at [354, 98] on div at bounding box center [353, 110] width 262 height 61
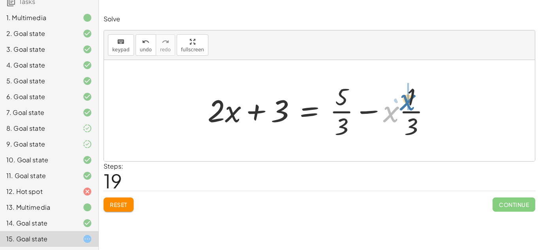
drag, startPoint x: 393, startPoint y: 112, endPoint x: 410, endPoint y: 99, distance: 21.0
click at [410, 99] on div at bounding box center [323, 110] width 238 height 61
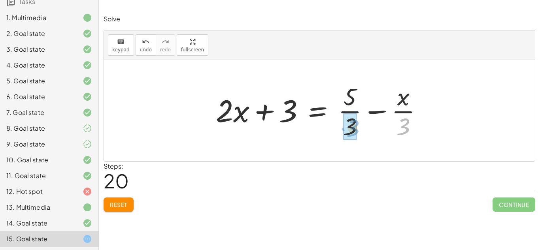
drag, startPoint x: 404, startPoint y: 125, endPoint x: 354, endPoint y: 127, distance: 50.6
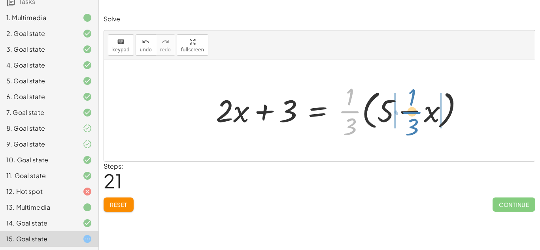
drag, startPoint x: 350, startPoint y: 111, endPoint x: 413, endPoint y: 111, distance: 63.3
click at [413, 111] on div at bounding box center [343, 110] width 262 height 61
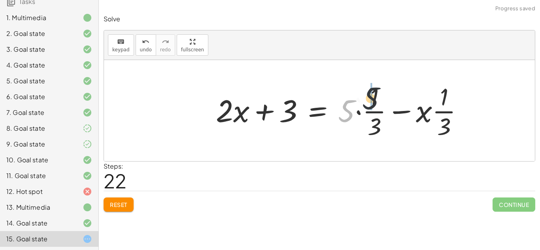
drag, startPoint x: 350, startPoint y: 112, endPoint x: 378, endPoint y: 98, distance: 31.8
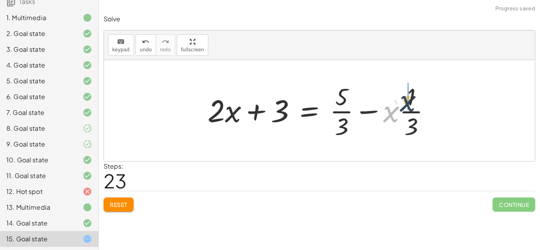
drag, startPoint x: 386, startPoint y: 115, endPoint x: 406, endPoint y: 103, distance: 23.3
click at [406, 103] on div at bounding box center [323, 110] width 238 height 61
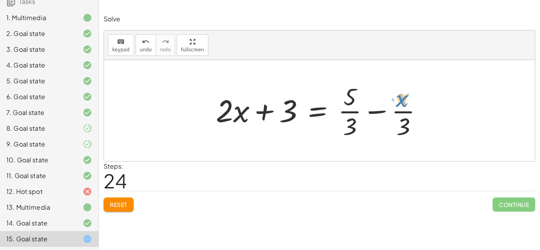
click at [405, 98] on div at bounding box center [322, 110] width 221 height 61
click at [405, 113] on div at bounding box center [322, 110] width 221 height 61
click at [351, 113] on div at bounding box center [322, 110] width 221 height 61
drag, startPoint x: 354, startPoint y: 122, endPoint x: 405, endPoint y: 98, distance: 55.9
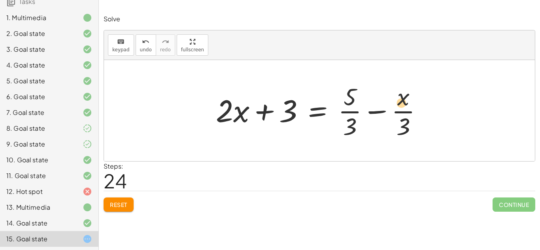
click at [405, 98] on div at bounding box center [322, 110] width 221 height 61
drag, startPoint x: 352, startPoint y: 123, endPoint x: 361, endPoint y: 112, distance: 15.1
click at [361, 112] on div at bounding box center [322, 110] width 221 height 61
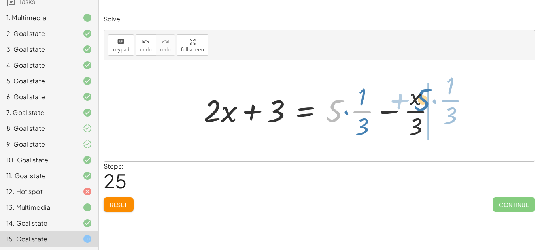
drag, startPoint x: 337, startPoint y: 113, endPoint x: 427, endPoint y: 102, distance: 90.0
click at [427, 102] on div at bounding box center [323, 110] width 246 height 61
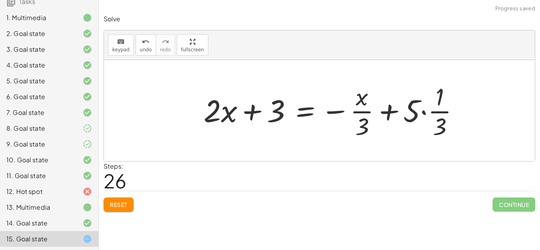
click at [389, 110] on div at bounding box center [335, 110] width 270 height 61
click at [391, 112] on div at bounding box center [335, 110] width 270 height 61
click at [343, 112] on div at bounding box center [335, 110] width 270 height 61
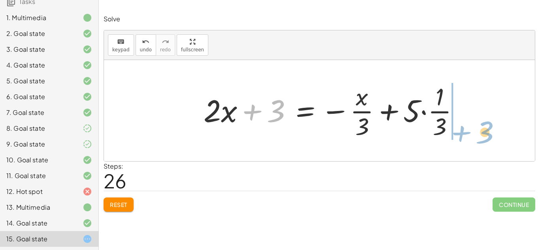
drag, startPoint x: 271, startPoint y: 112, endPoint x: 479, endPoint y: 108, distance: 208.4
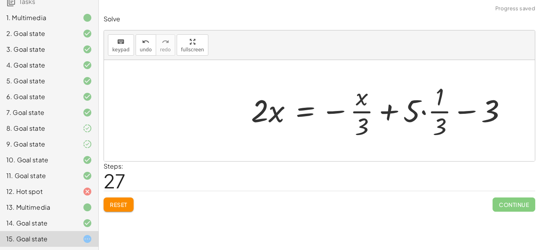
click at [469, 113] on div at bounding box center [382, 110] width 270 height 61
click at [397, 112] on div at bounding box center [382, 110] width 270 height 61
click at [445, 112] on div at bounding box center [382, 110] width 270 height 61
click at [362, 112] on div at bounding box center [382, 110] width 270 height 61
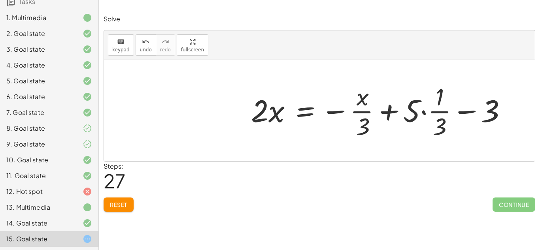
click at [362, 112] on div at bounding box center [382, 110] width 270 height 61
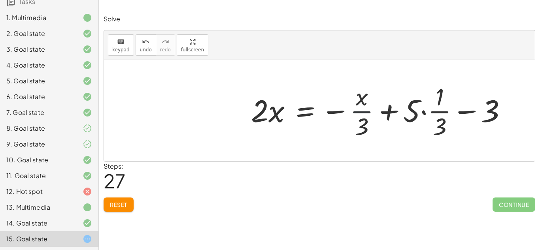
click at [362, 112] on div at bounding box center [382, 110] width 270 height 61
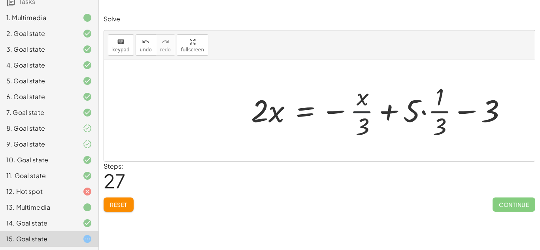
click at [362, 112] on div at bounding box center [382, 110] width 270 height 61
click at [427, 114] on div at bounding box center [382, 110] width 270 height 61
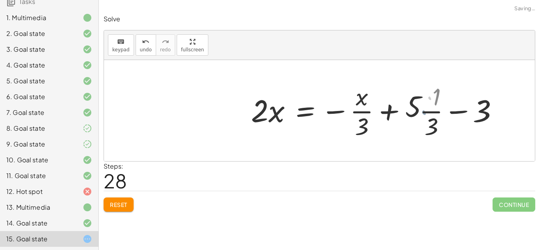
click at [433, 113] on div at bounding box center [370, 110] width 246 height 61
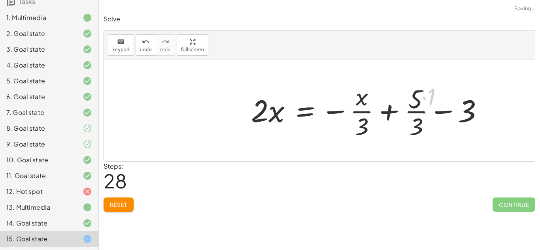
click at [433, 113] on div at bounding box center [370, 110] width 246 height 61
click at [433, 113] on div at bounding box center [382, 110] width 270 height 61
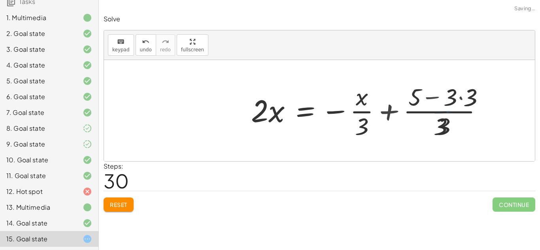
click at [423, 112] on div at bounding box center [373, 110] width 252 height 61
click at [122, 205] on span "Reset" at bounding box center [118, 204] width 17 height 7
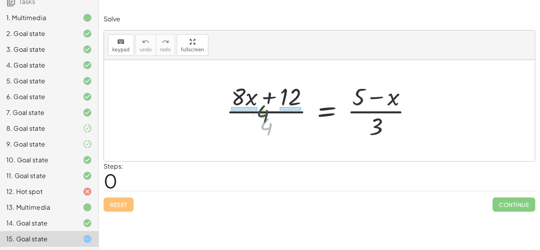
drag, startPoint x: 263, startPoint y: 124, endPoint x: 259, endPoint y: 110, distance: 14.0
click at [259, 110] on div at bounding box center [322, 110] width 200 height 61
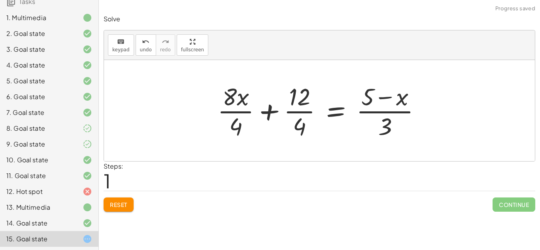
click at [234, 113] on div at bounding box center [323, 110] width 218 height 61
click at [291, 113] on div at bounding box center [323, 110] width 215 height 61
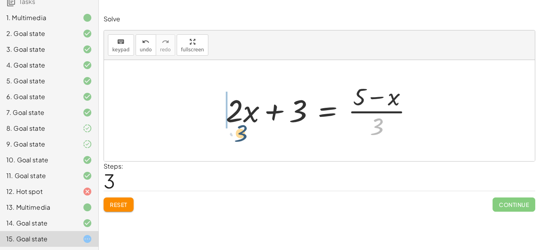
drag, startPoint x: 379, startPoint y: 120, endPoint x: 229, endPoint y: 128, distance: 150.1
click at [229, 128] on div at bounding box center [322, 110] width 201 height 61
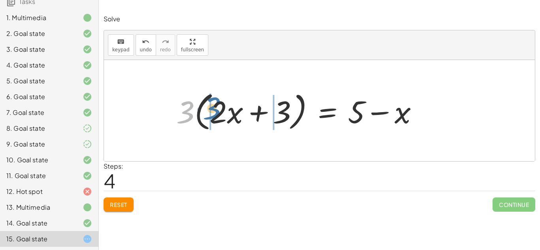
drag, startPoint x: 185, startPoint y: 123, endPoint x: 212, endPoint y: 119, distance: 26.8
click at [212, 119] on div at bounding box center [300, 110] width 256 height 45
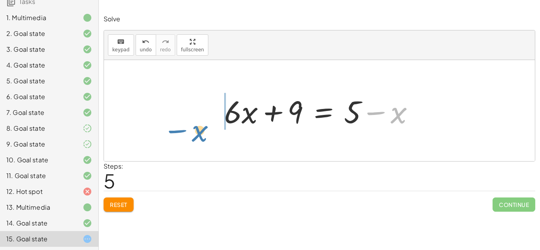
drag, startPoint x: 360, startPoint y: 118, endPoint x: 184, endPoint y: 125, distance: 176.5
click at [184, 125] on div "· ( + · 8 · x + 12 ) · 4 = · ( + 5 − x ) · 3 + · 8 · x · 4 + · 12 · 4 = · ( + 5…" at bounding box center [319, 110] width 431 height 101
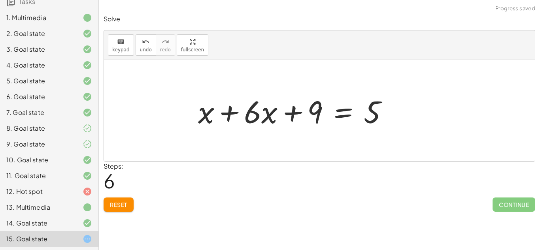
click at [204, 113] on div "· ( + · 8 · x + 12 ) · 4 = · ( + 5 − x ) · 3 + · 8 · x · 4 + · 12 · 4 = · ( + 5…" at bounding box center [293, 111] width 214 height 45
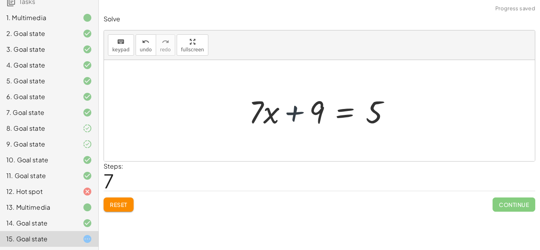
click at [293, 109] on div at bounding box center [323, 111] width 156 height 41
drag, startPoint x: 310, startPoint y: 107, endPoint x: 388, endPoint y: 117, distance: 78.6
click at [388, 117] on div at bounding box center [323, 111] width 156 height 41
click at [361, 116] on div at bounding box center [323, 111] width 156 height 41
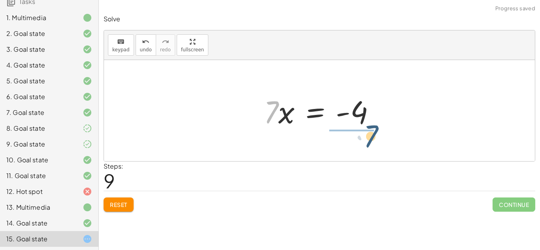
drag, startPoint x: 270, startPoint y: 115, endPoint x: 369, endPoint y: 140, distance: 102.6
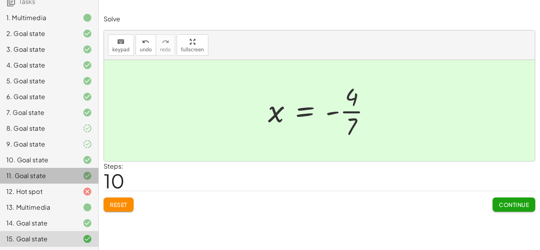
click at [40, 183] on div "11. Goal state" at bounding box center [49, 176] width 98 height 16
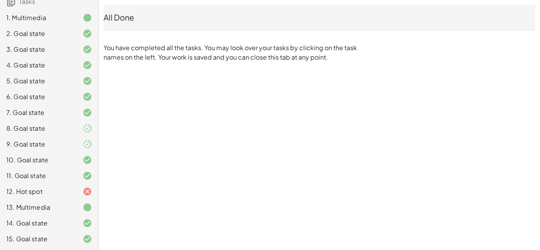
click at [40, 189] on div "12. Hot spot" at bounding box center [38, 191] width 64 height 9
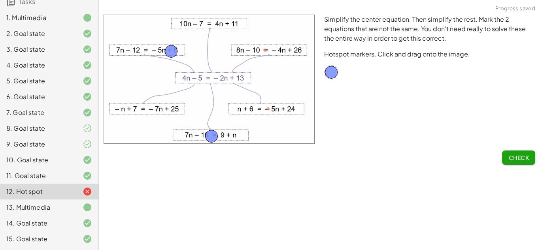
click at [520, 155] on span "Check" at bounding box center [519, 157] width 21 height 7
